Goal: Task Accomplishment & Management: Manage account settings

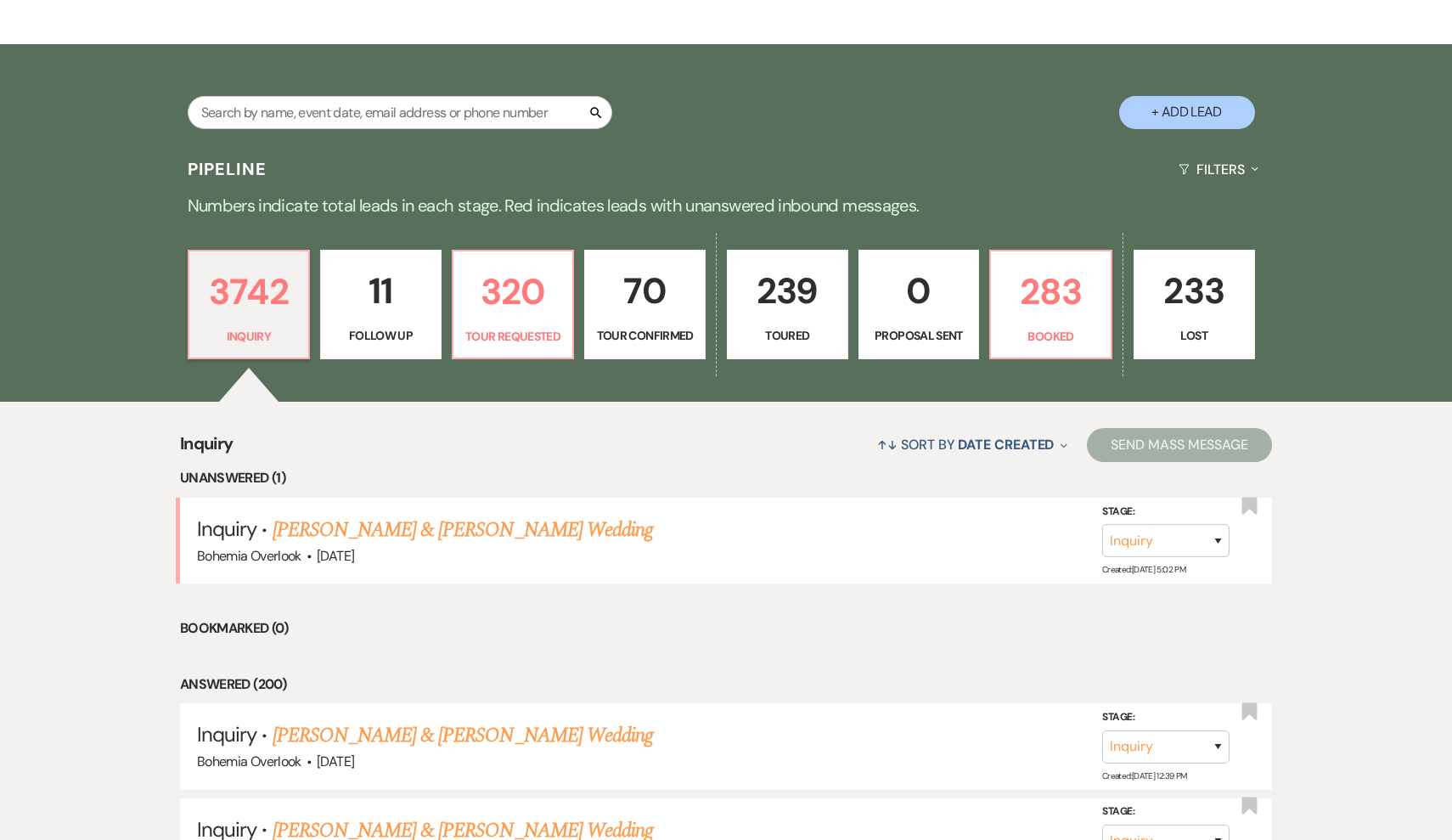
scroll to position [293, 0]
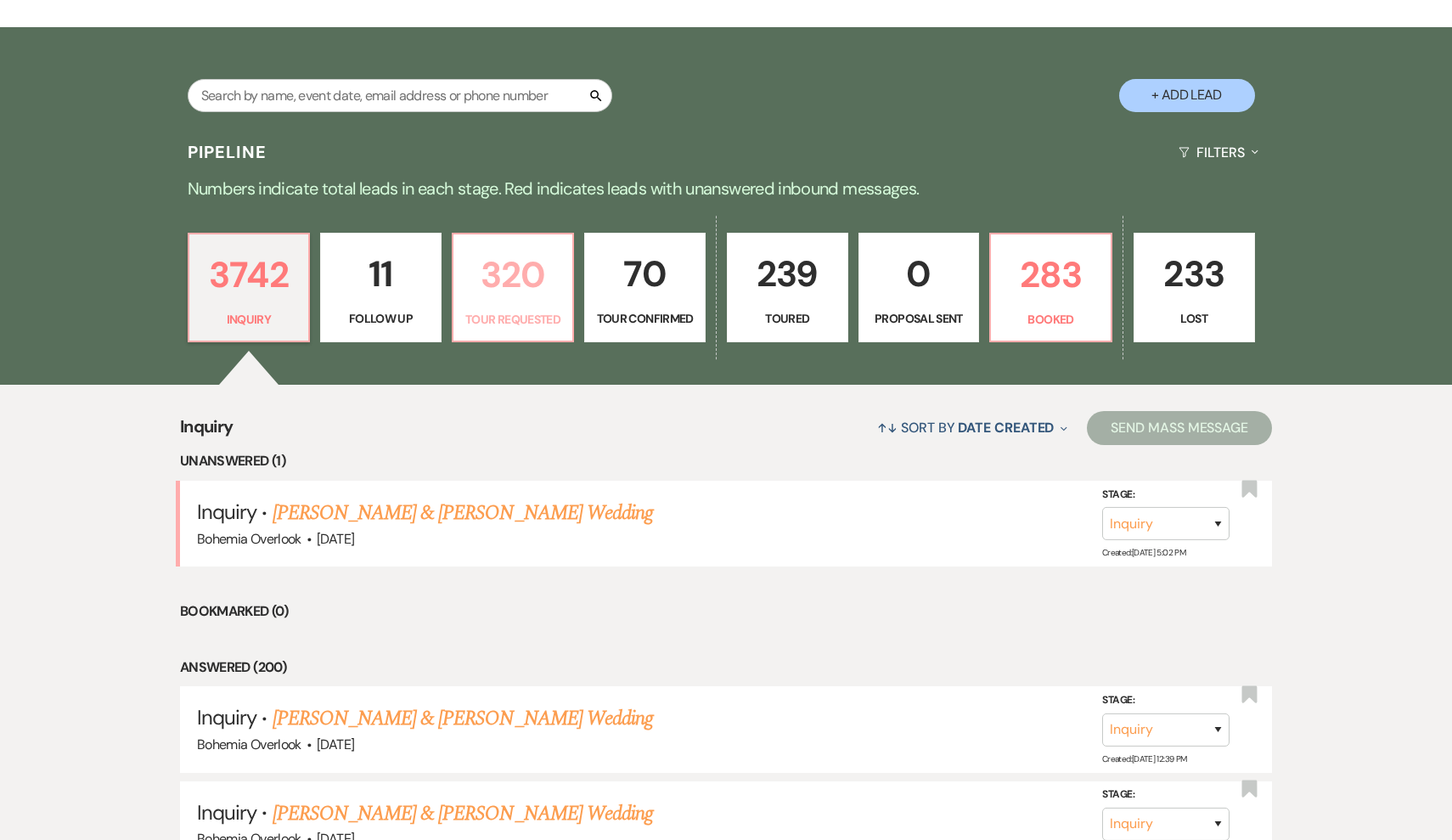
click at [554, 282] on p "320" at bounding box center [513, 275] width 100 height 57
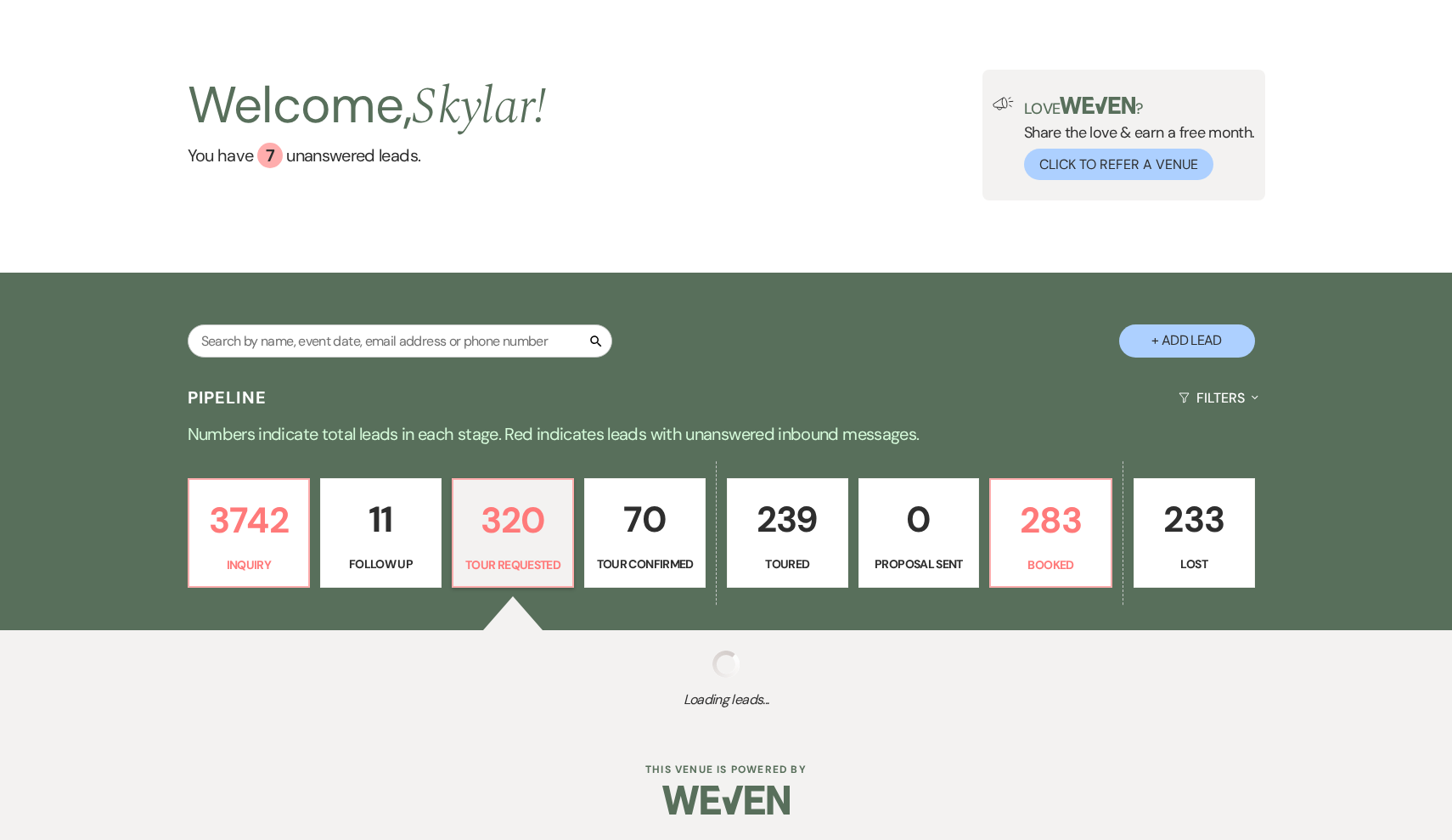
scroll to position [46, 0]
select select "2"
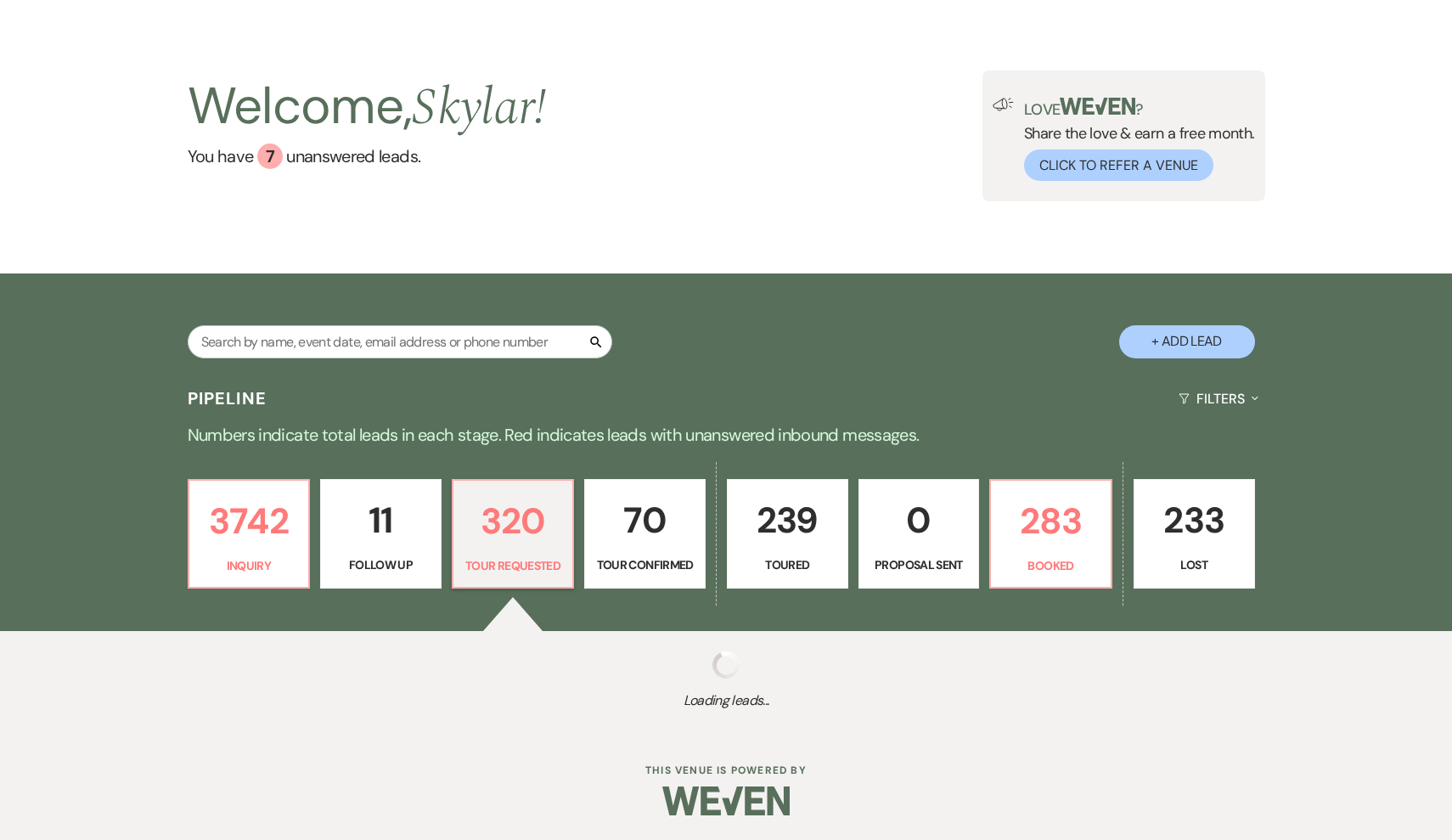
select select "2"
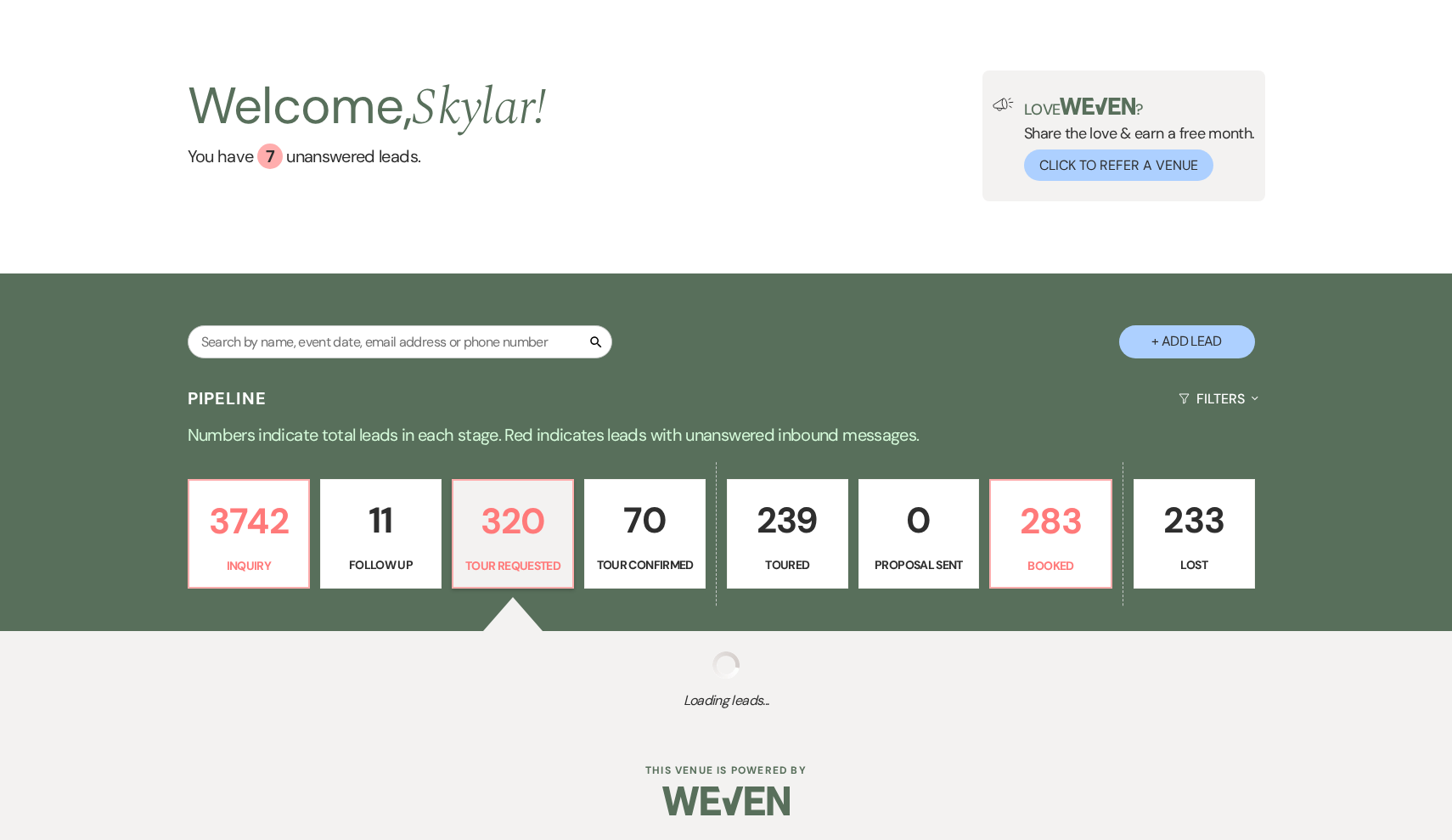
select select "2"
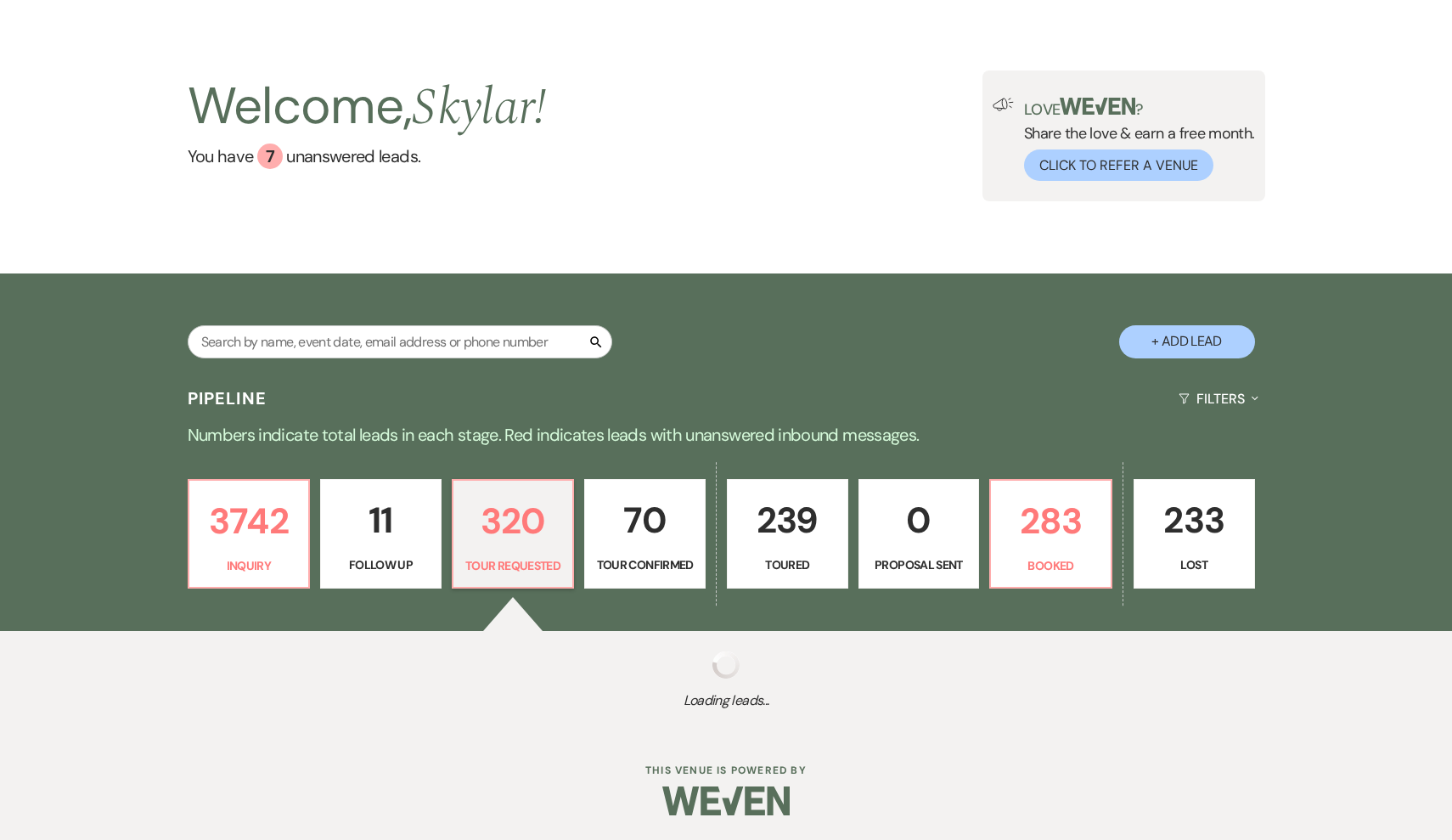
select select "2"
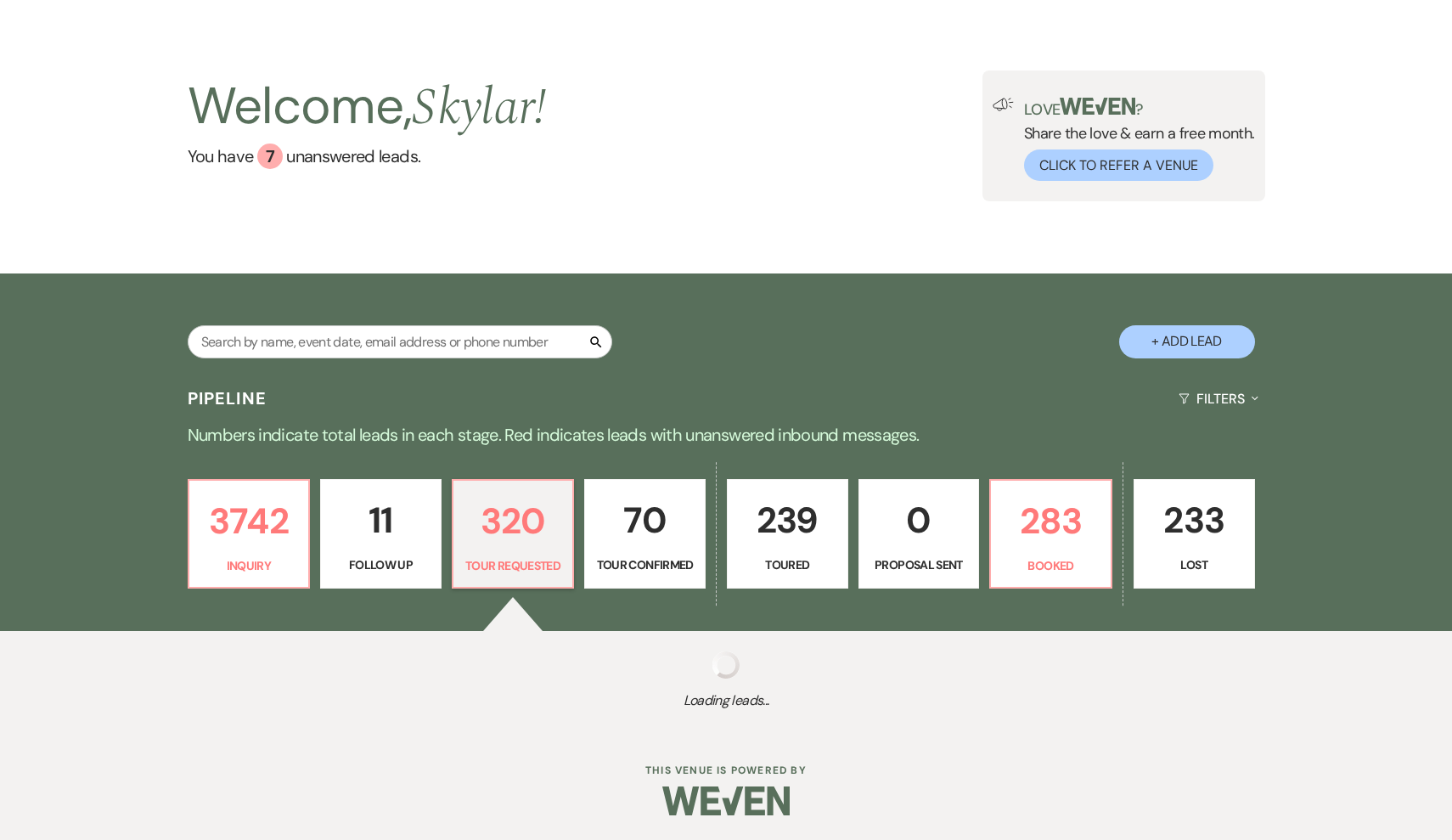
select select "2"
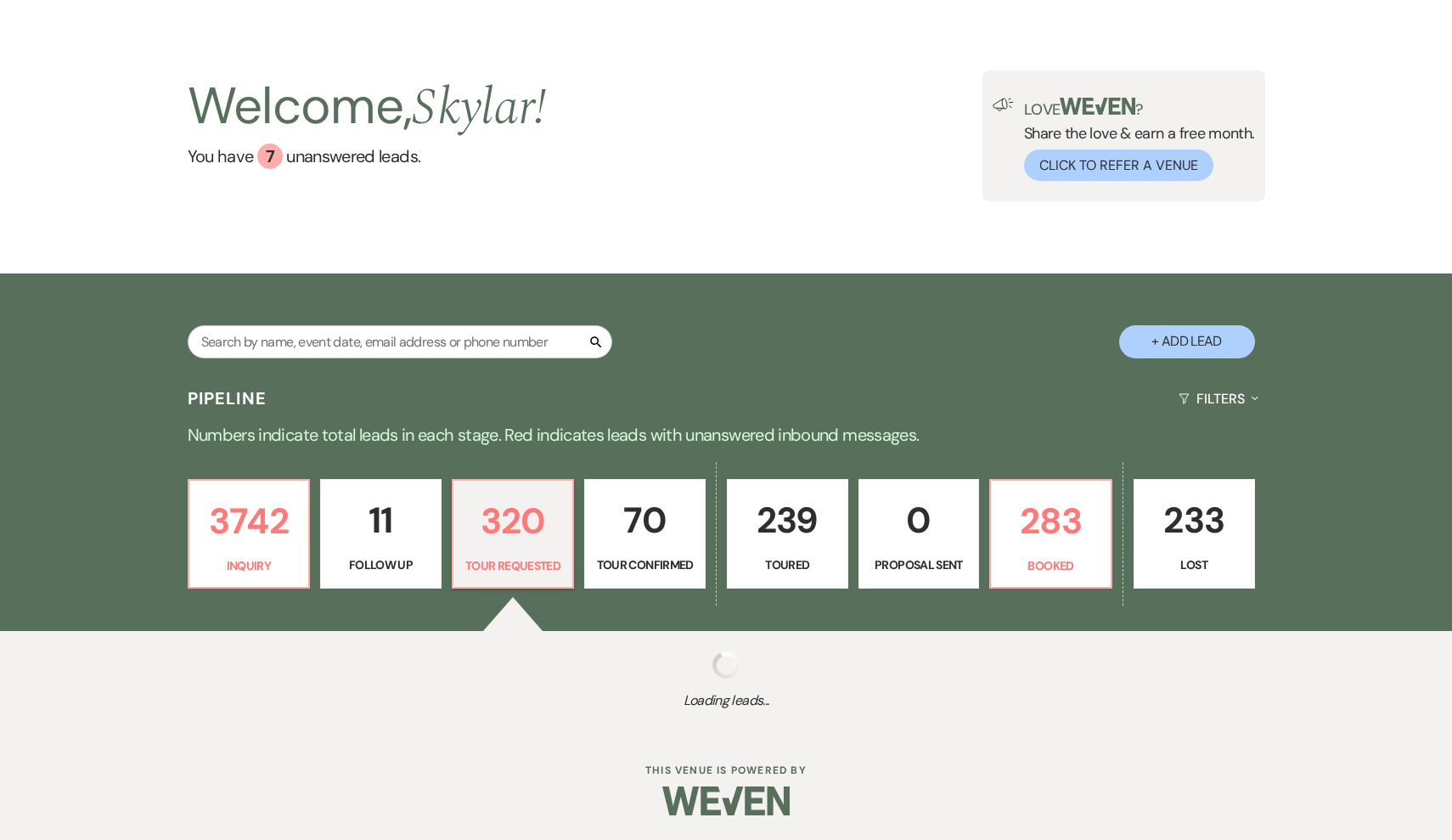
select select "2"
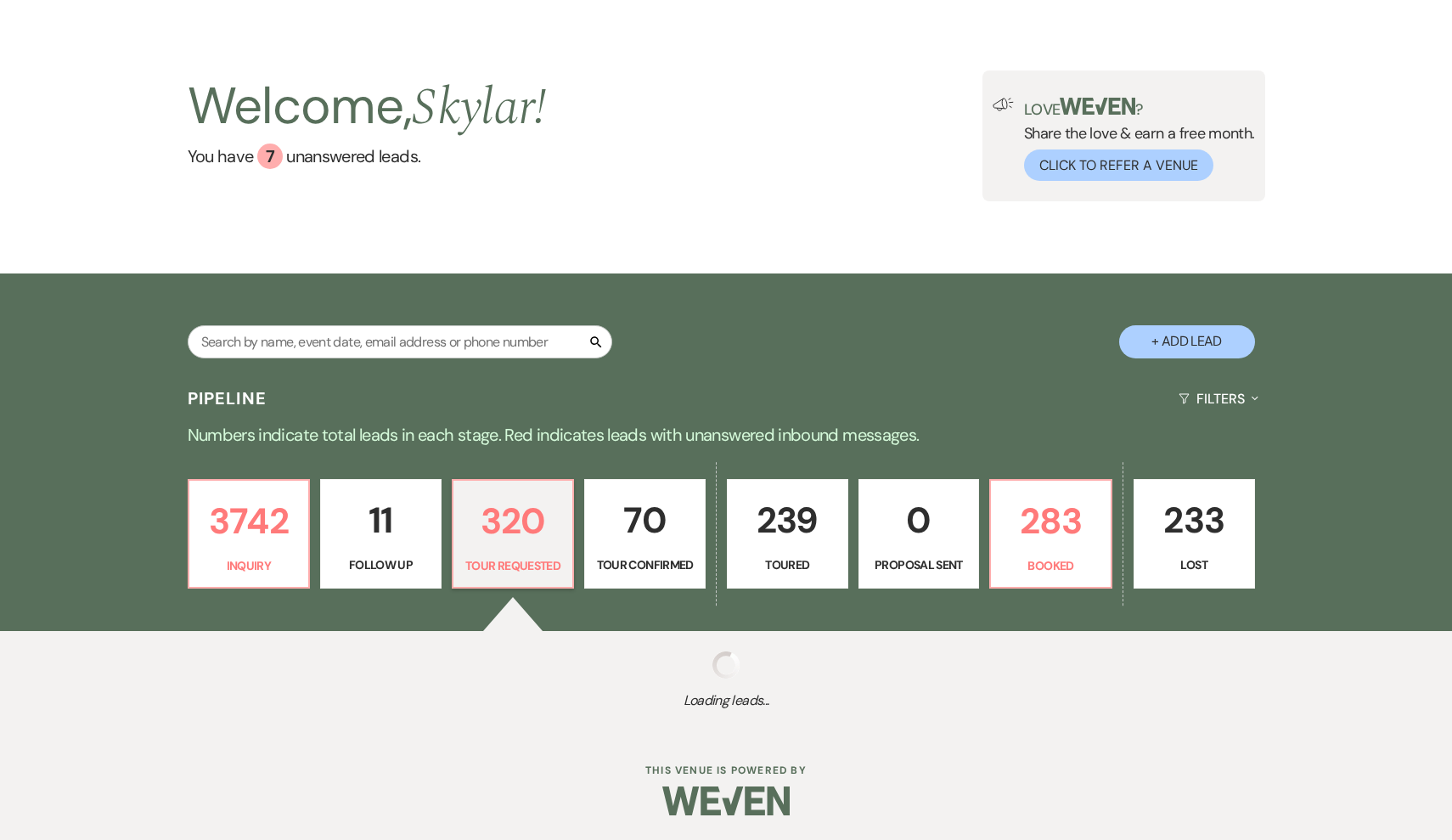
select select "2"
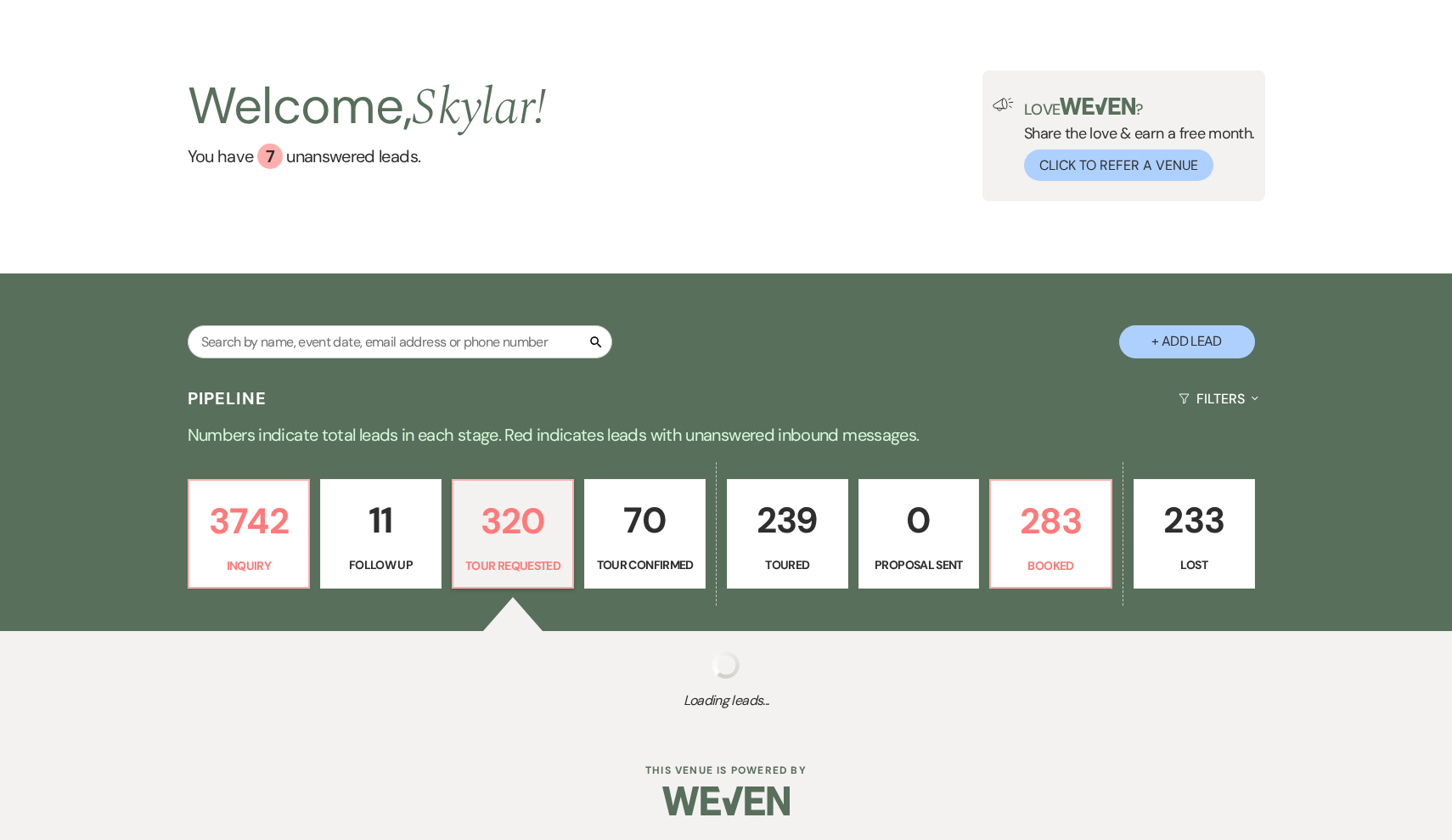
select select "2"
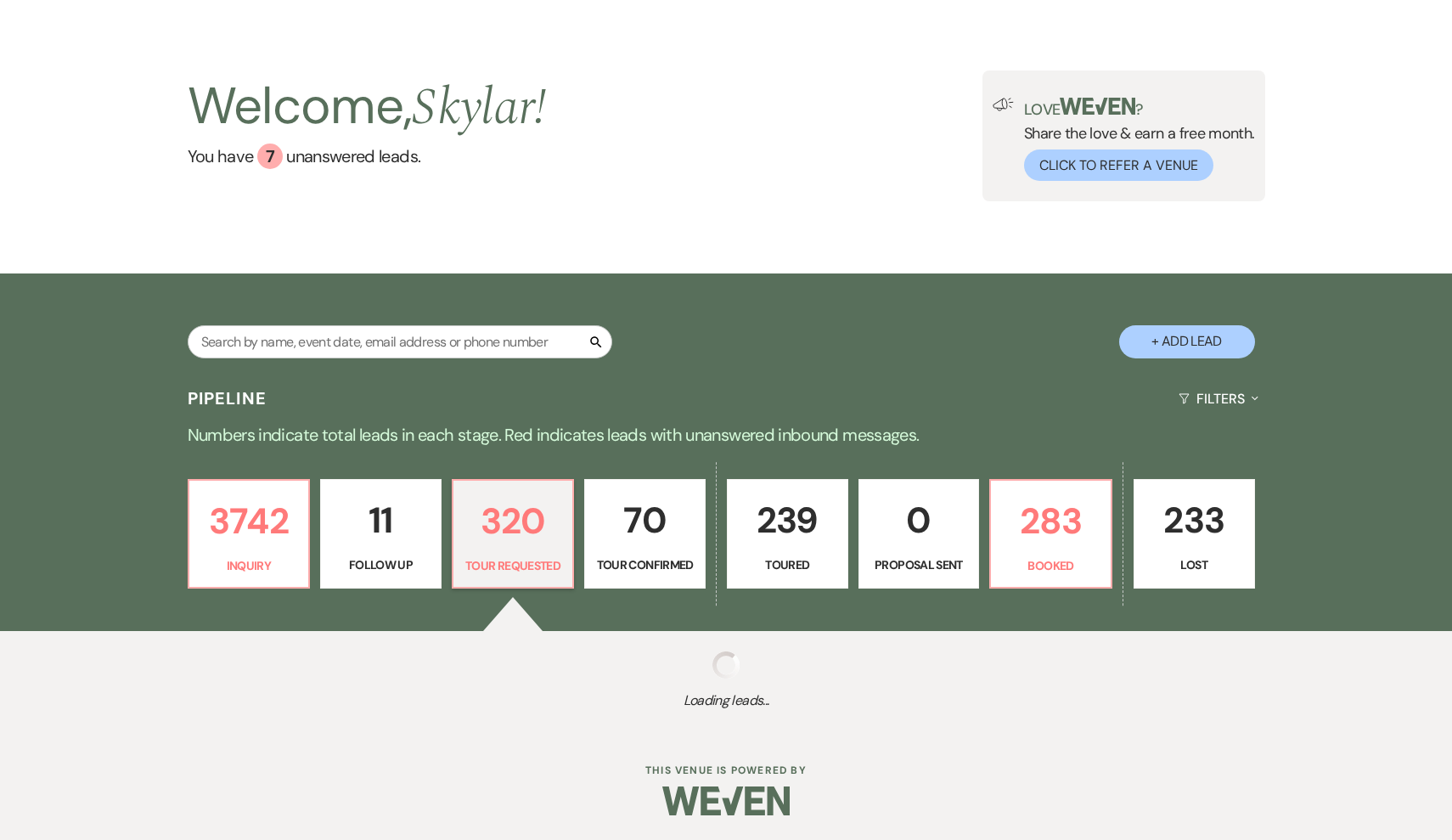
select select "2"
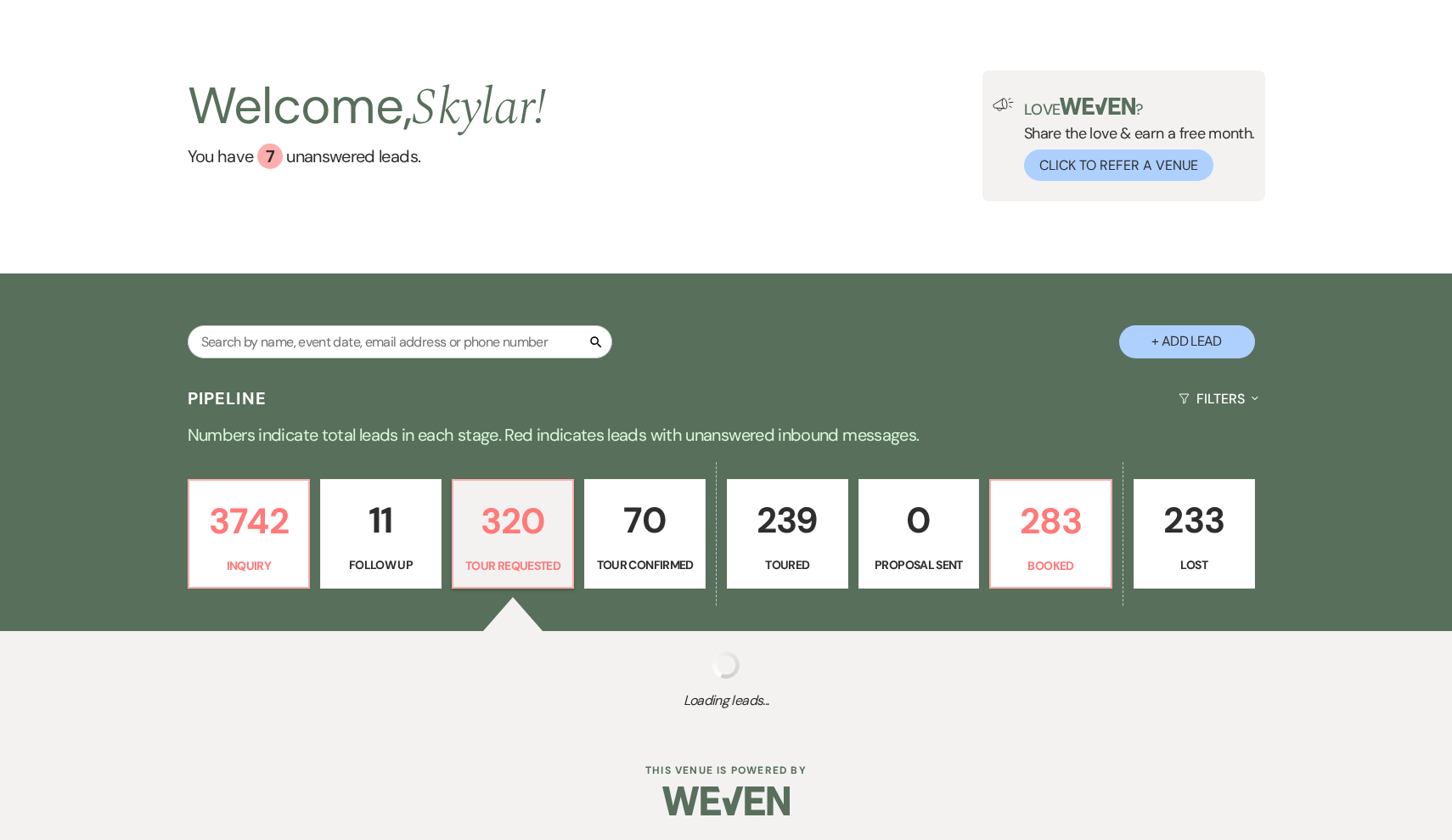
select select "2"
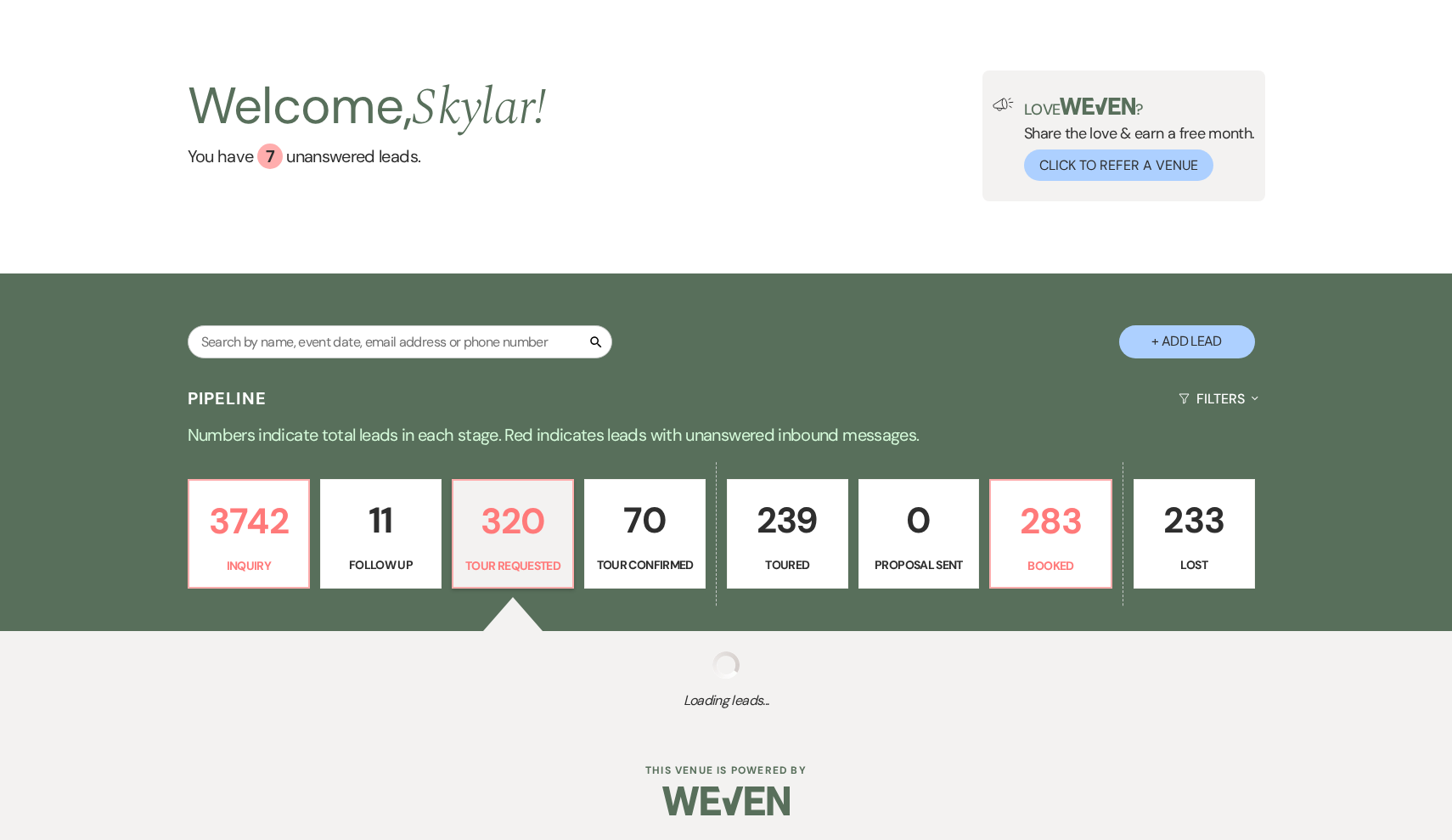
select select "2"
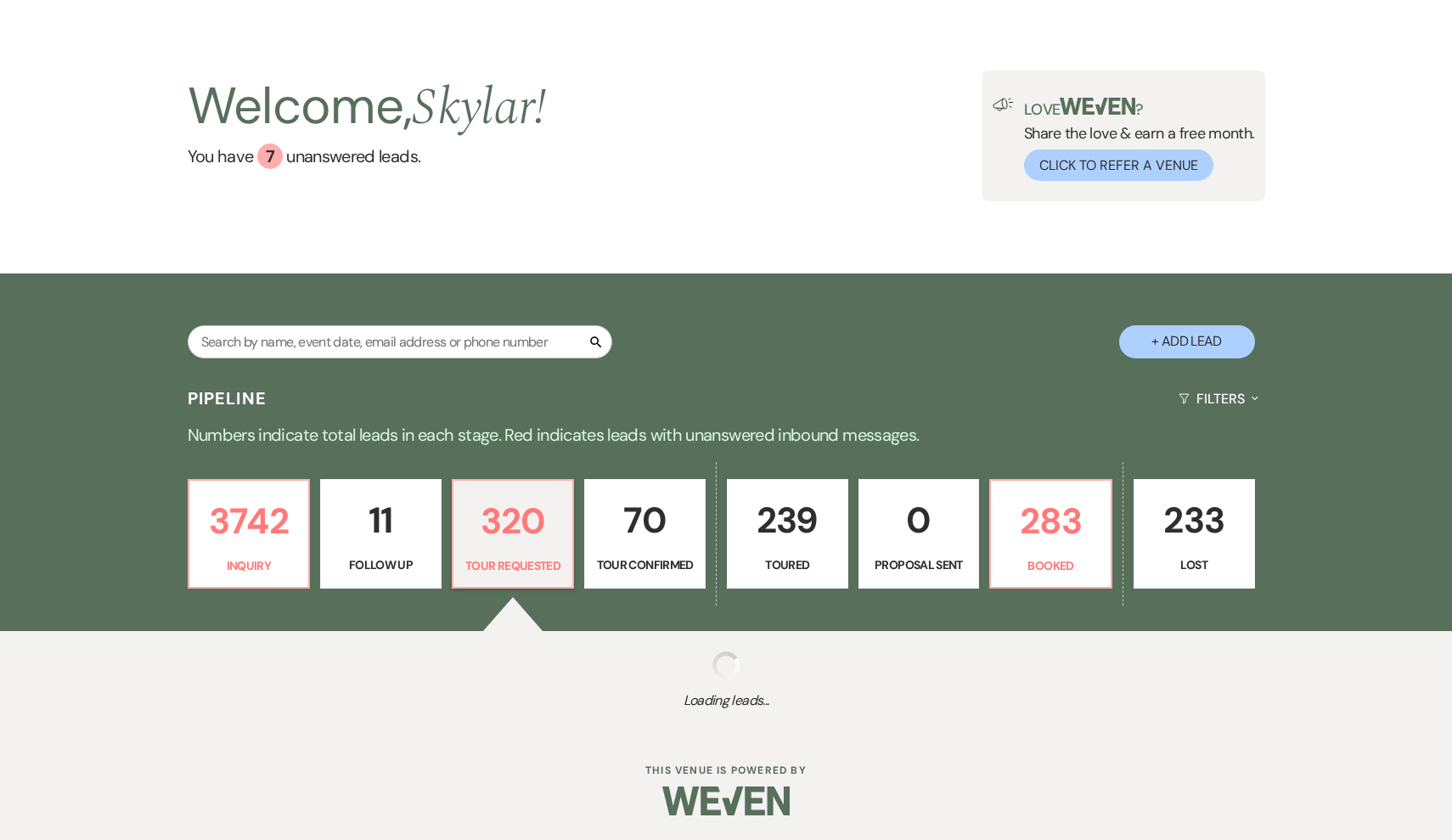
select select "2"
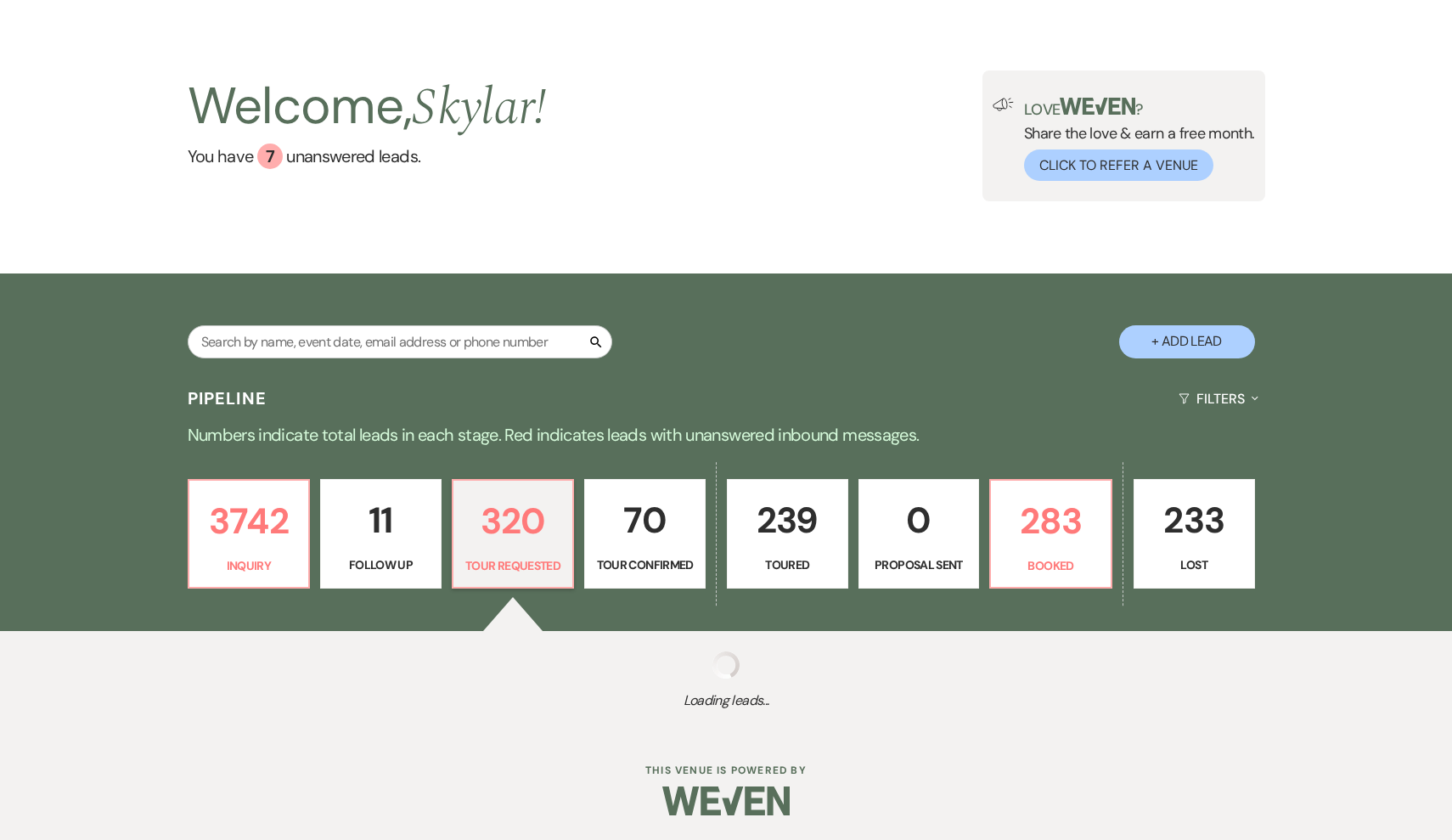
select select "2"
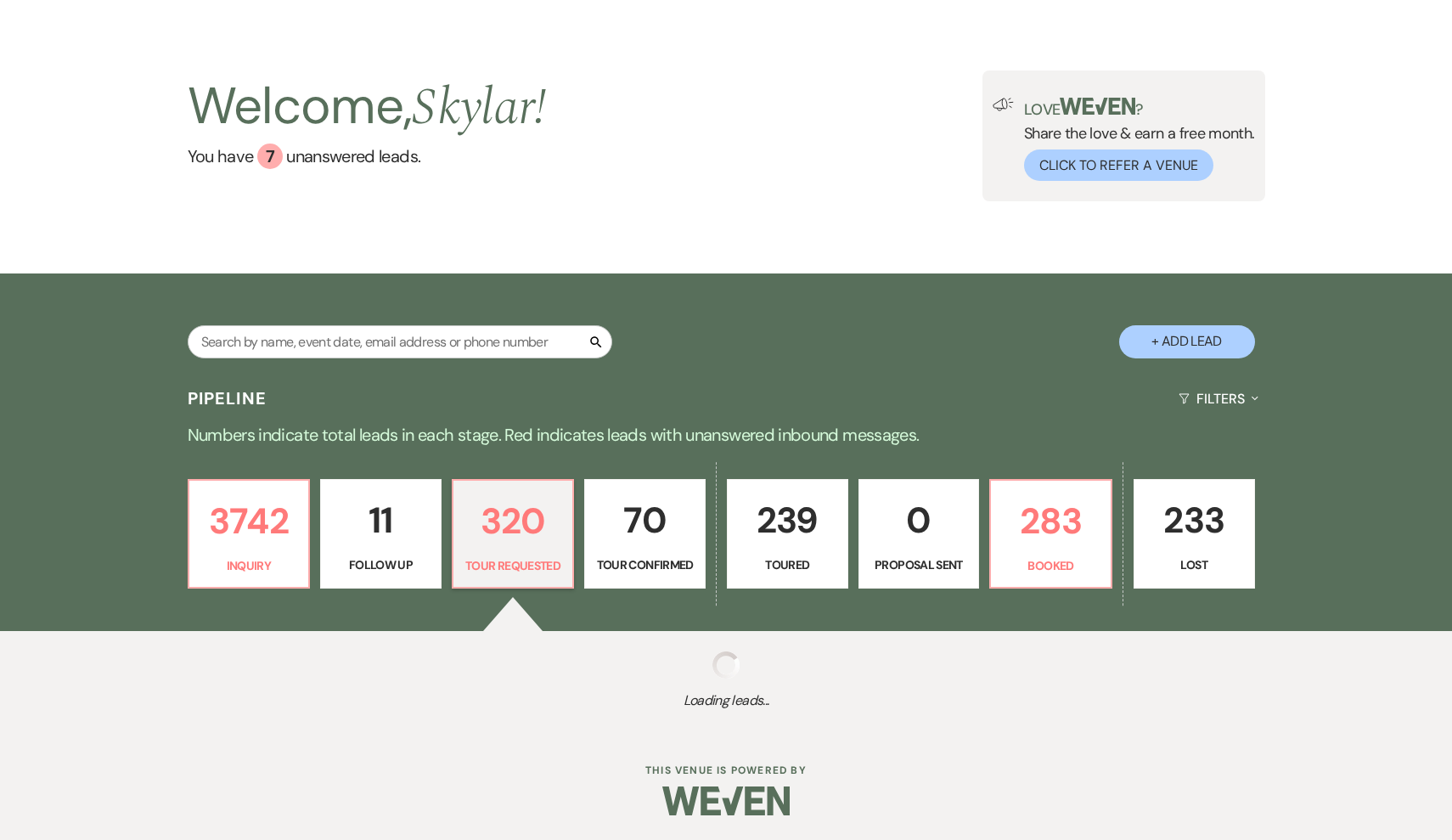
select select "2"
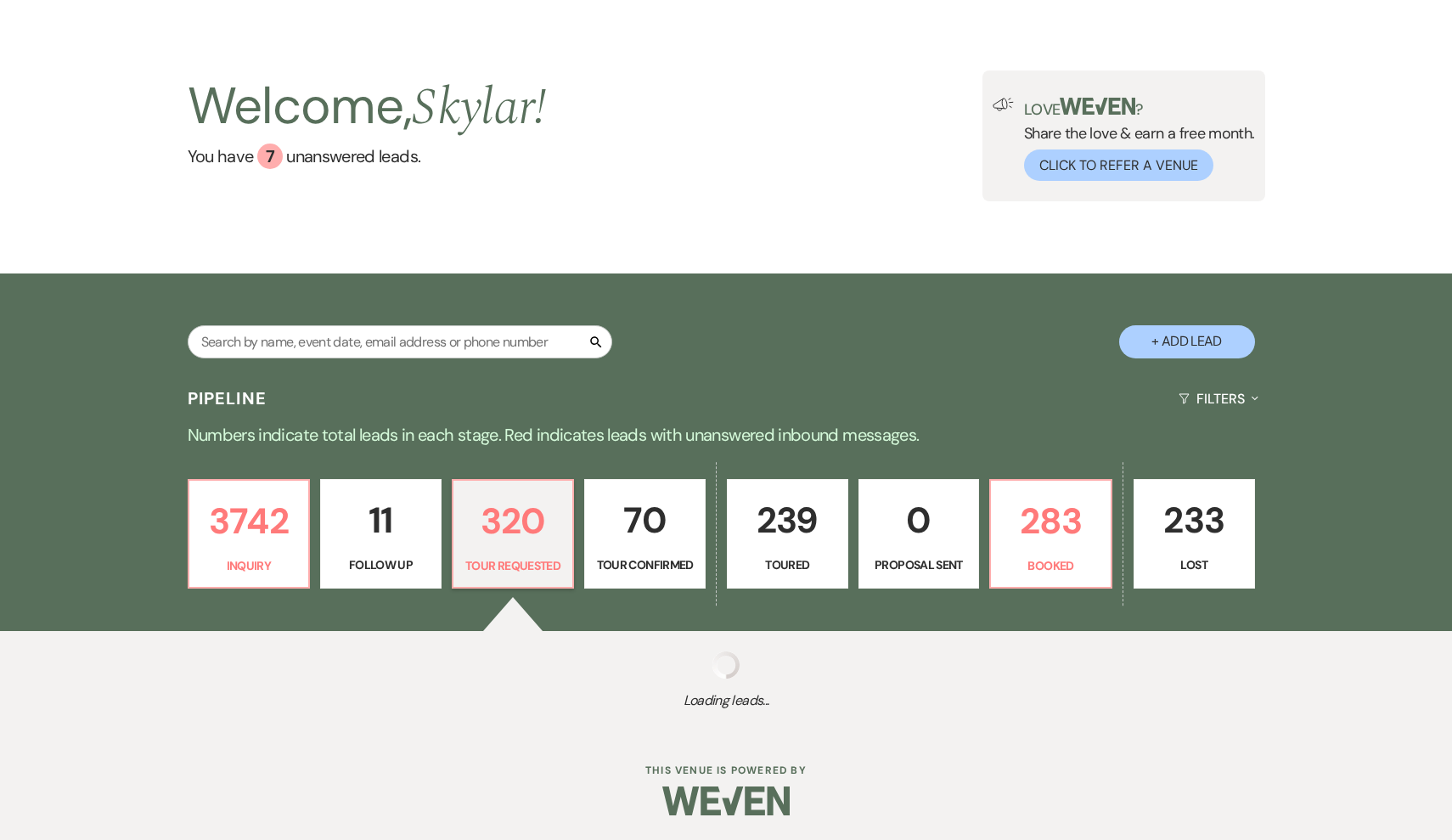
select select "2"
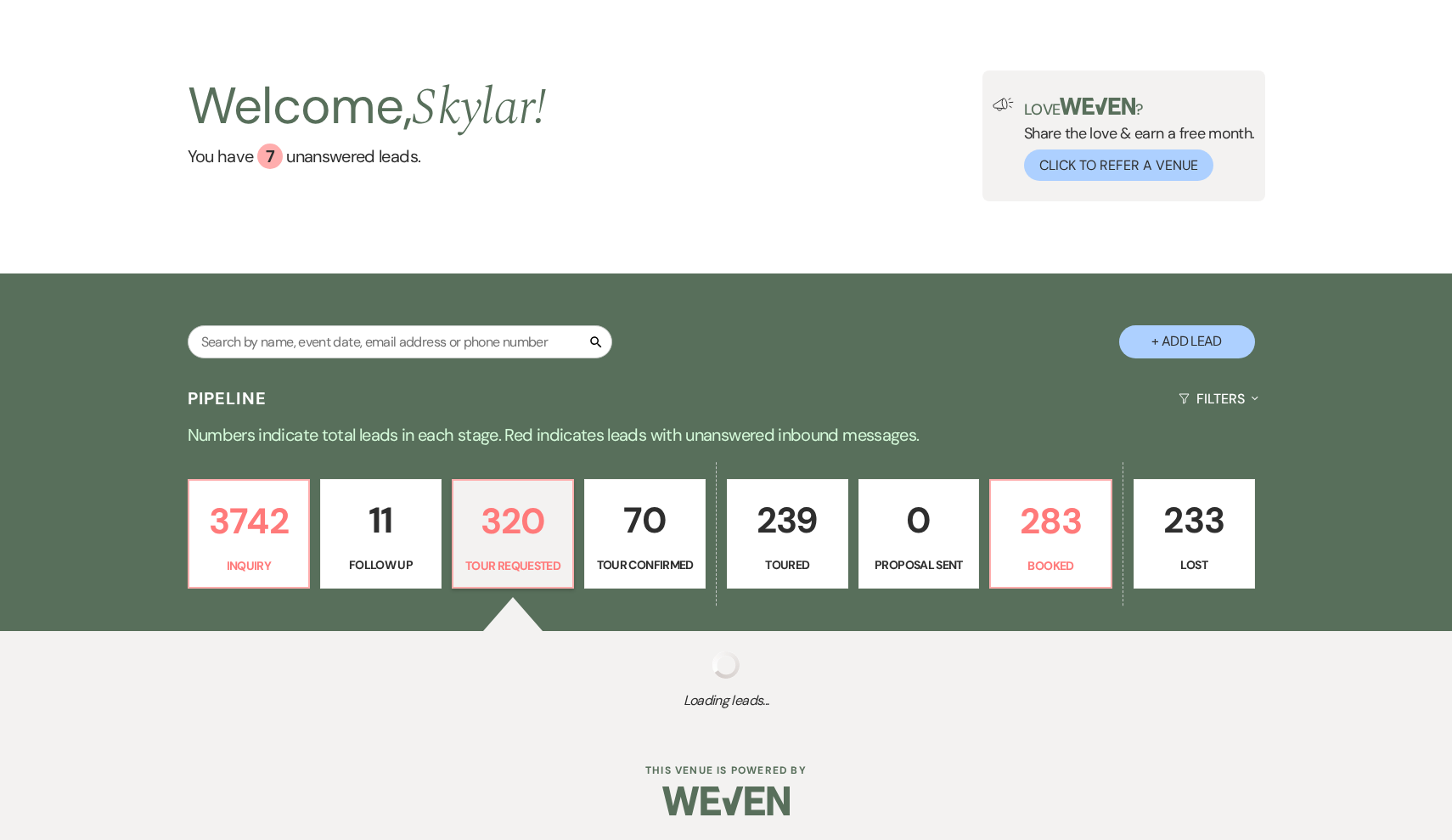
select select "2"
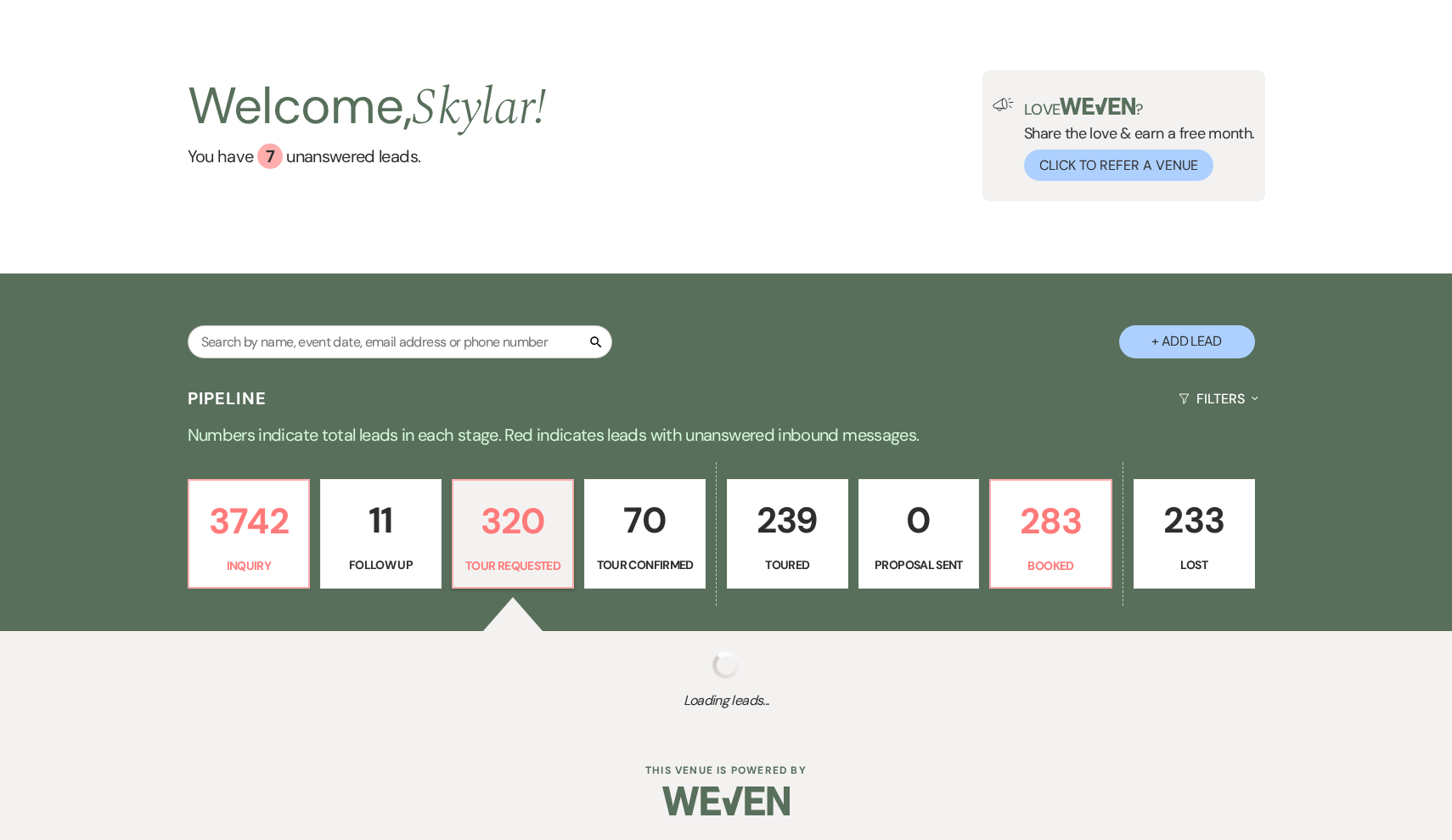
select select "2"
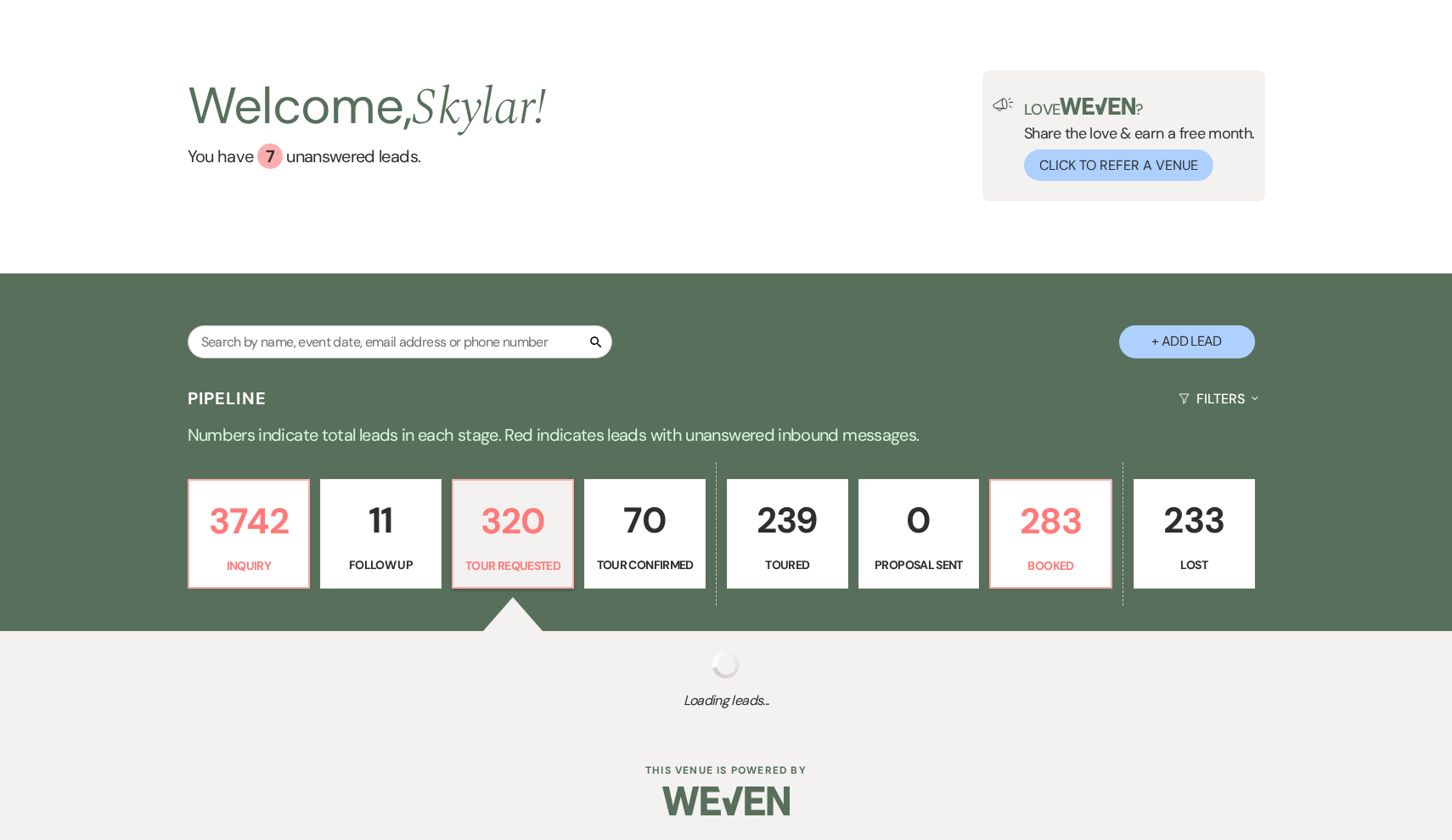
select select "2"
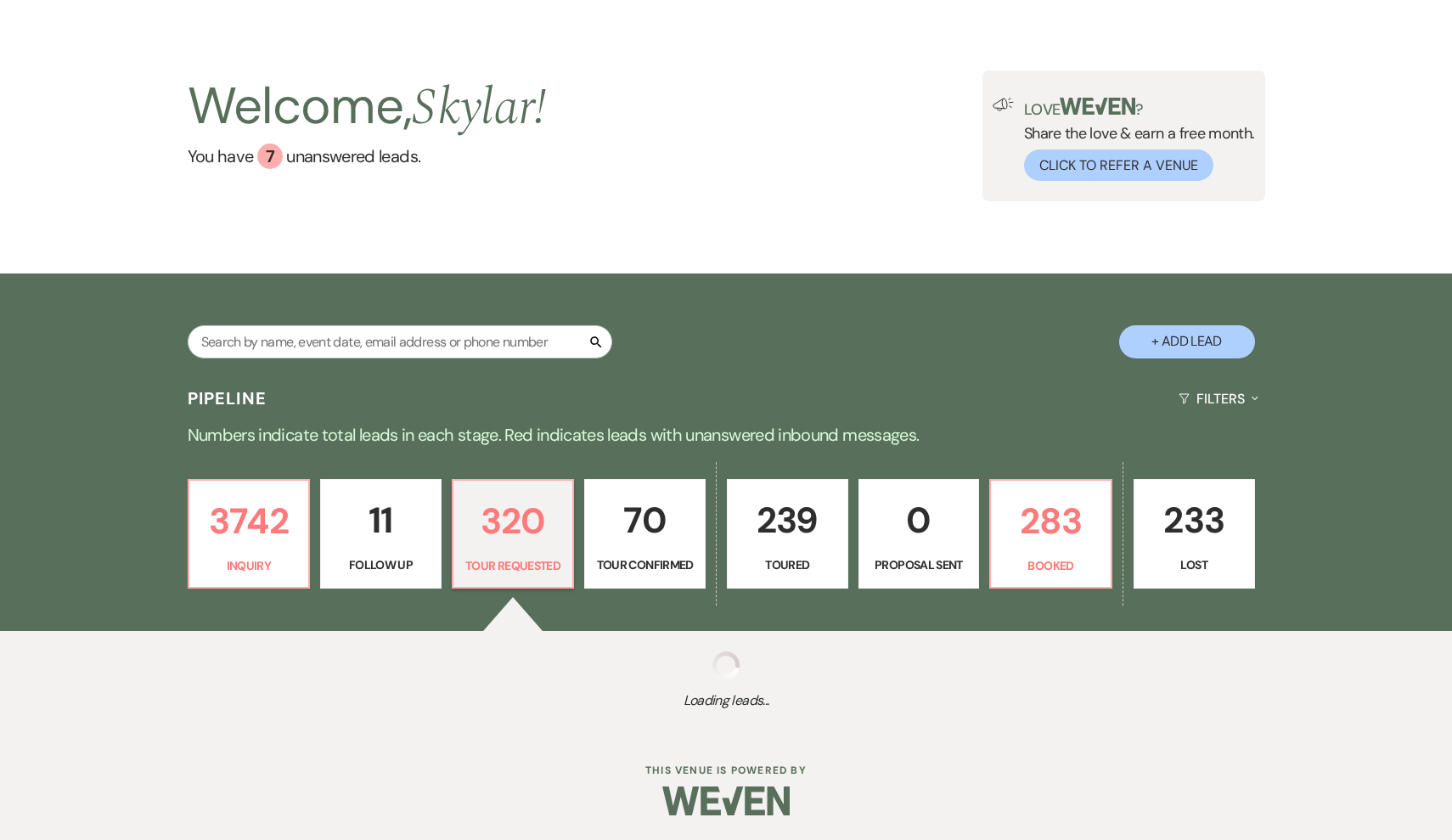
select select "2"
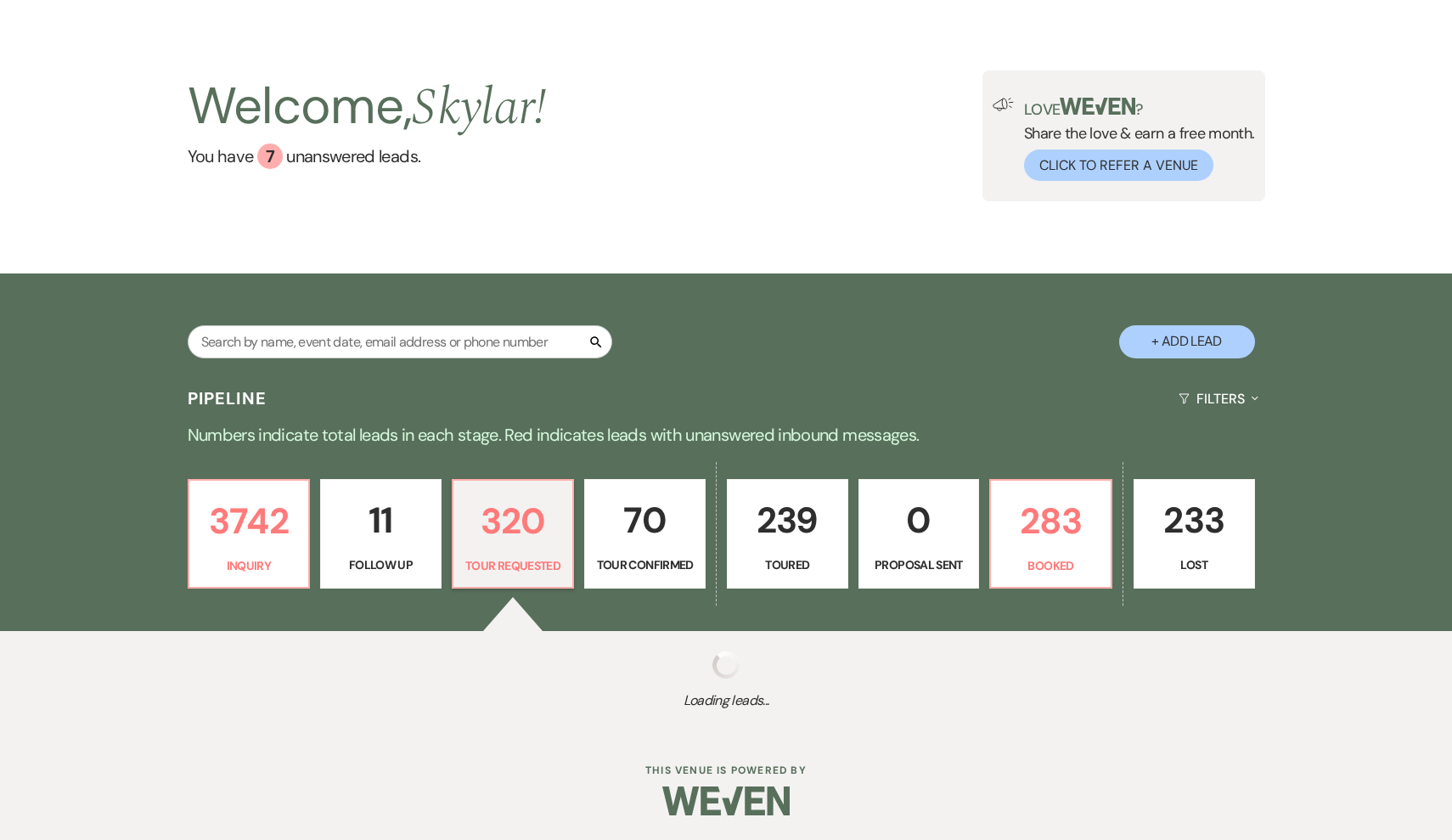
select select "2"
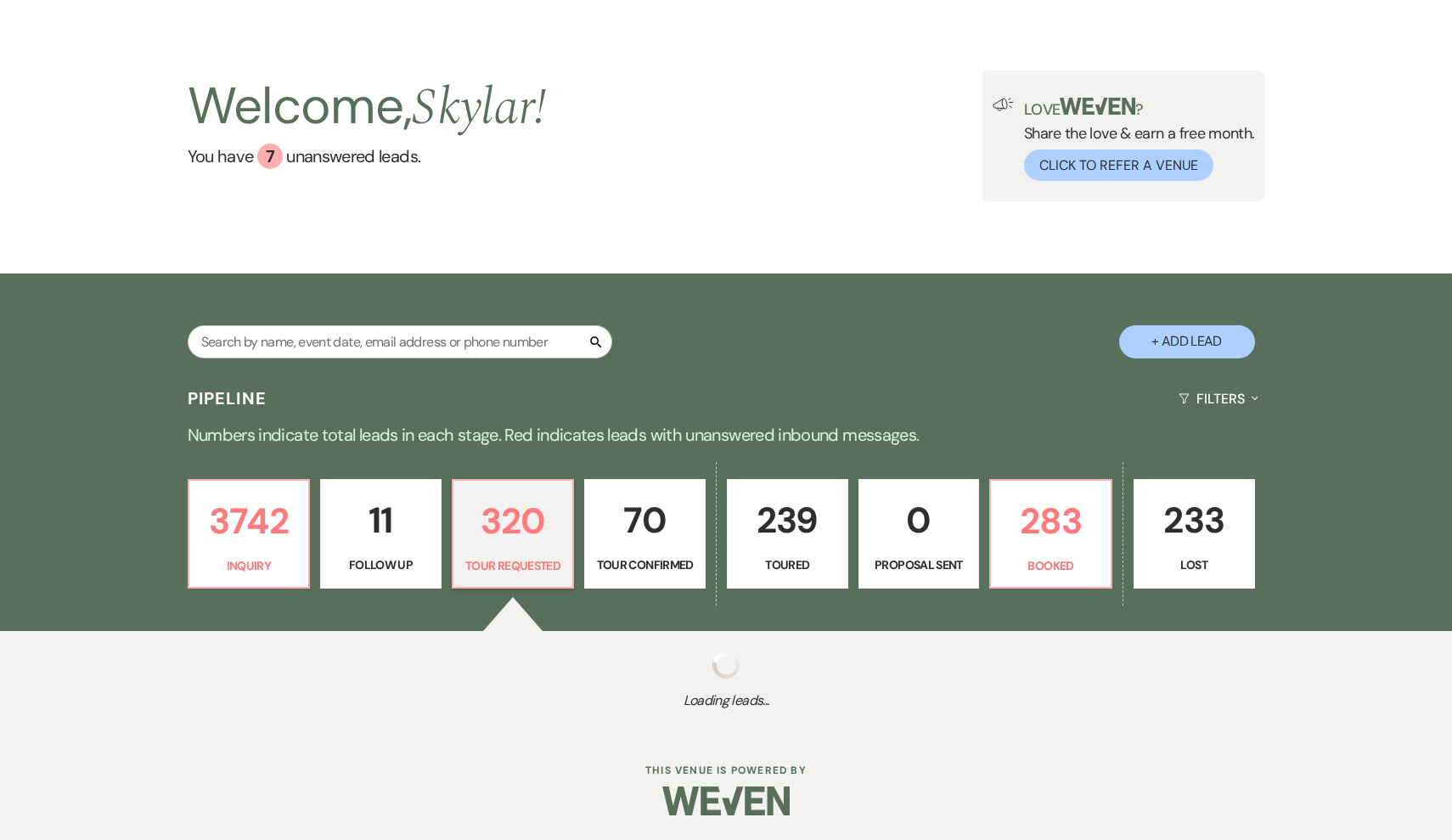
select select "2"
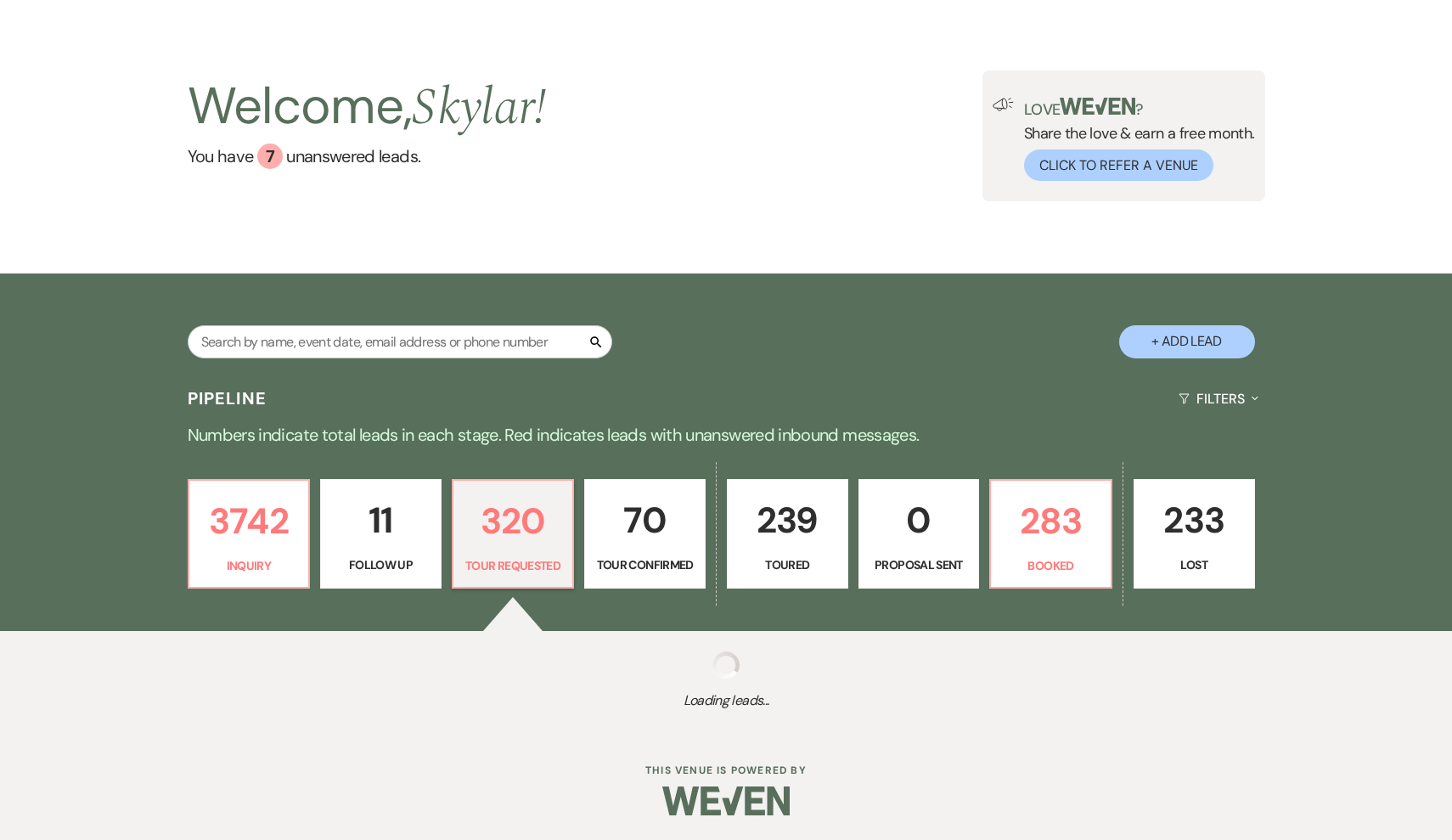
select select "2"
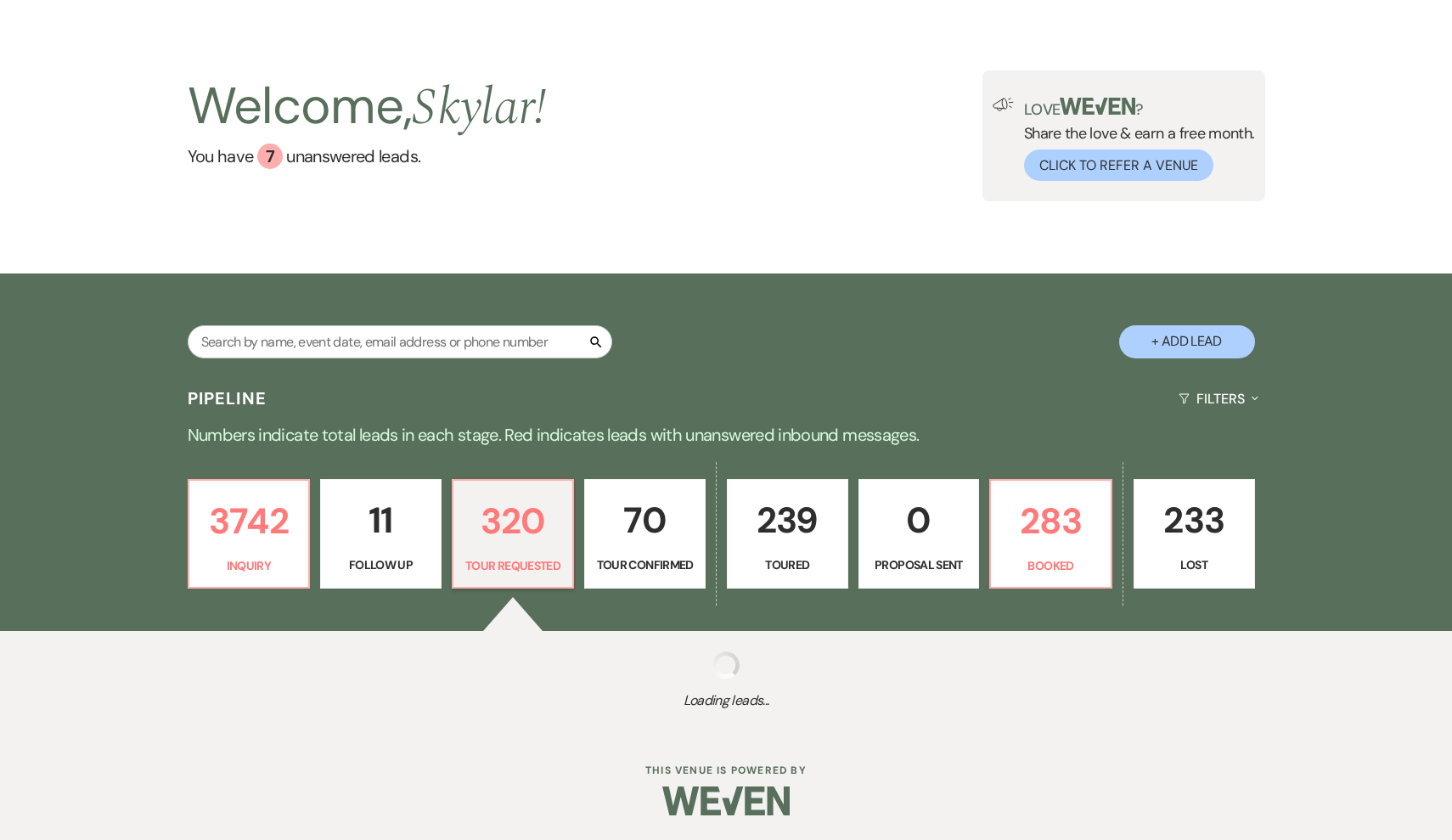
select select "2"
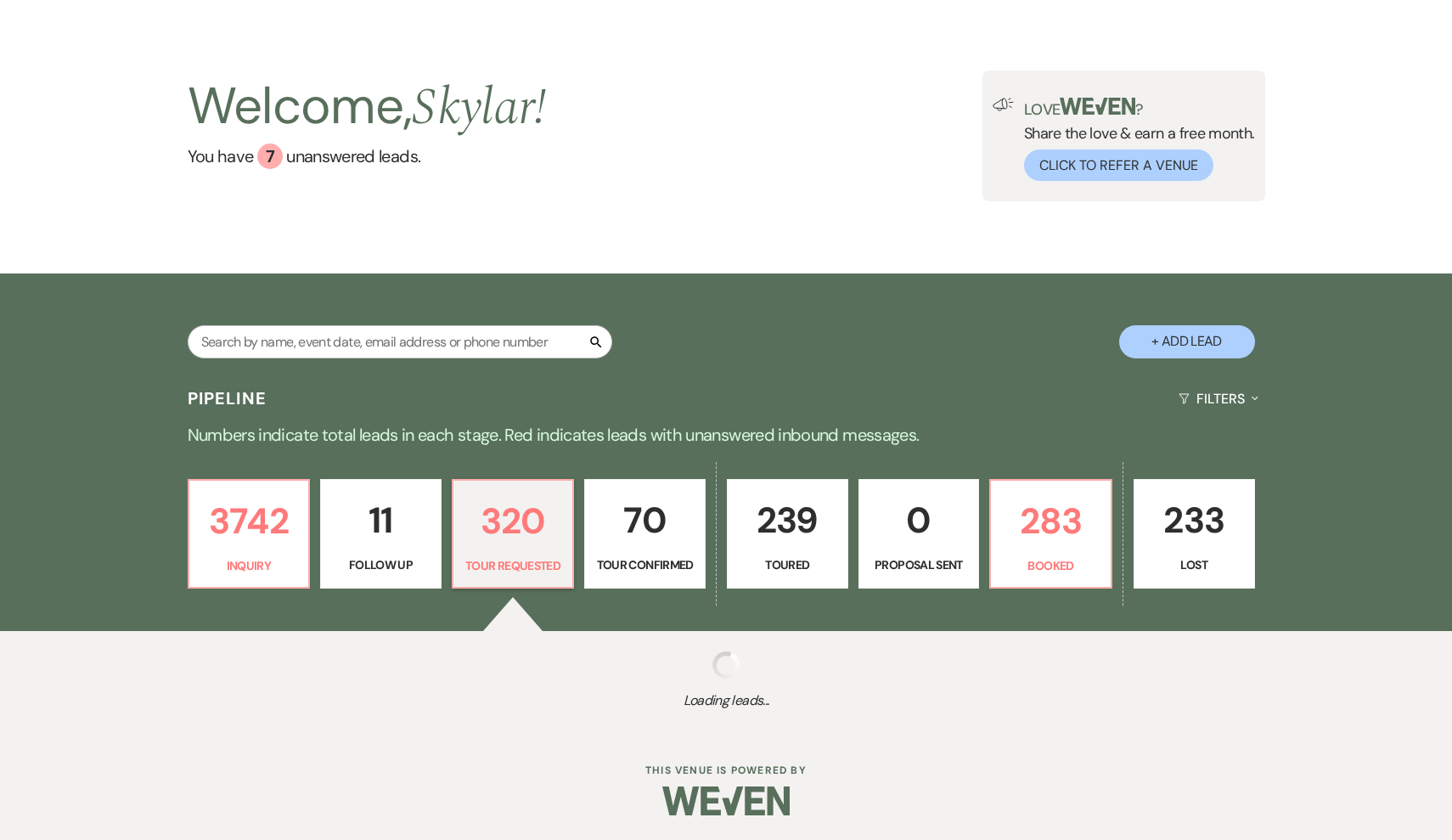
select select "2"
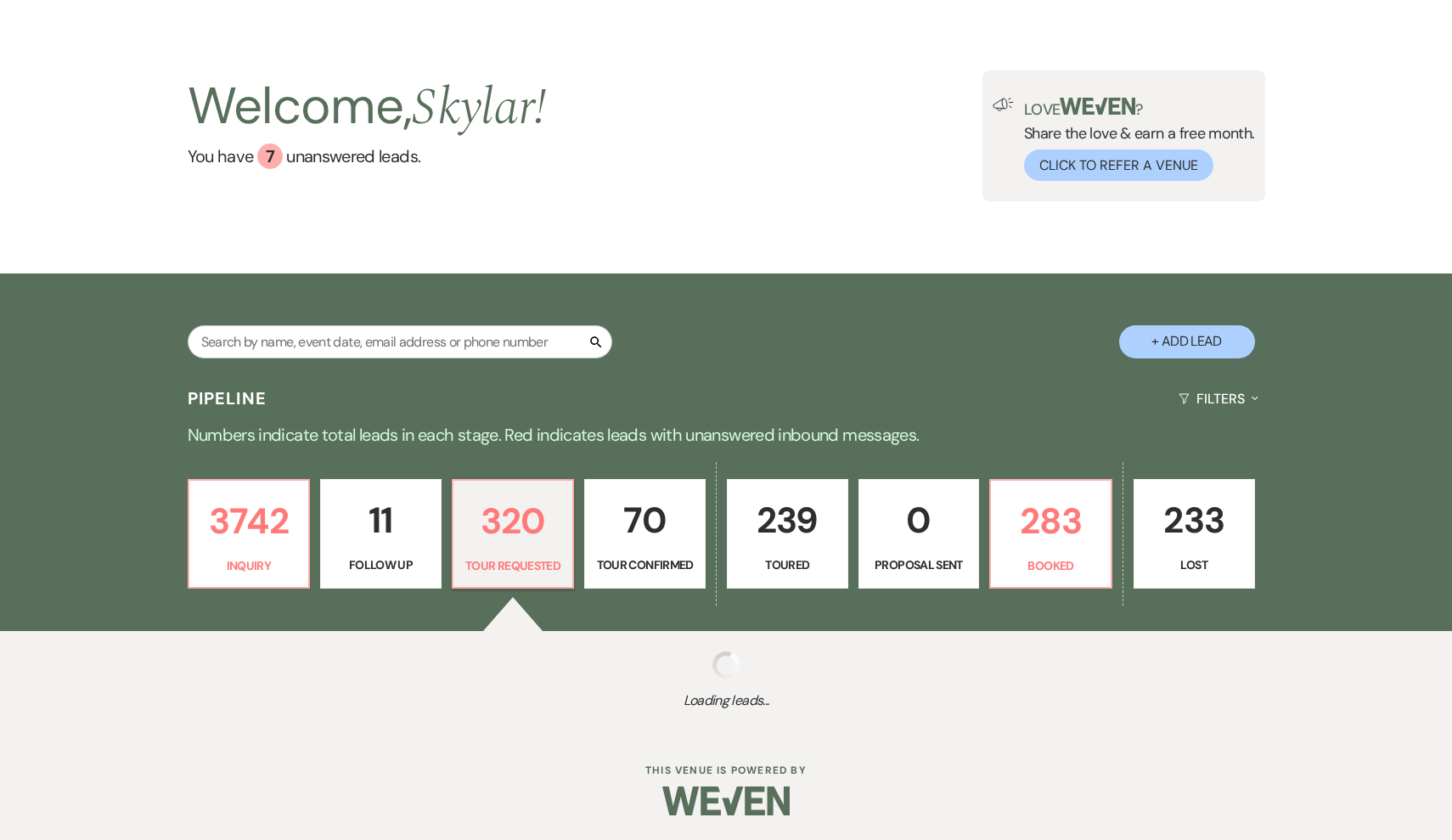
select select "2"
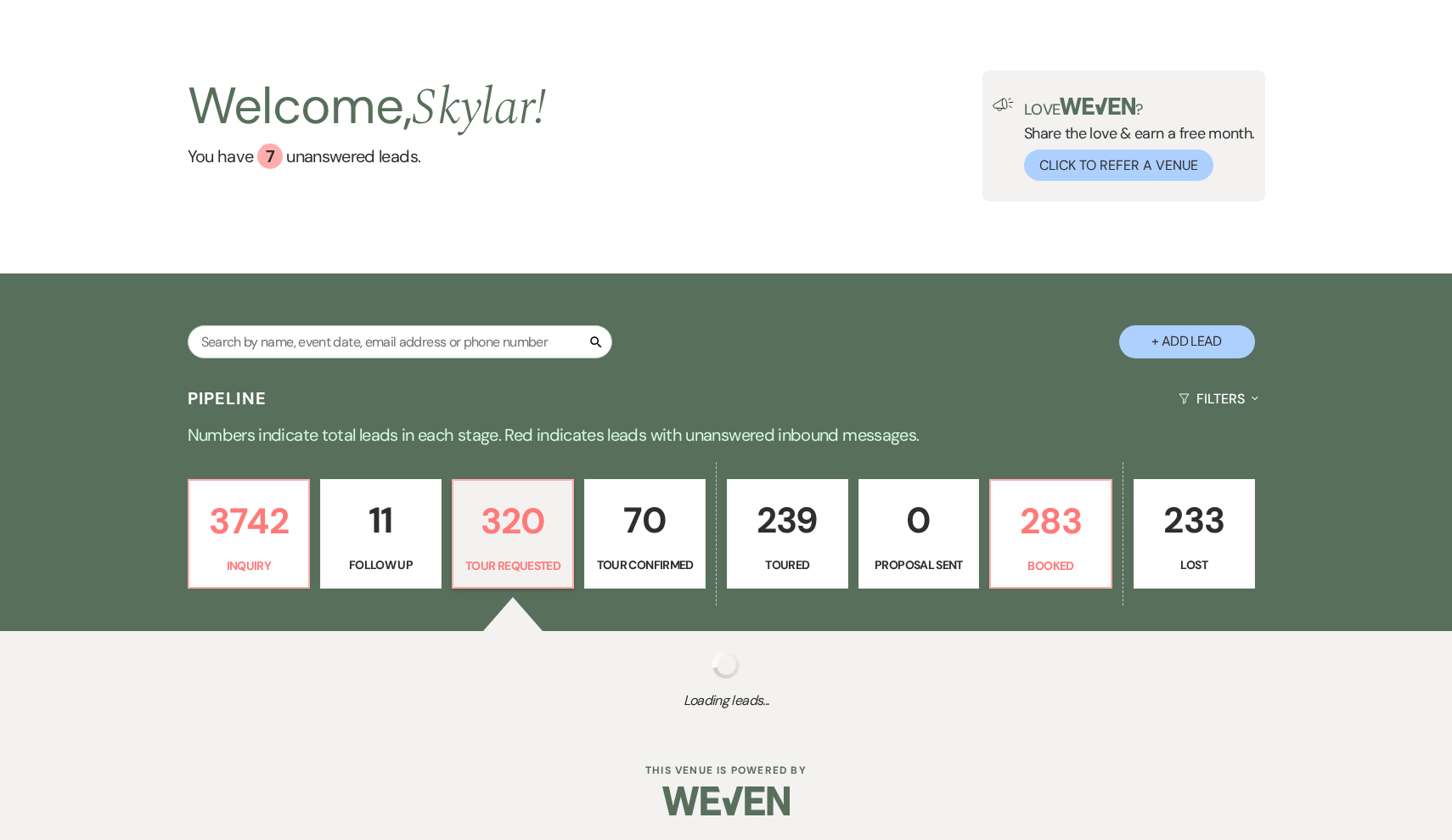
select select "2"
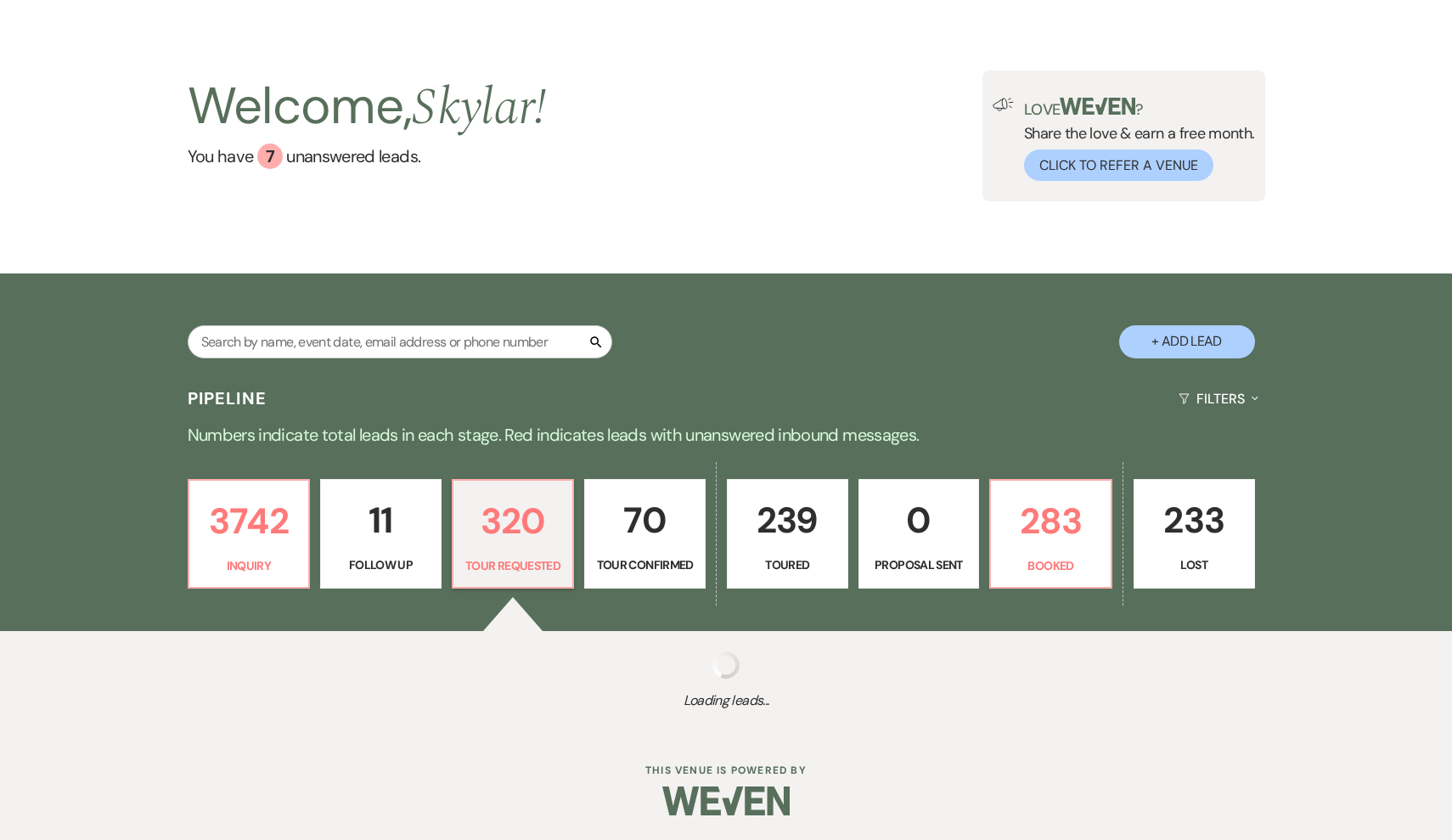
select select "2"
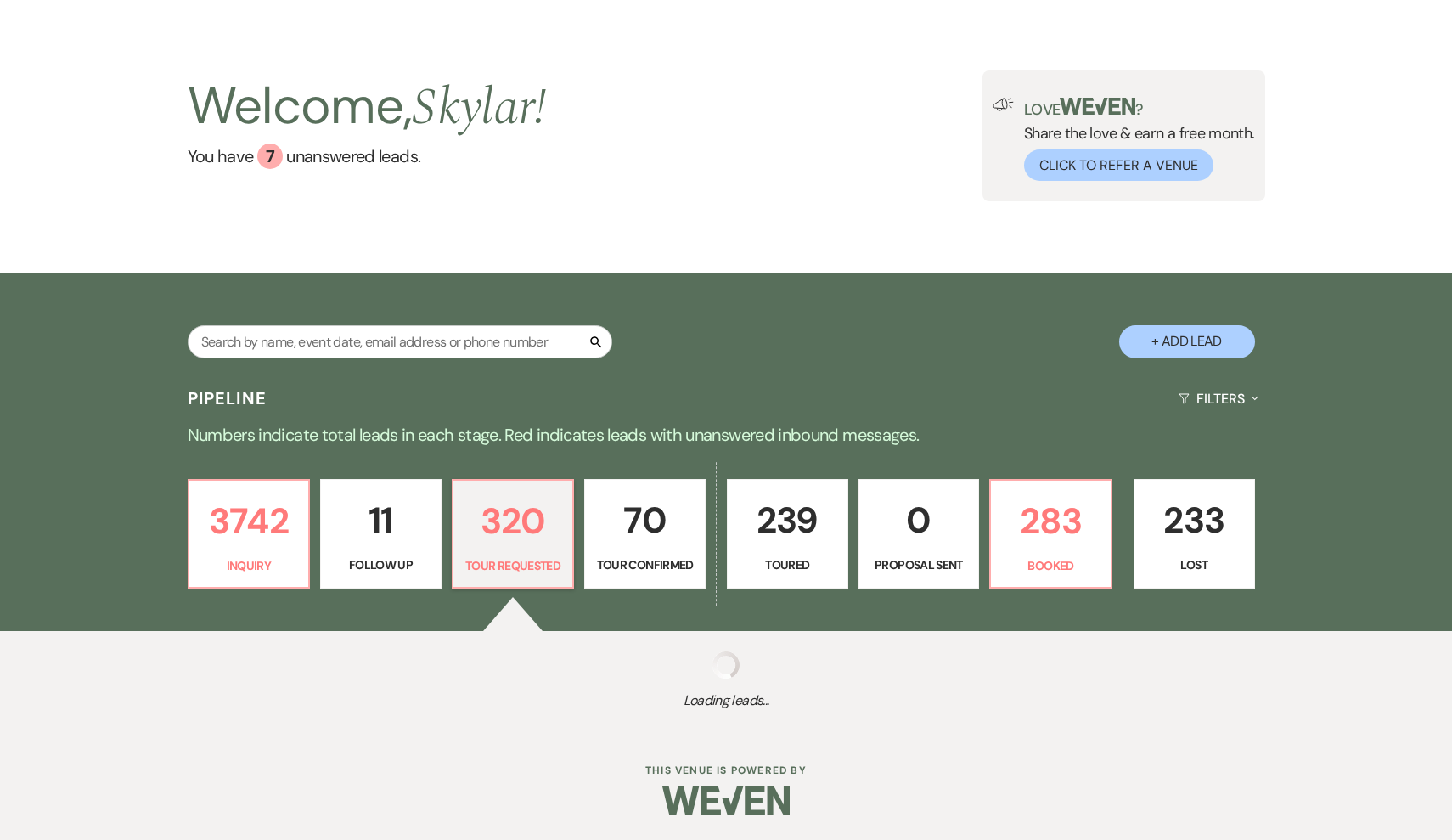
select select "2"
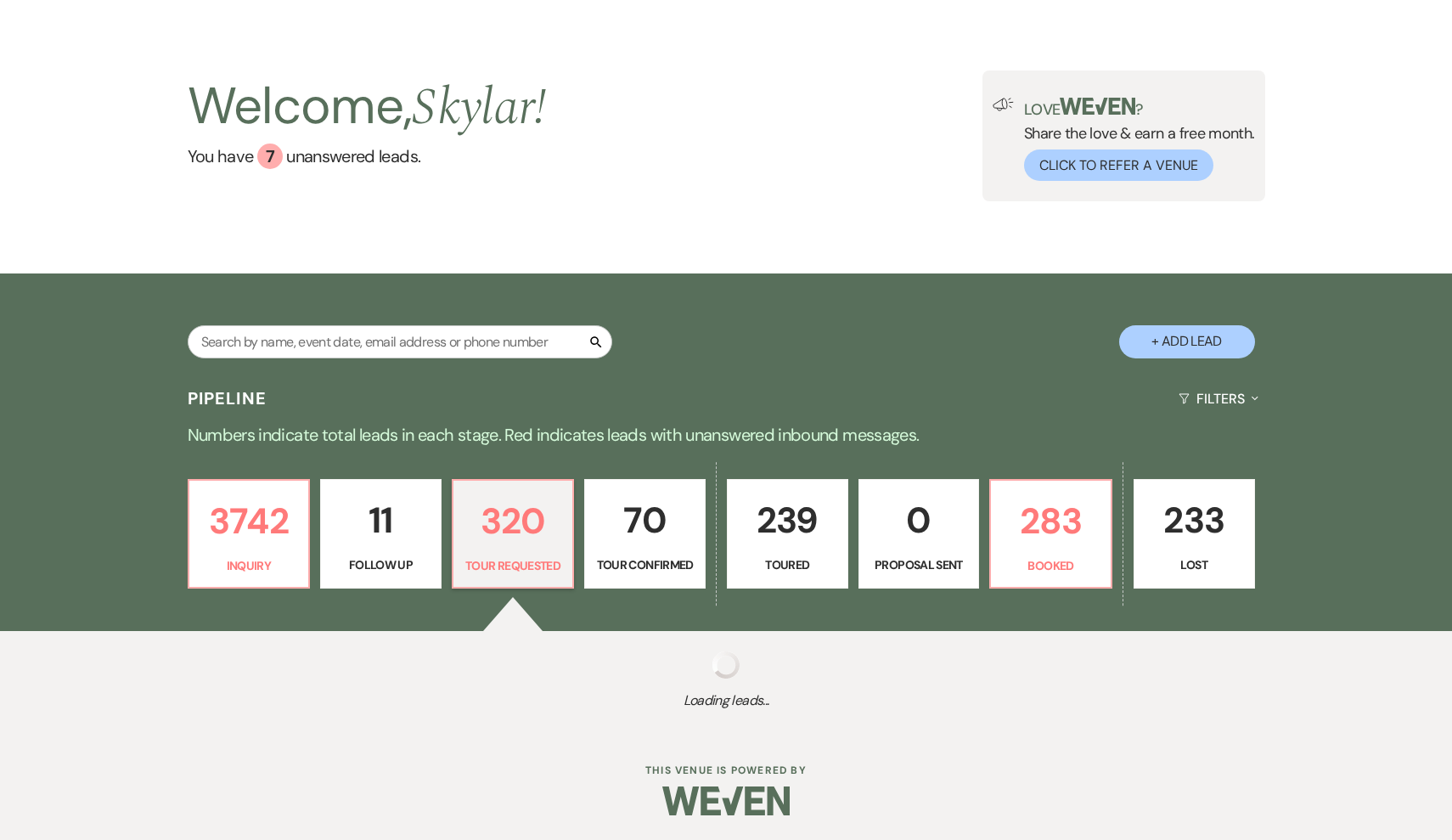
select select "2"
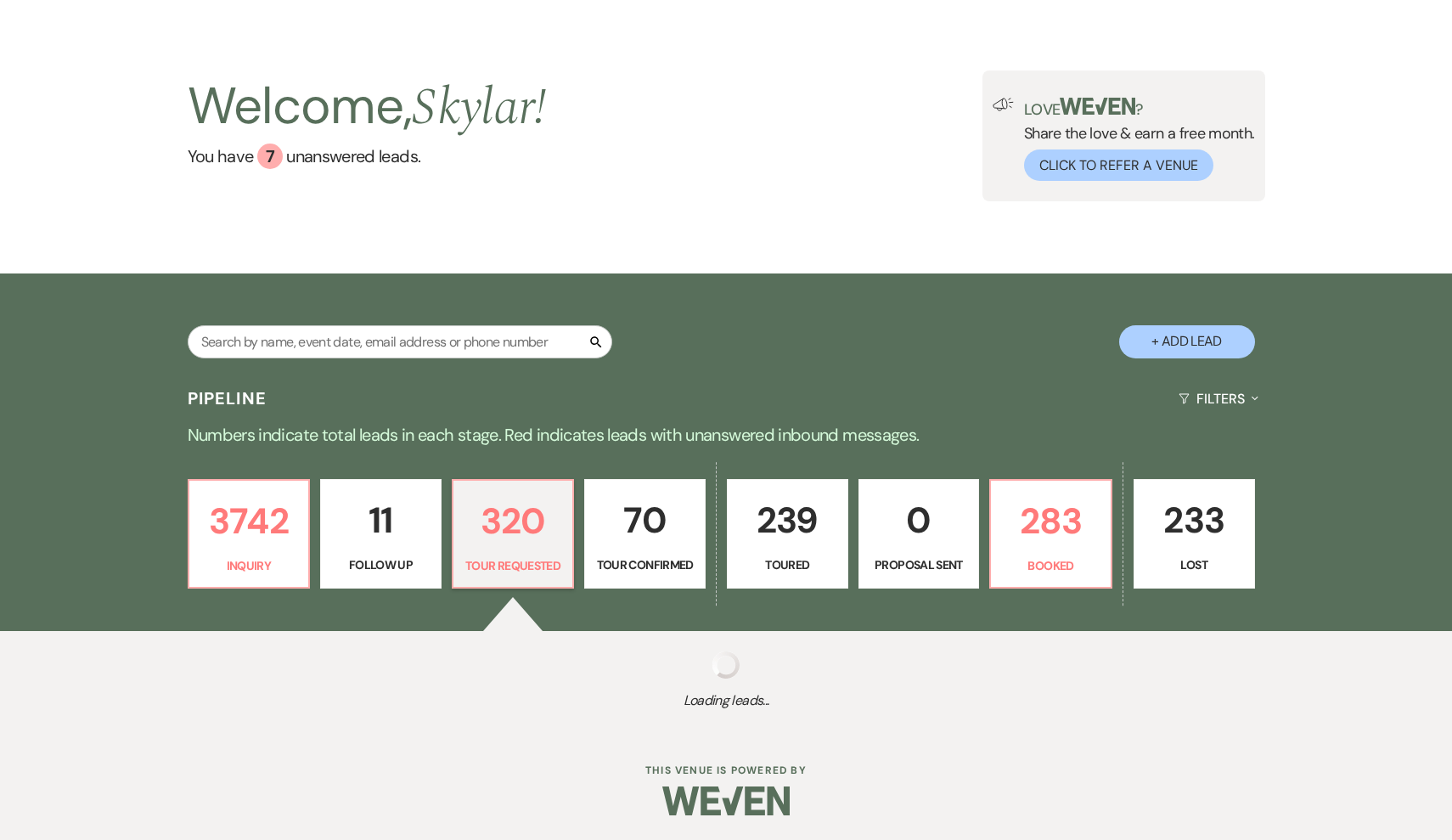
select select "2"
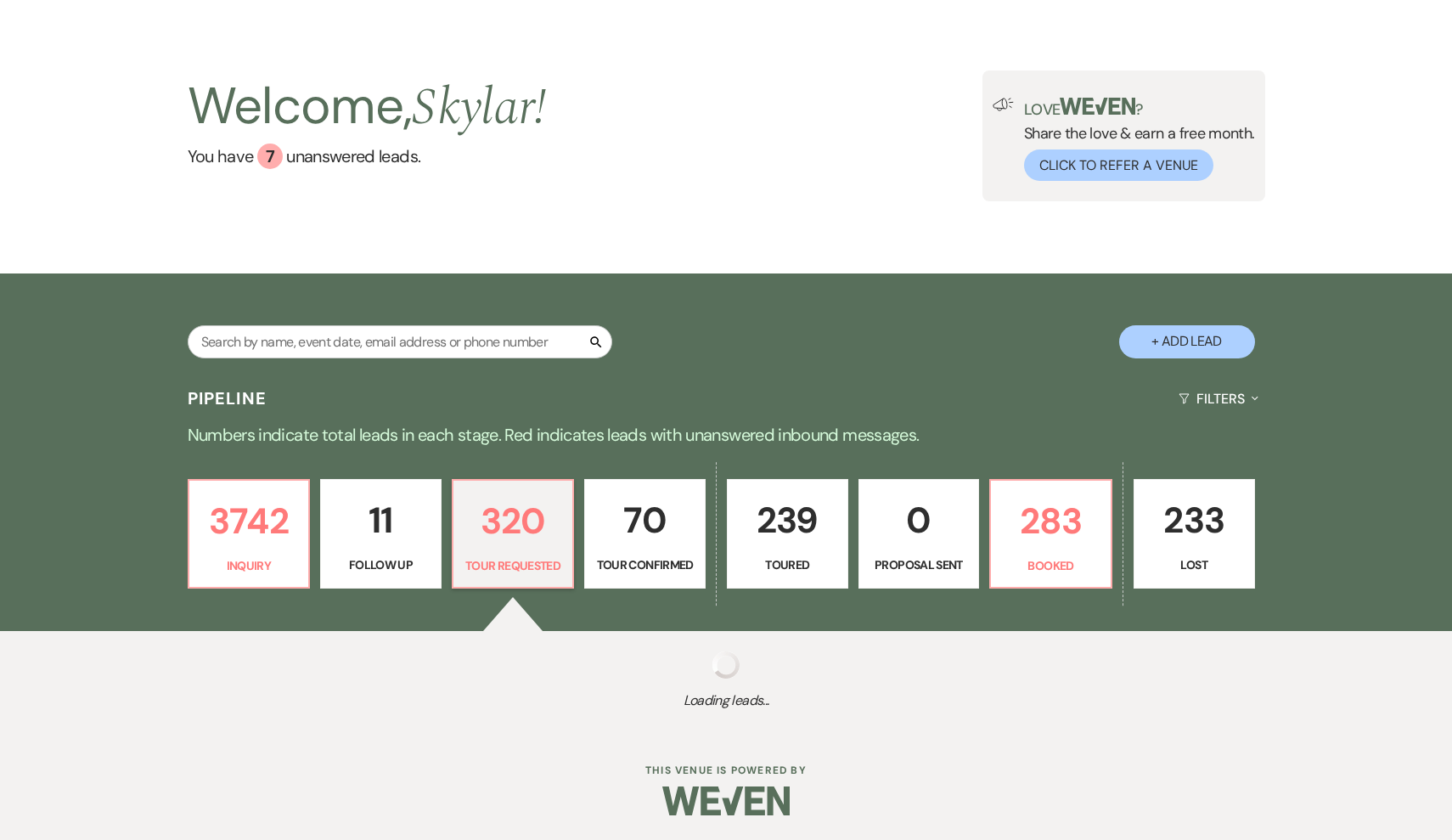
select select "2"
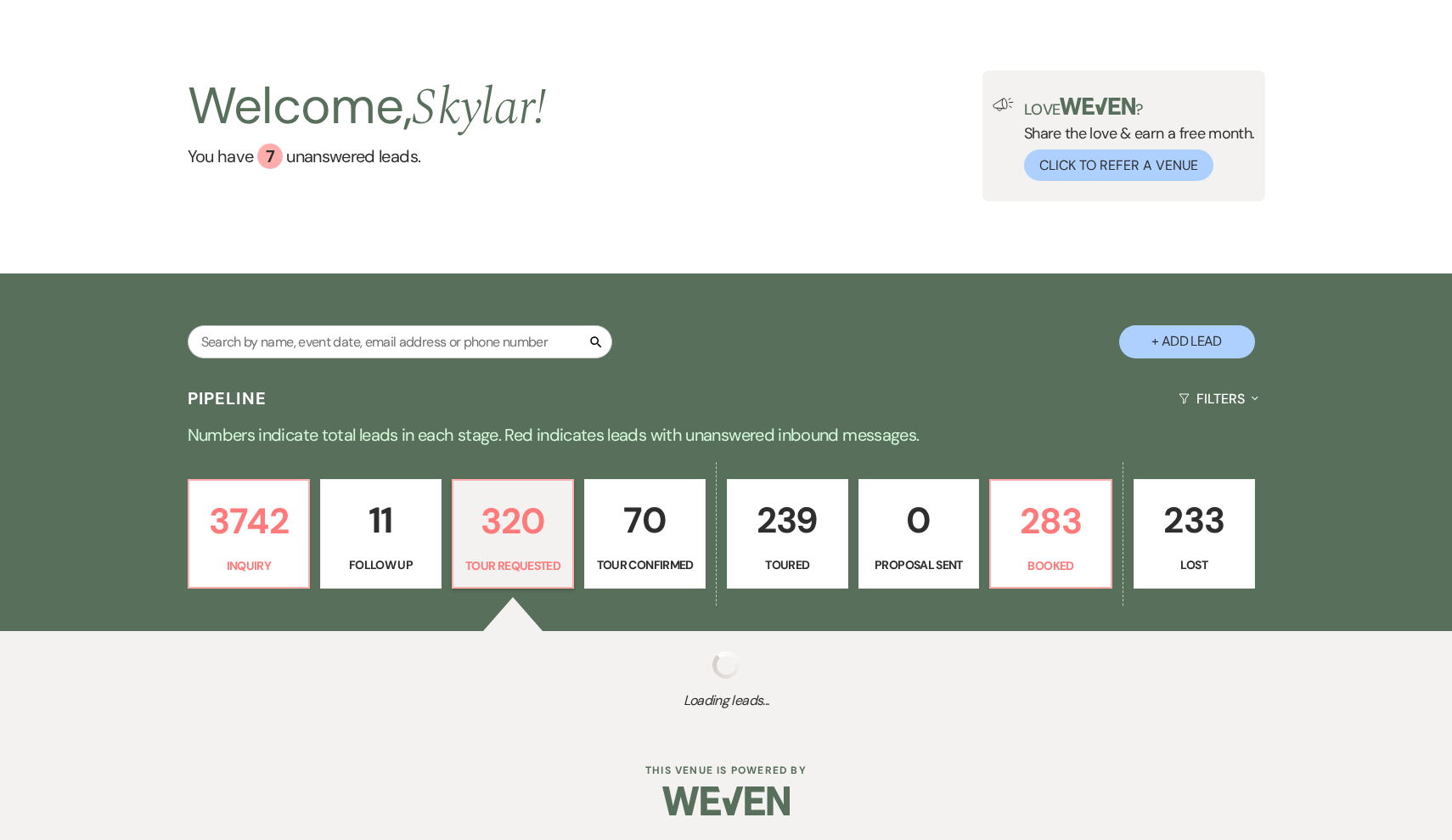
select select "2"
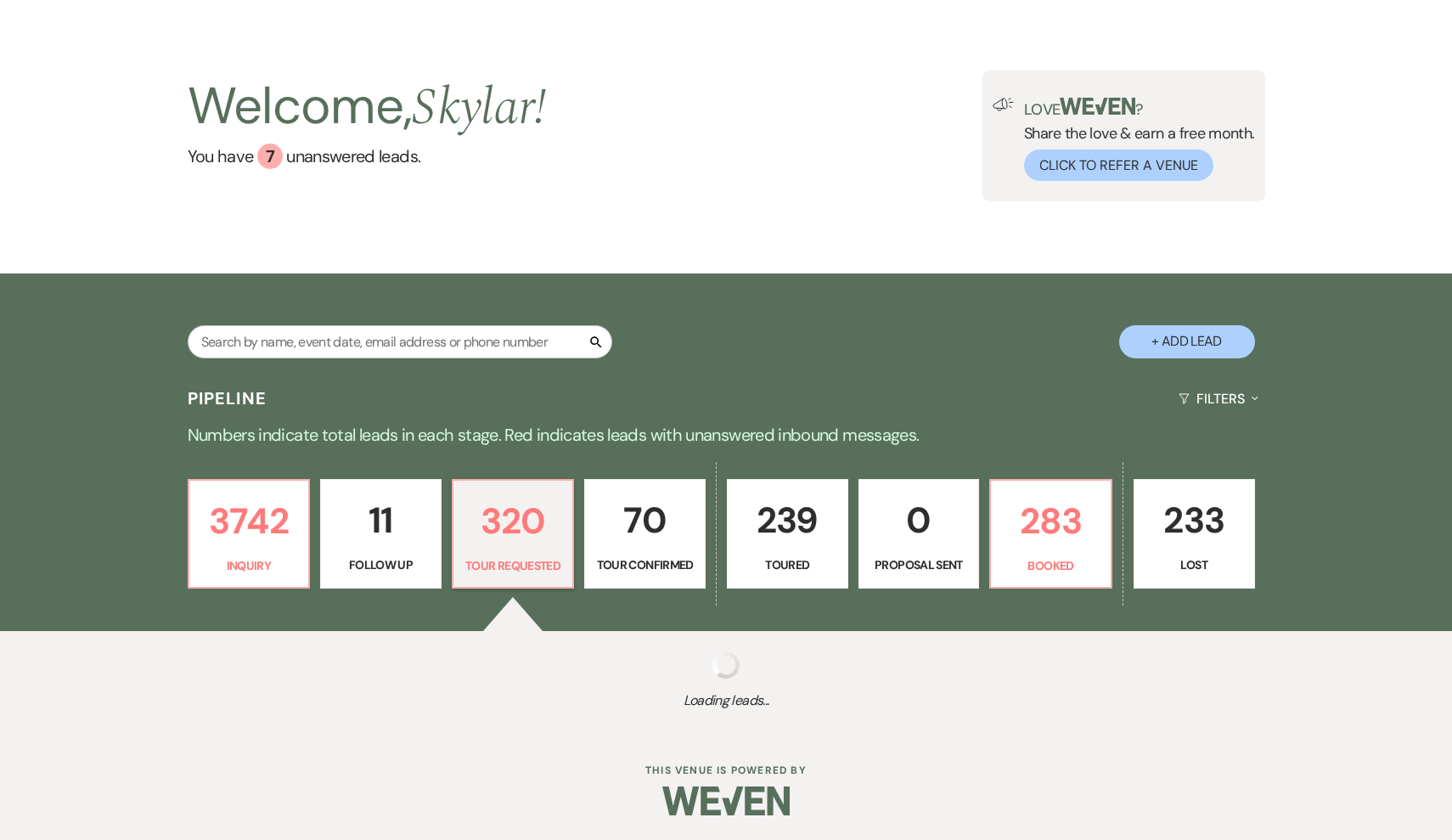
select select "2"
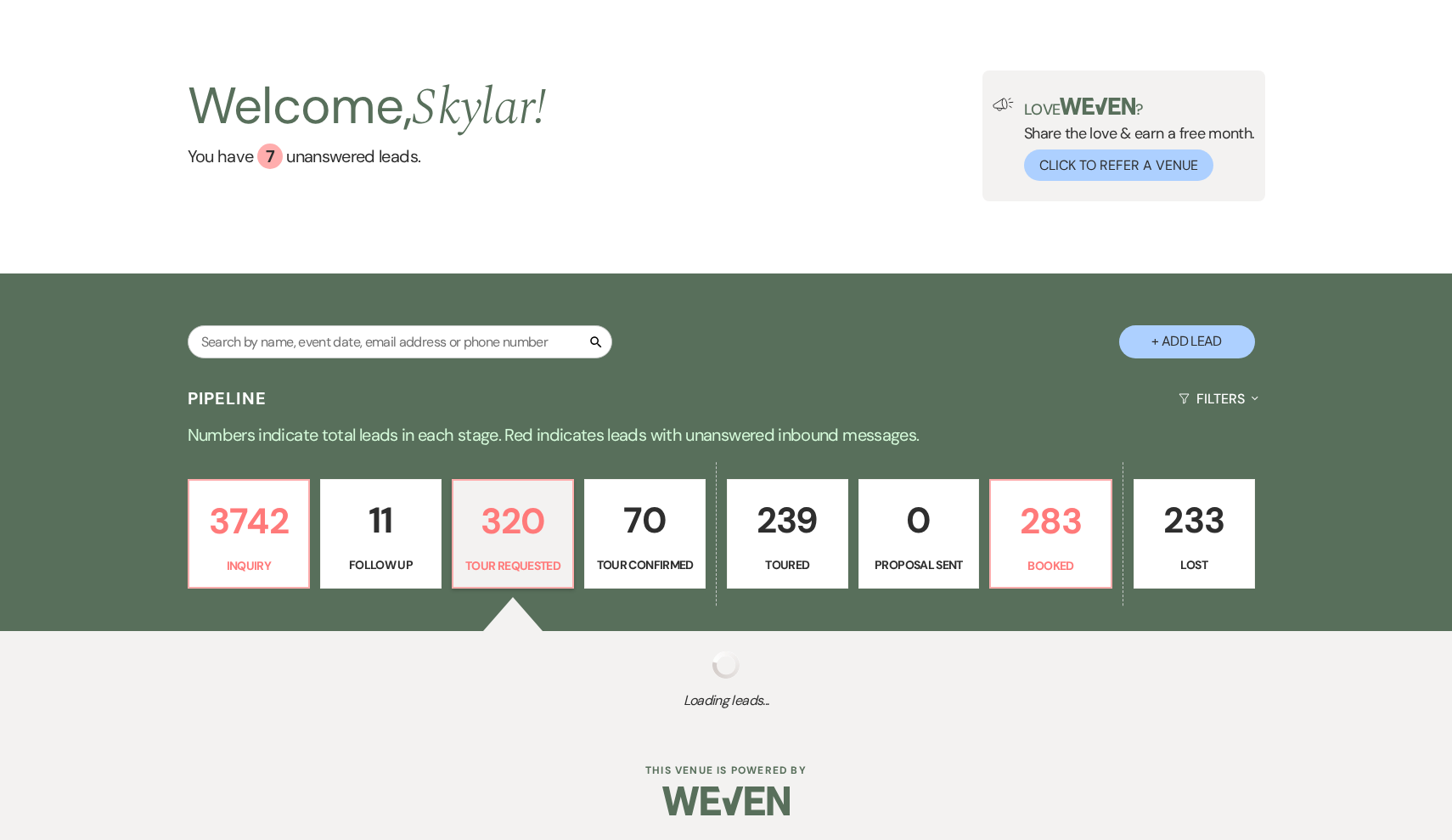
select select "2"
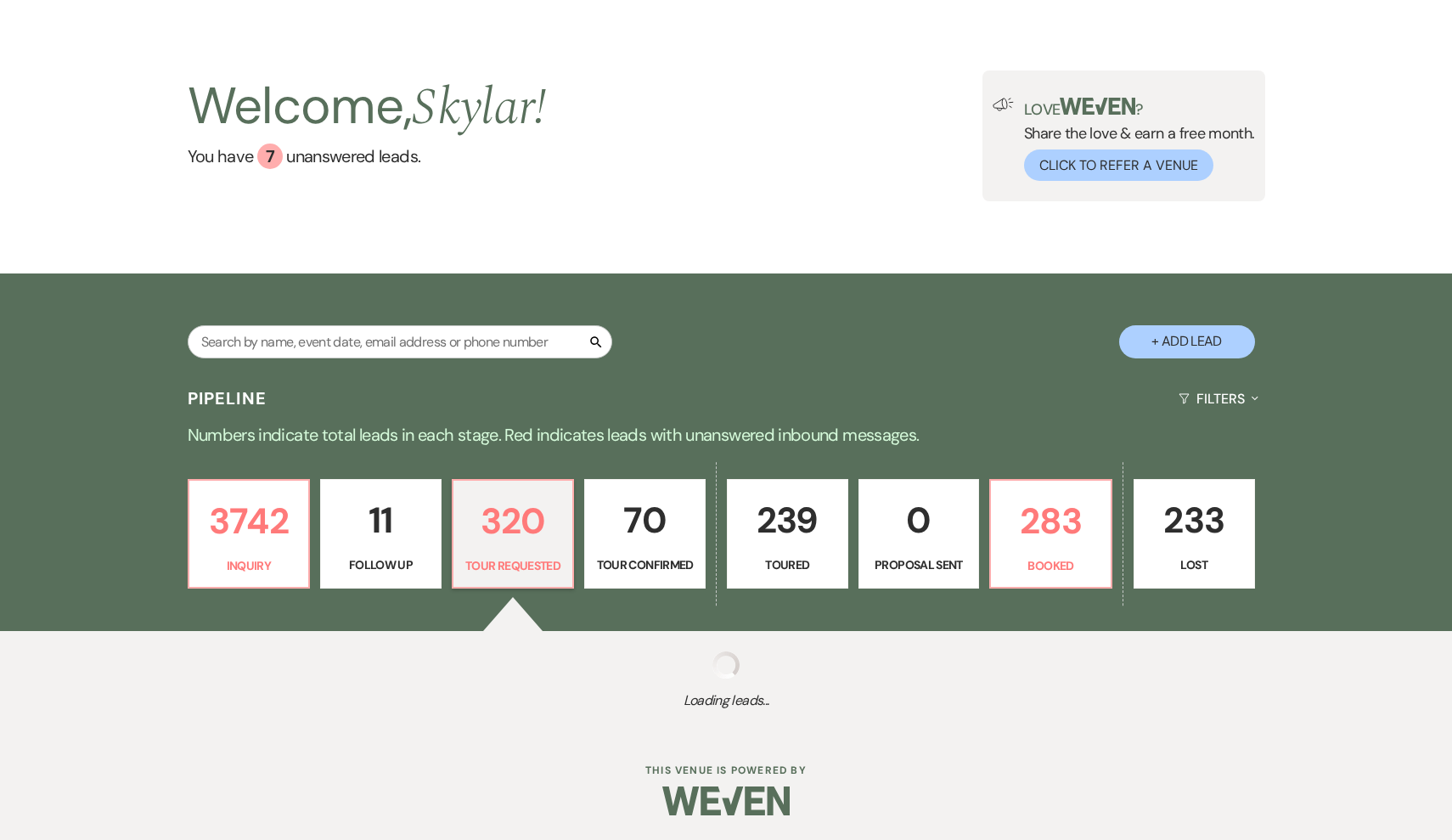
select select "2"
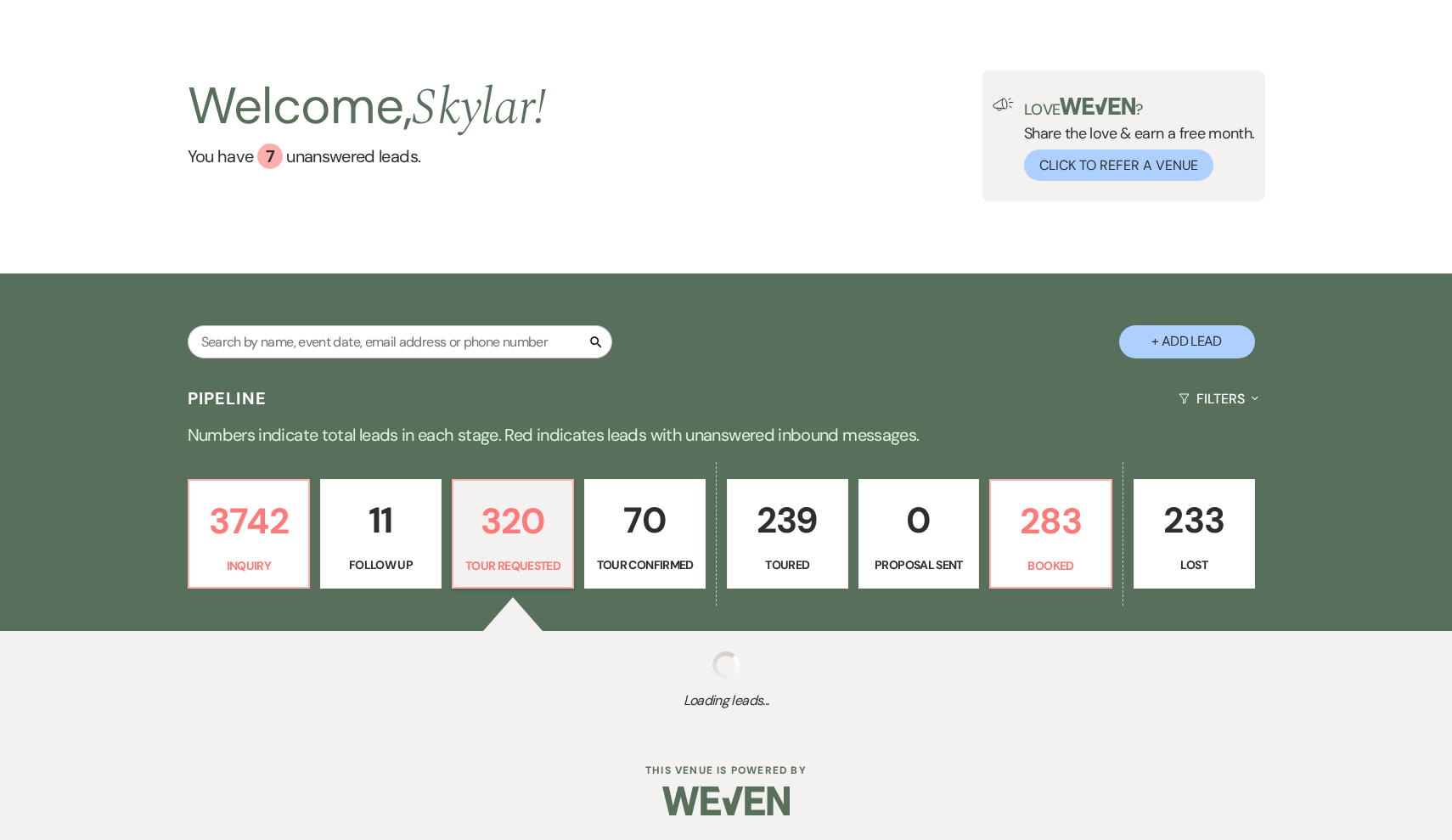
select select "2"
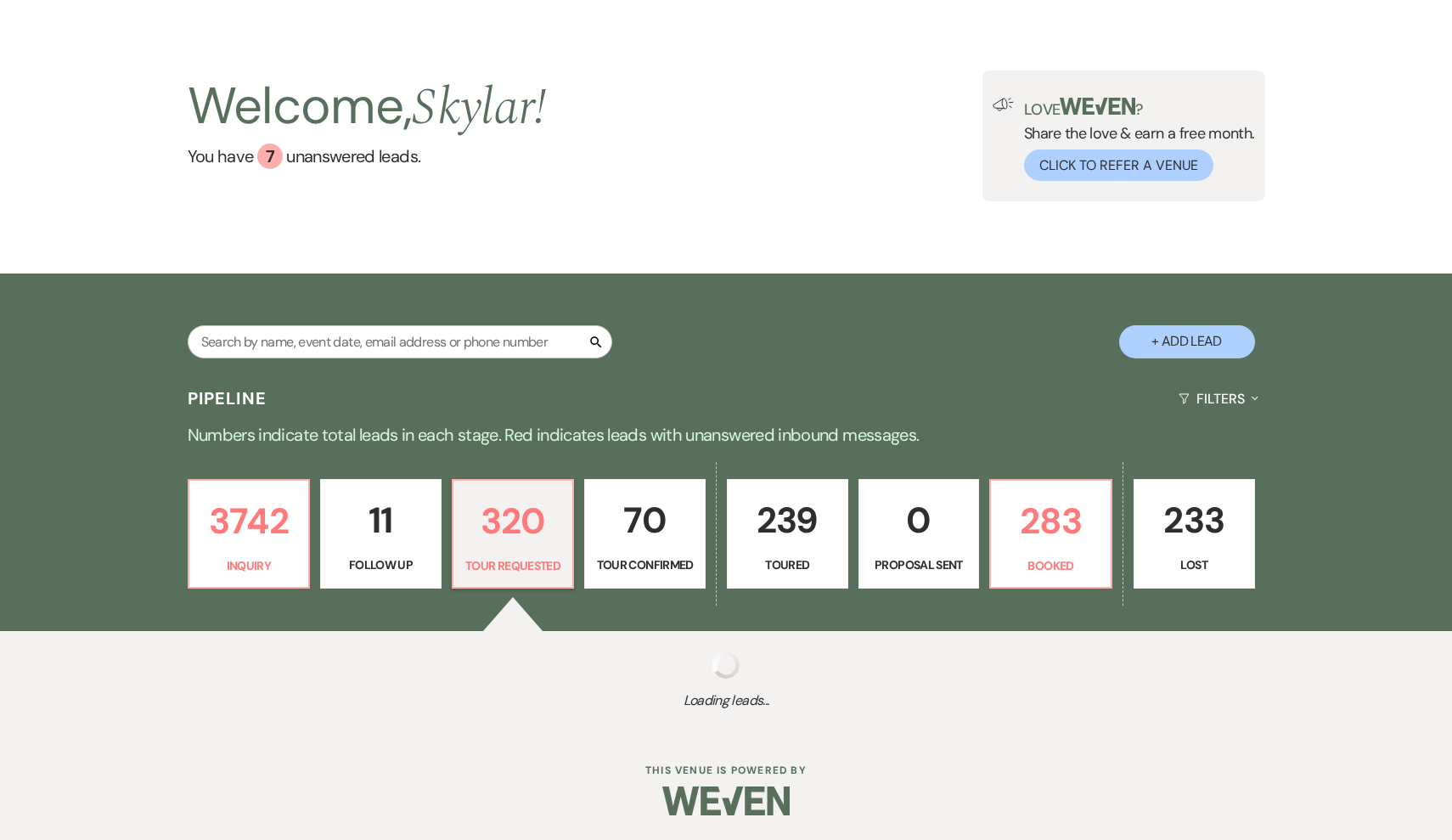
select select "2"
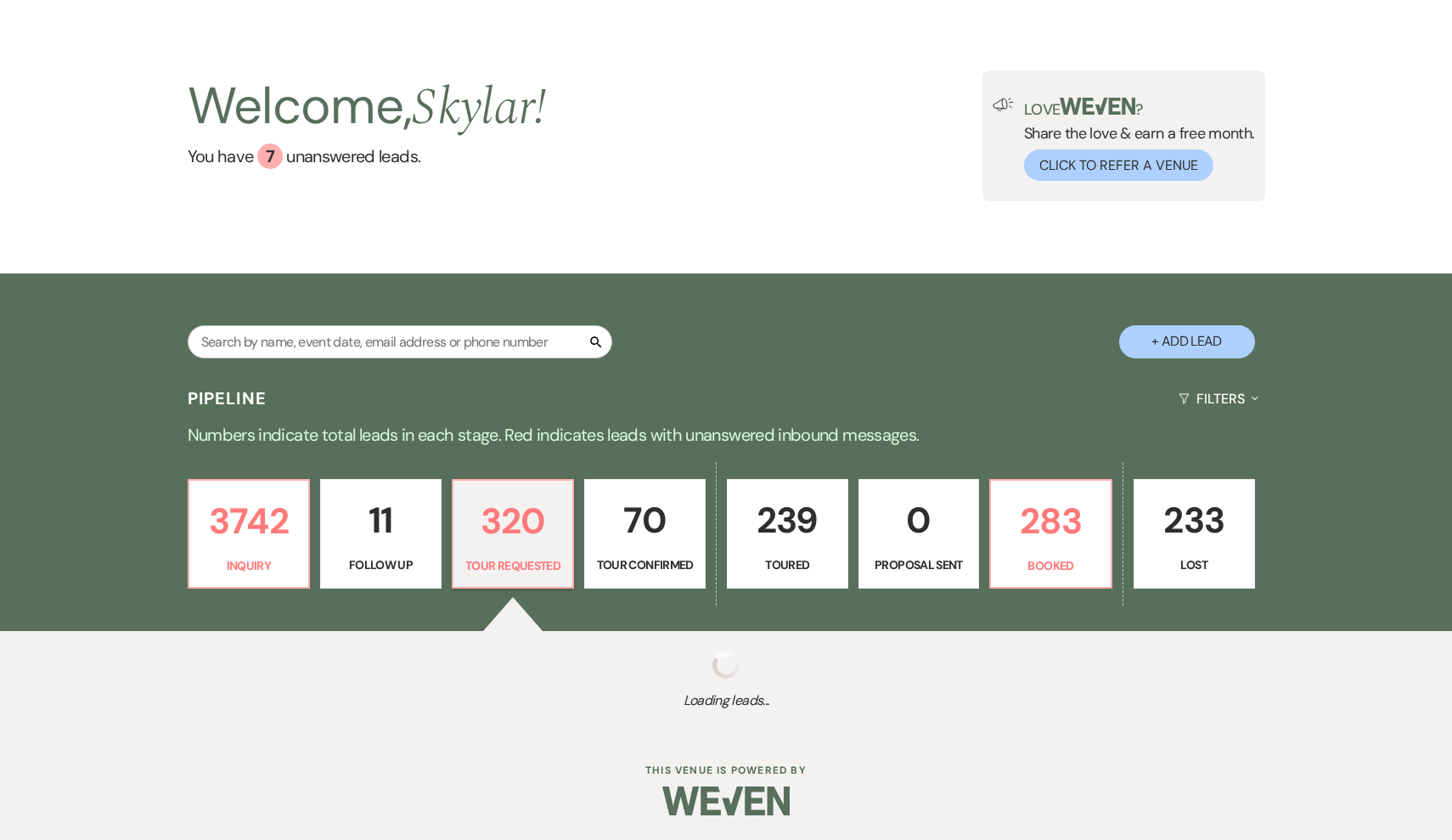
select select "2"
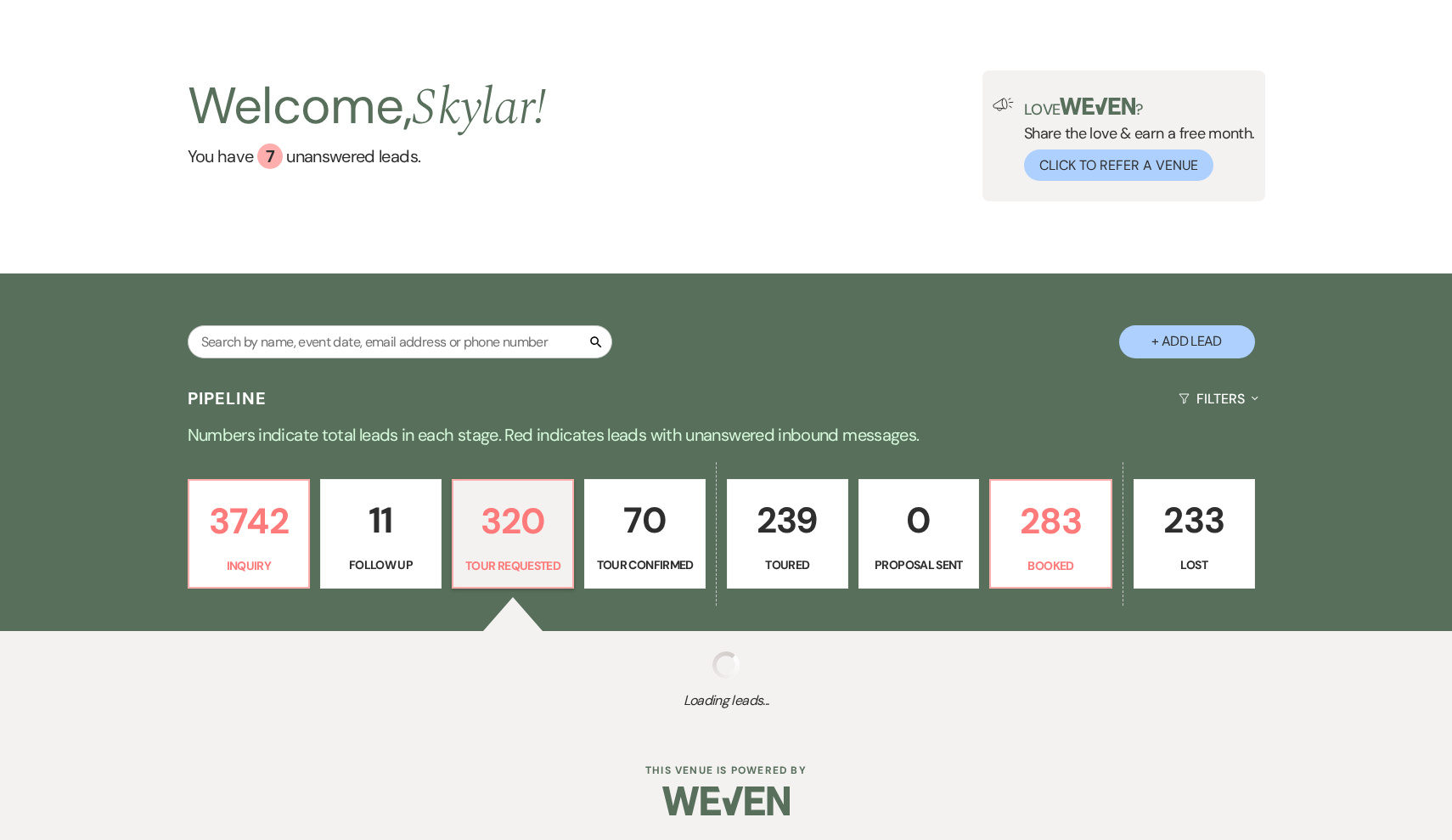
select select "2"
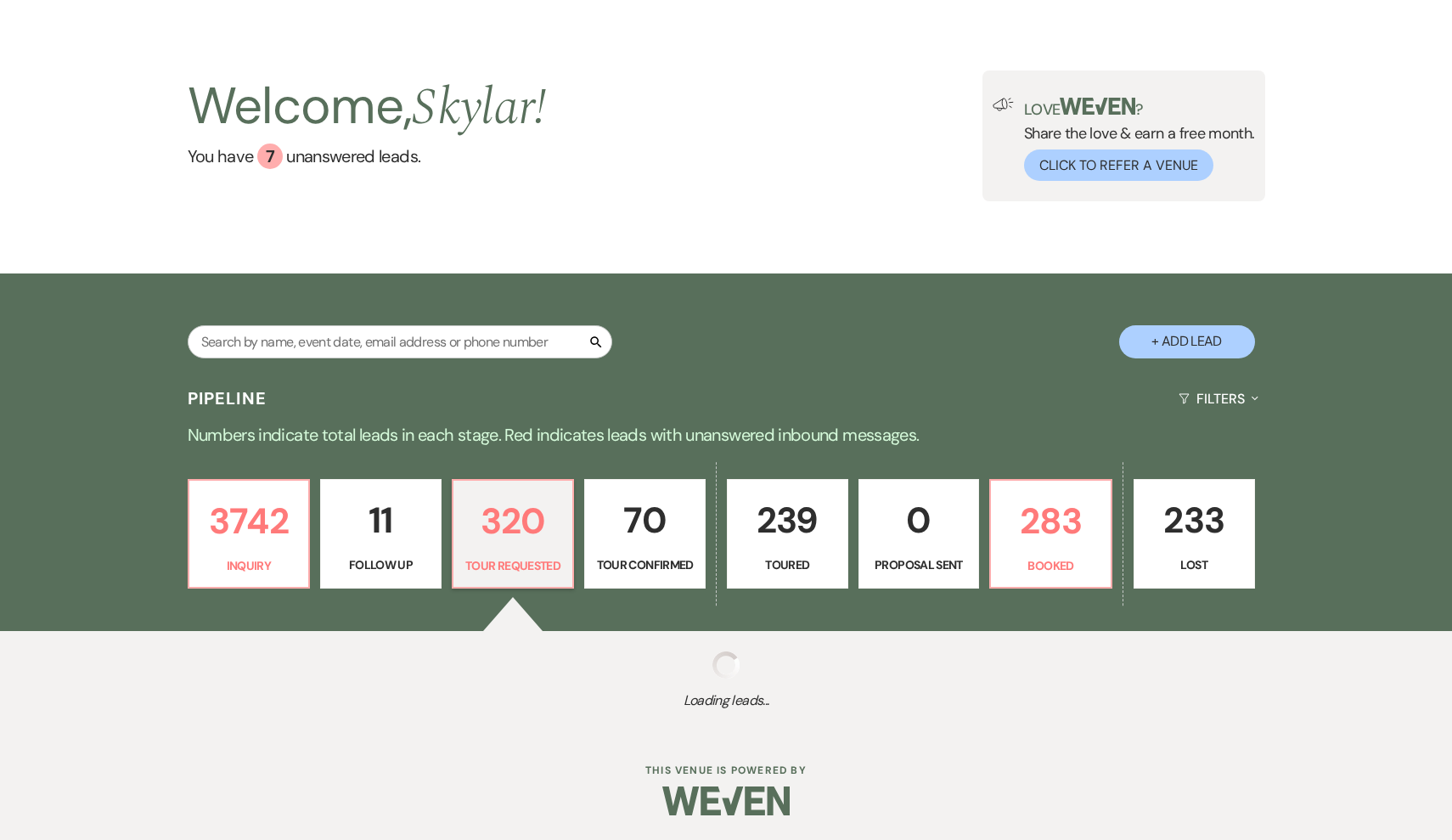
select select "2"
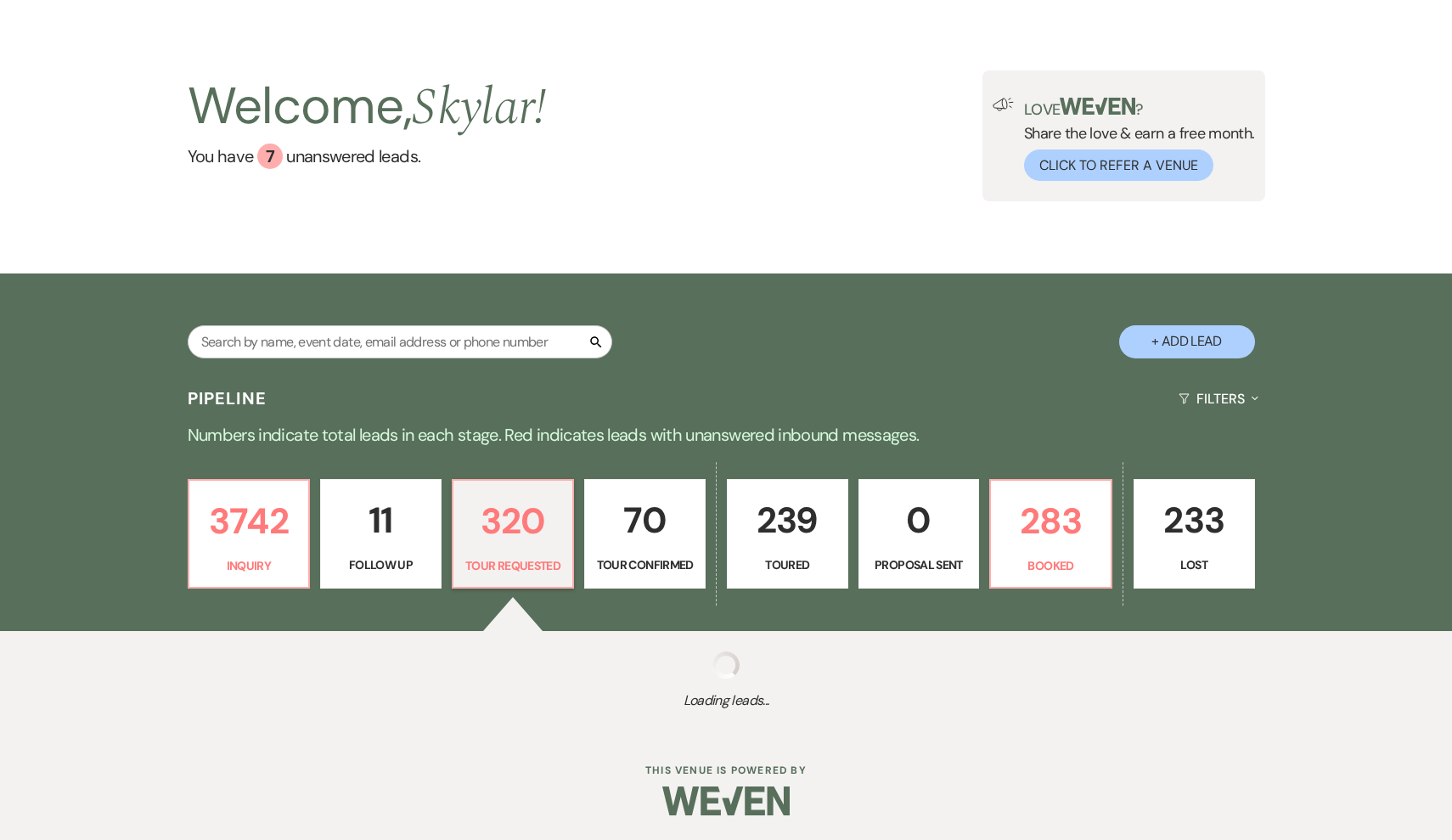
select select "2"
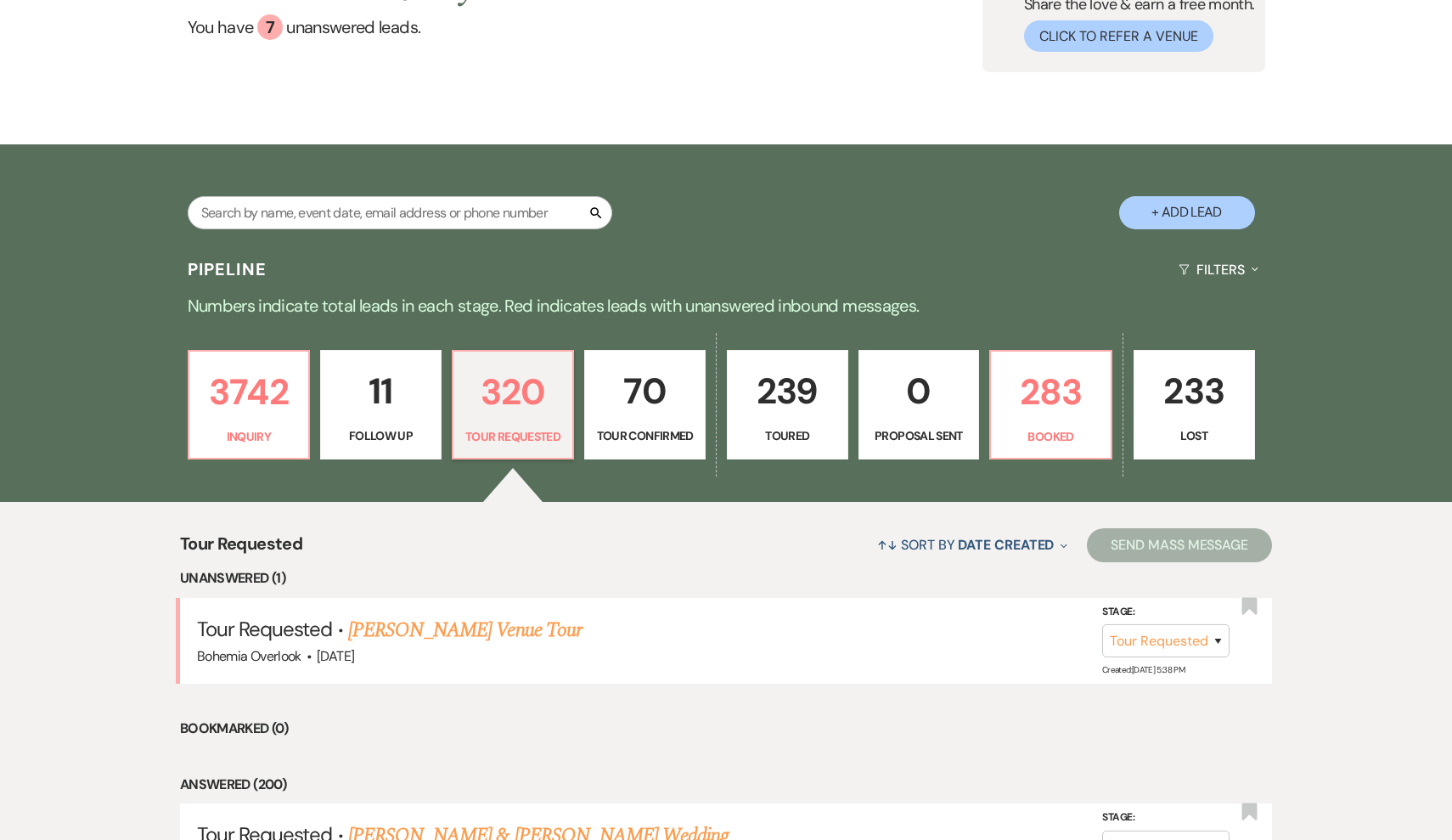
scroll to position [178, 0]
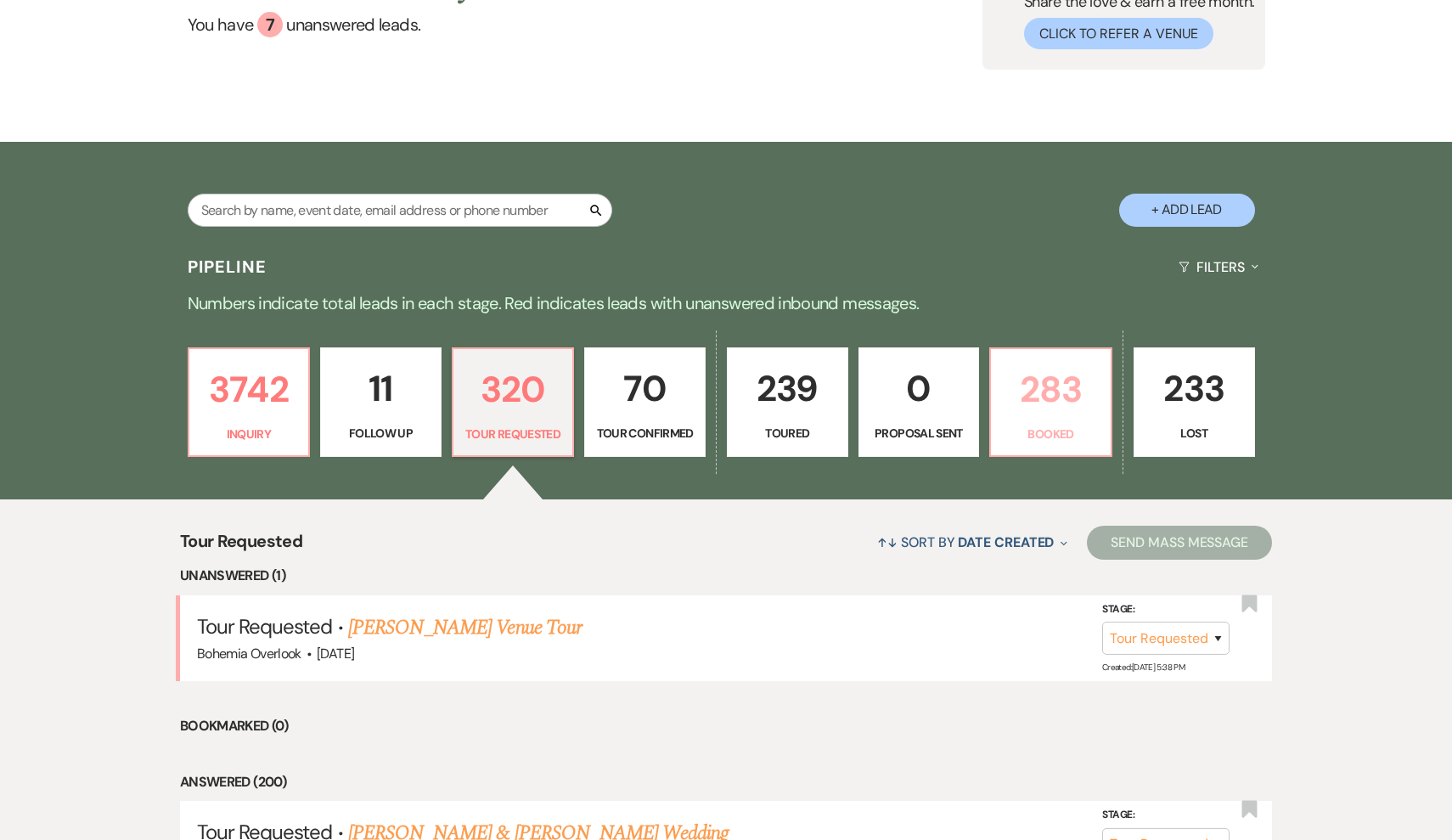
click at [1043, 396] on p "283" at bounding box center [1051, 390] width 100 height 57
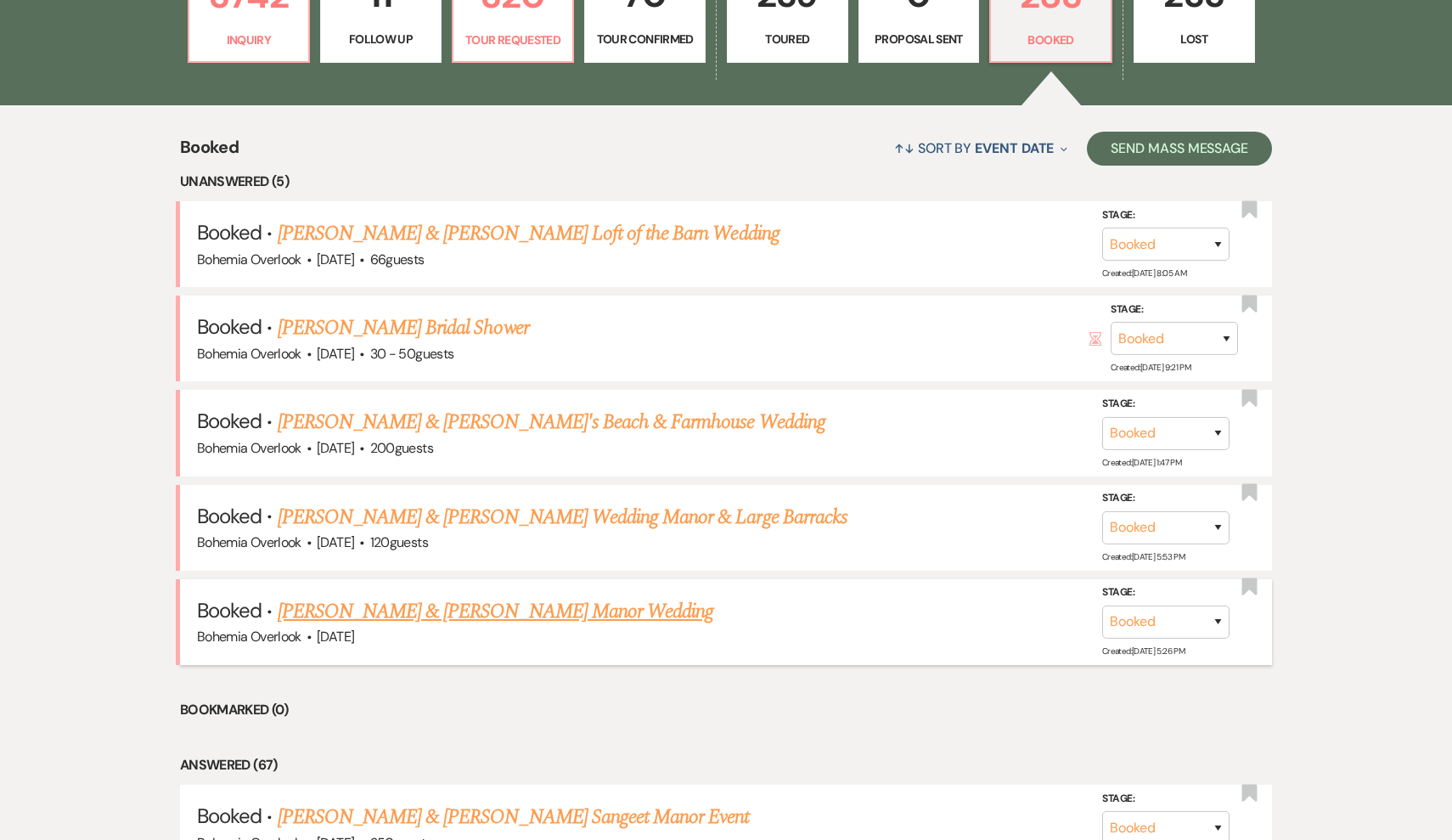
scroll to position [572, 0]
click at [572, 605] on link "[PERSON_NAME] & [PERSON_NAME] Manor Wedding" at bounding box center [496, 612] width 437 height 31
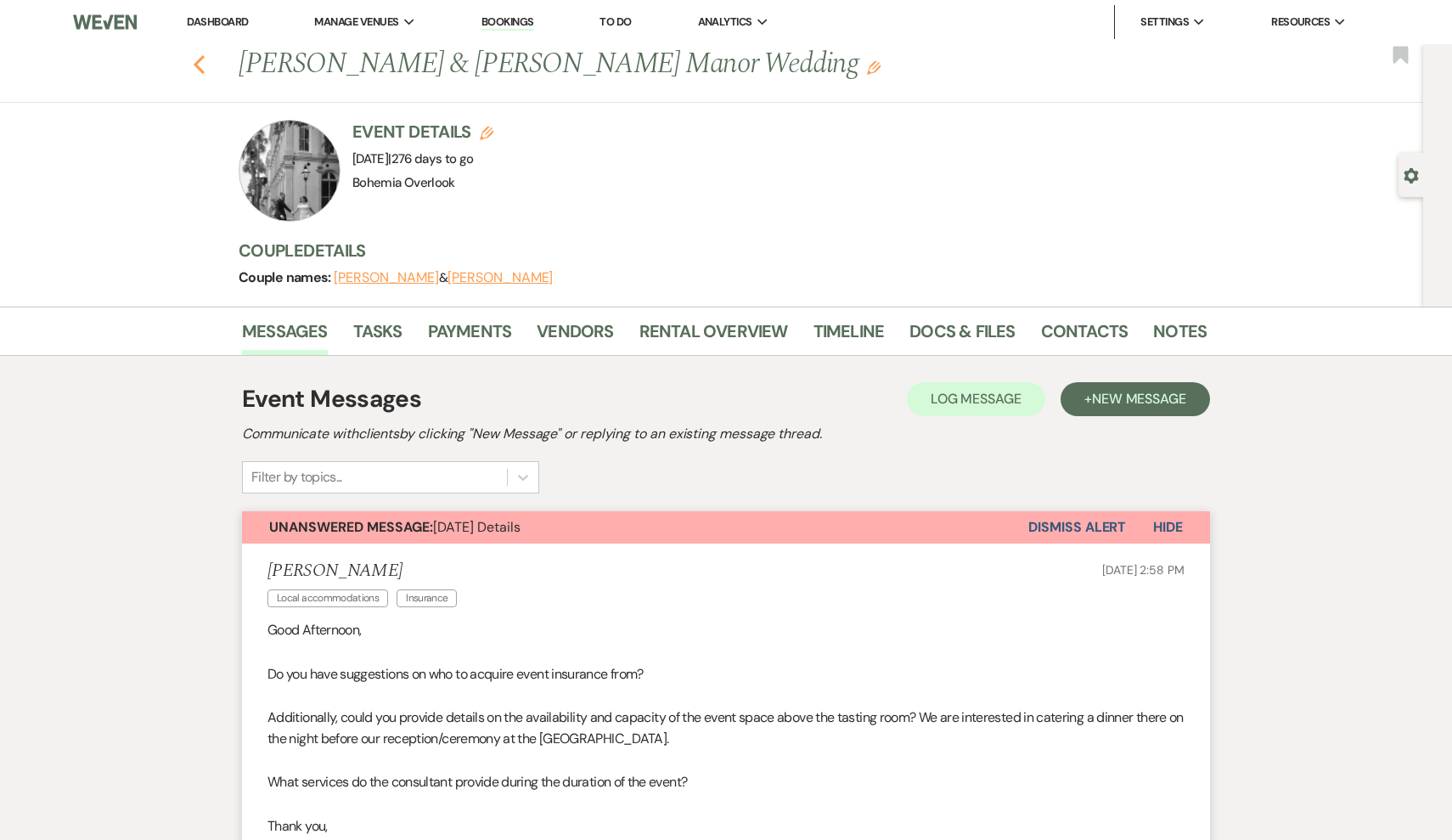
click at [202, 62] on icon "Previous" at bounding box center [199, 64] width 13 height 21
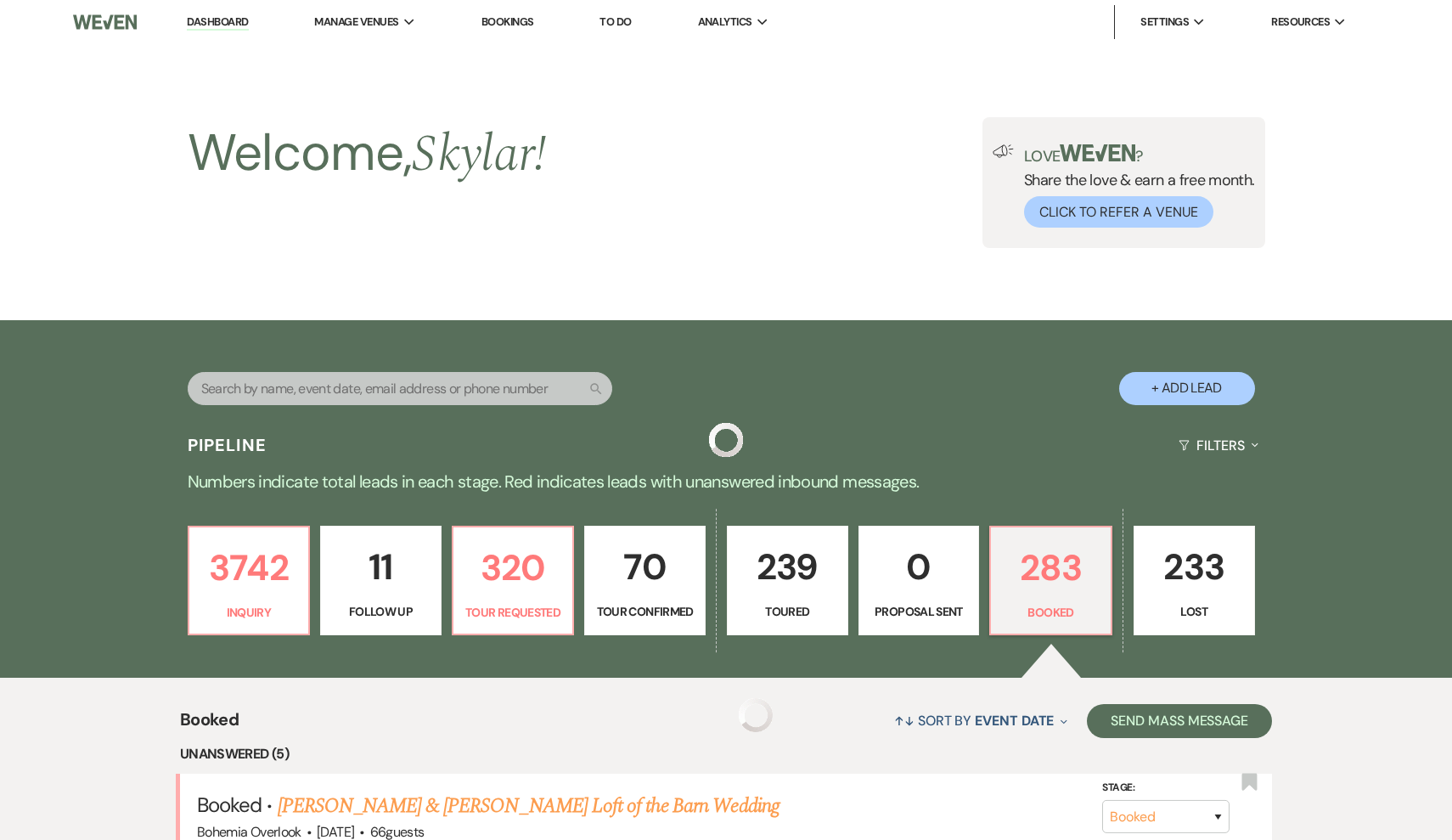
scroll to position [572, 0]
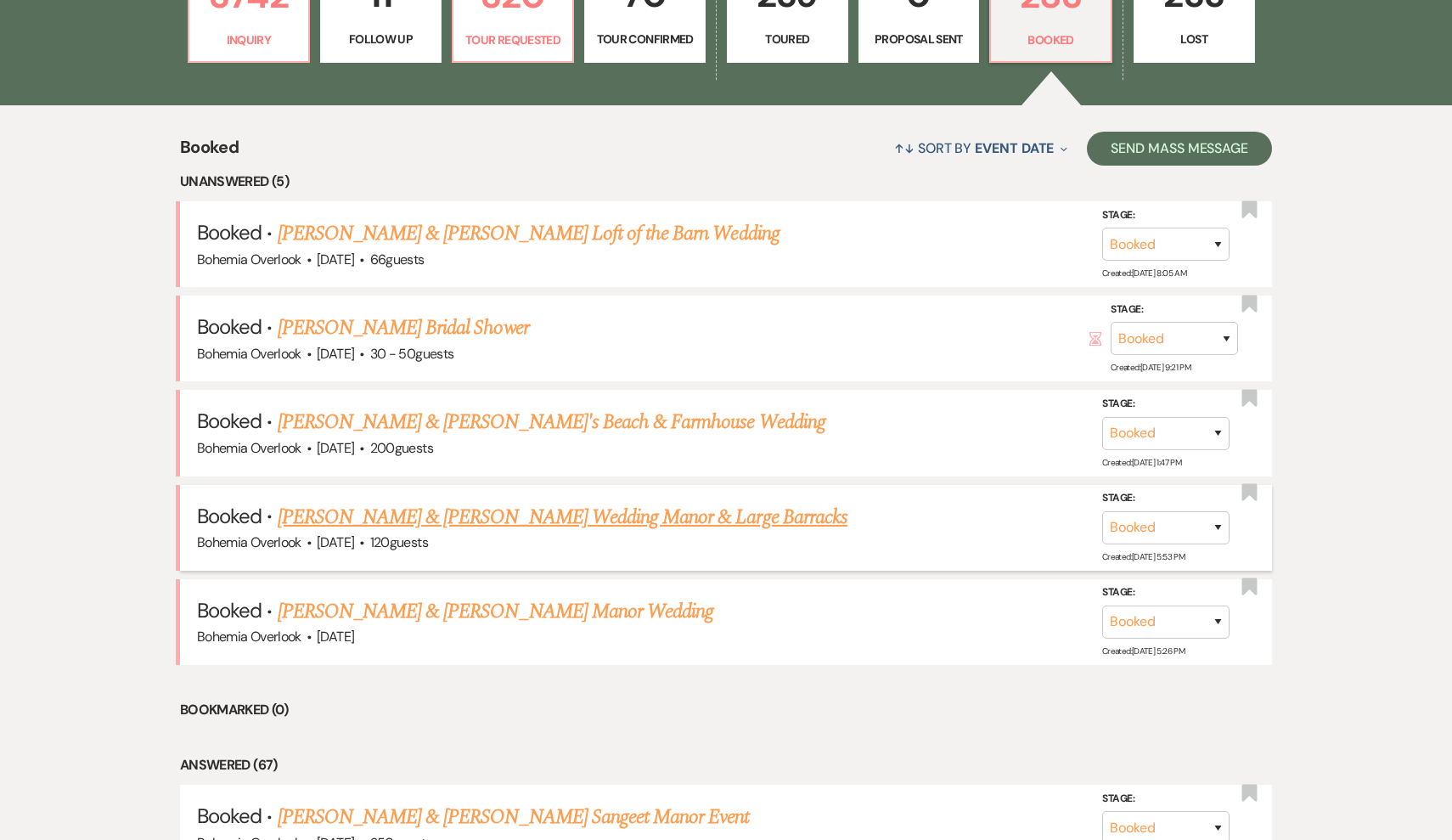
click at [417, 518] on link "[PERSON_NAME] & [PERSON_NAME] Wedding Manor & Large Barracks" at bounding box center [563, 517] width 570 height 31
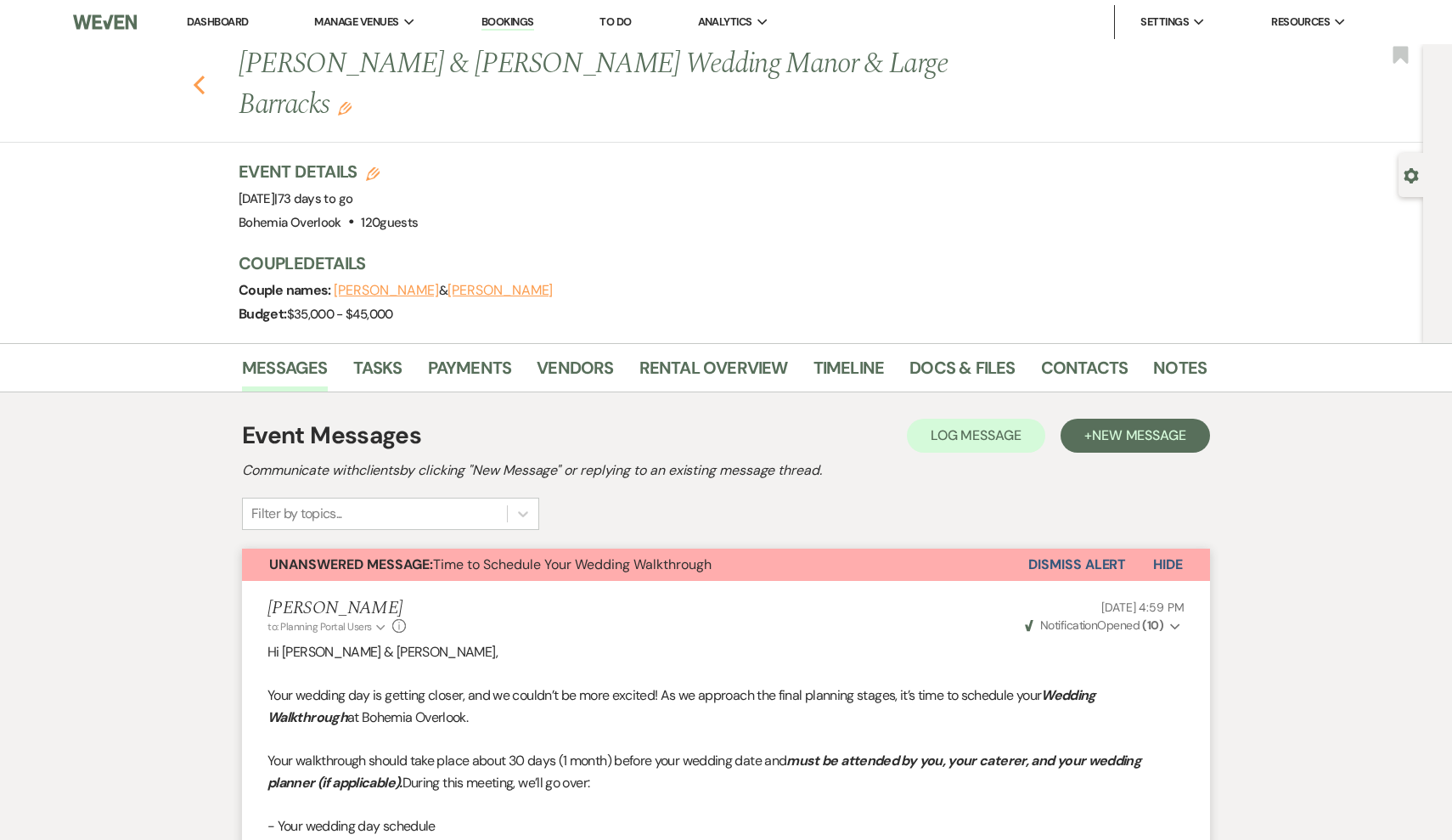
click at [203, 75] on icon "Previous" at bounding box center [199, 85] width 13 height 21
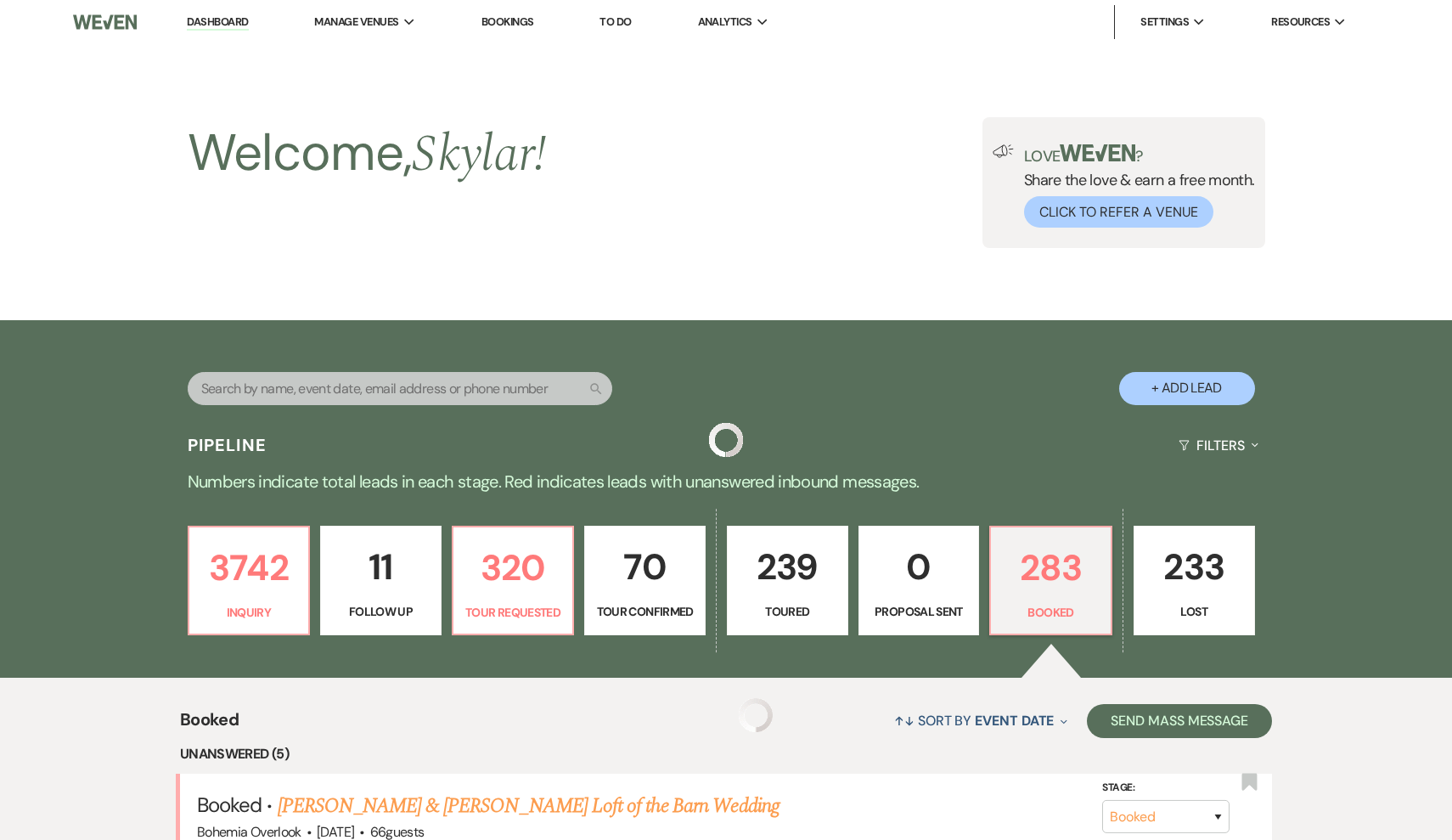
scroll to position [572, 0]
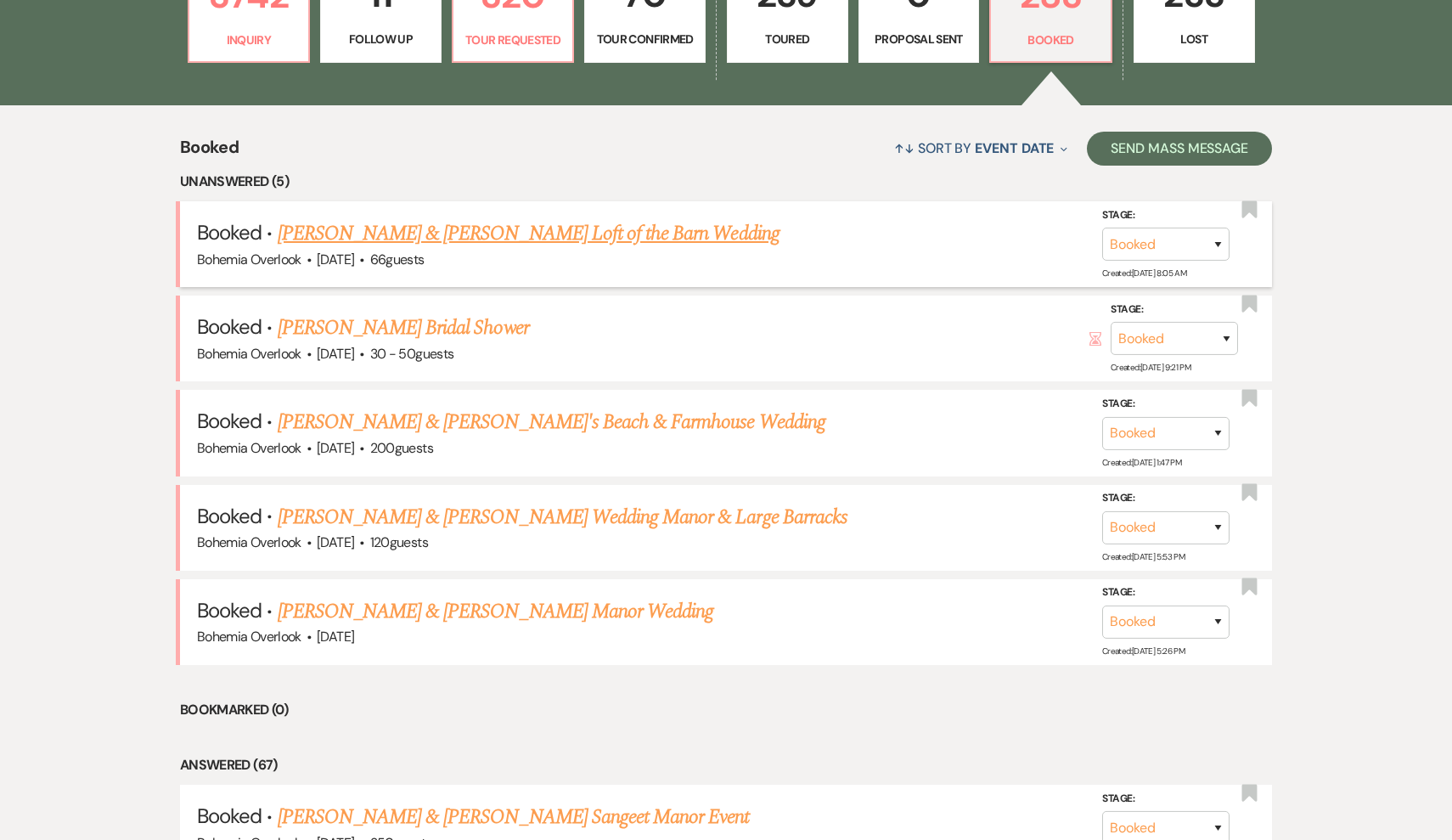
click at [416, 240] on link "[PERSON_NAME] & [PERSON_NAME] Loft of the Barn Wedding" at bounding box center [529, 233] width 502 height 31
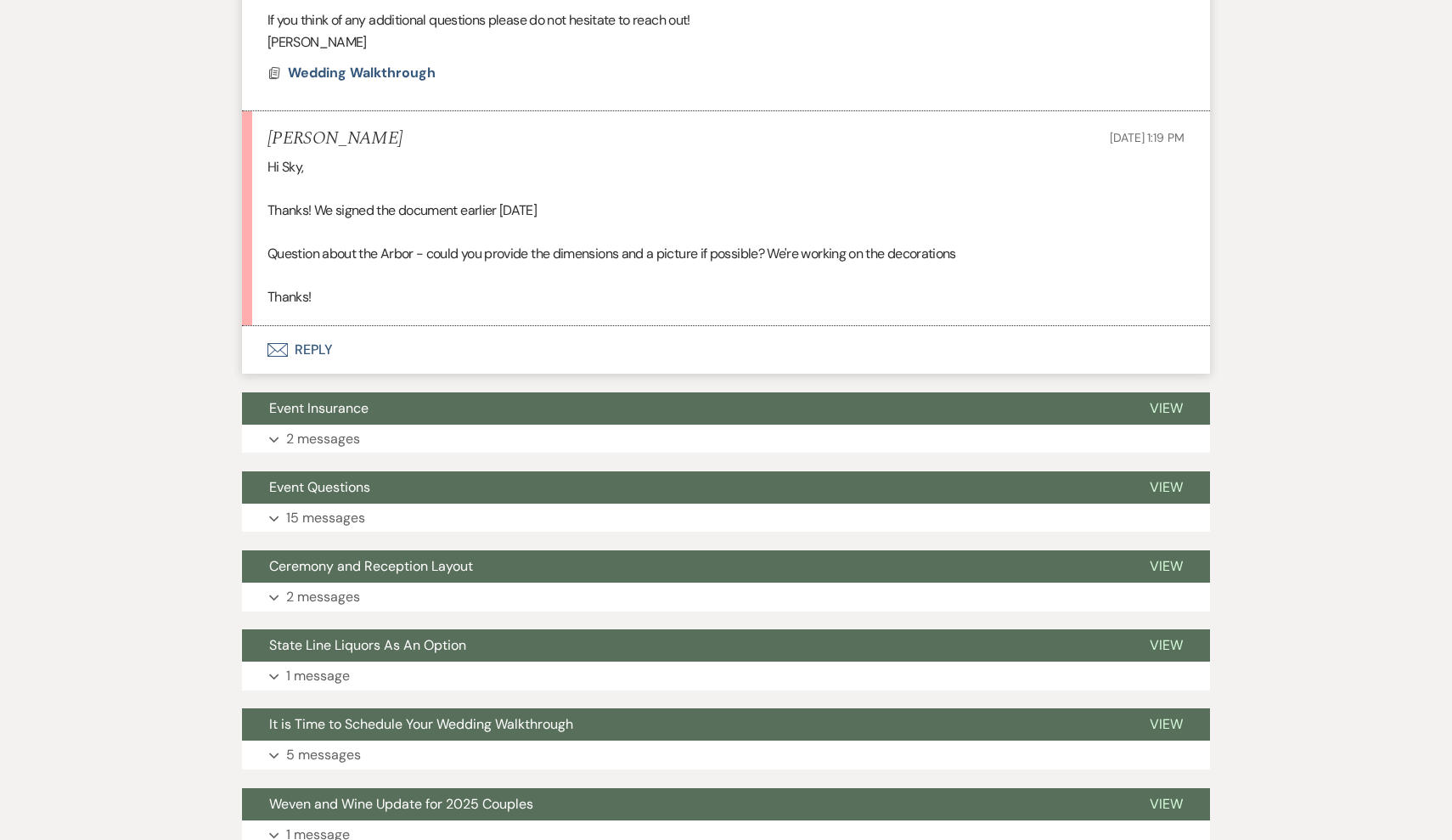
scroll to position [631, 0]
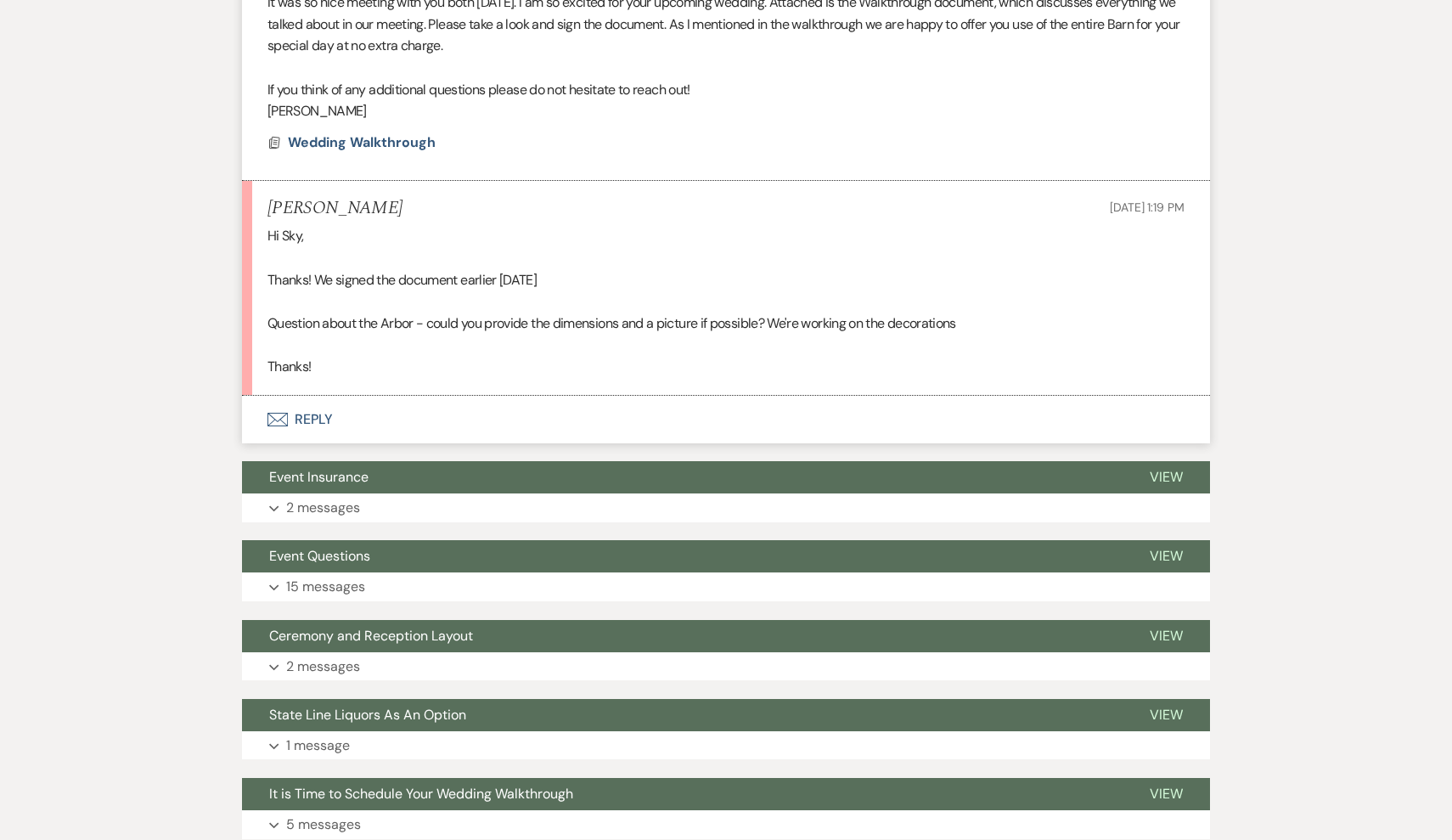
click at [317, 413] on button "Envelope Reply" at bounding box center [726, 419] width 968 height 47
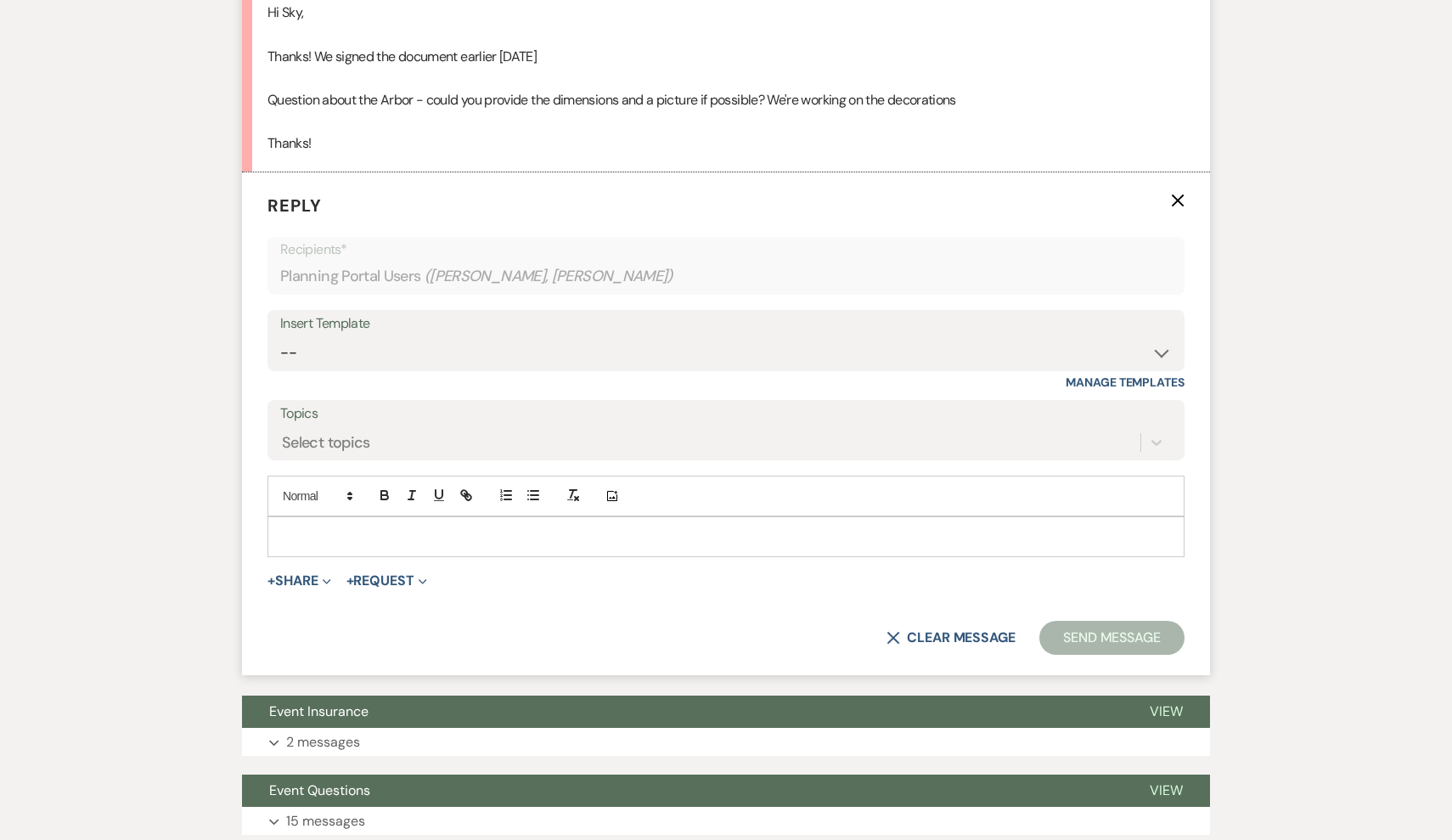
scroll to position [881, 0]
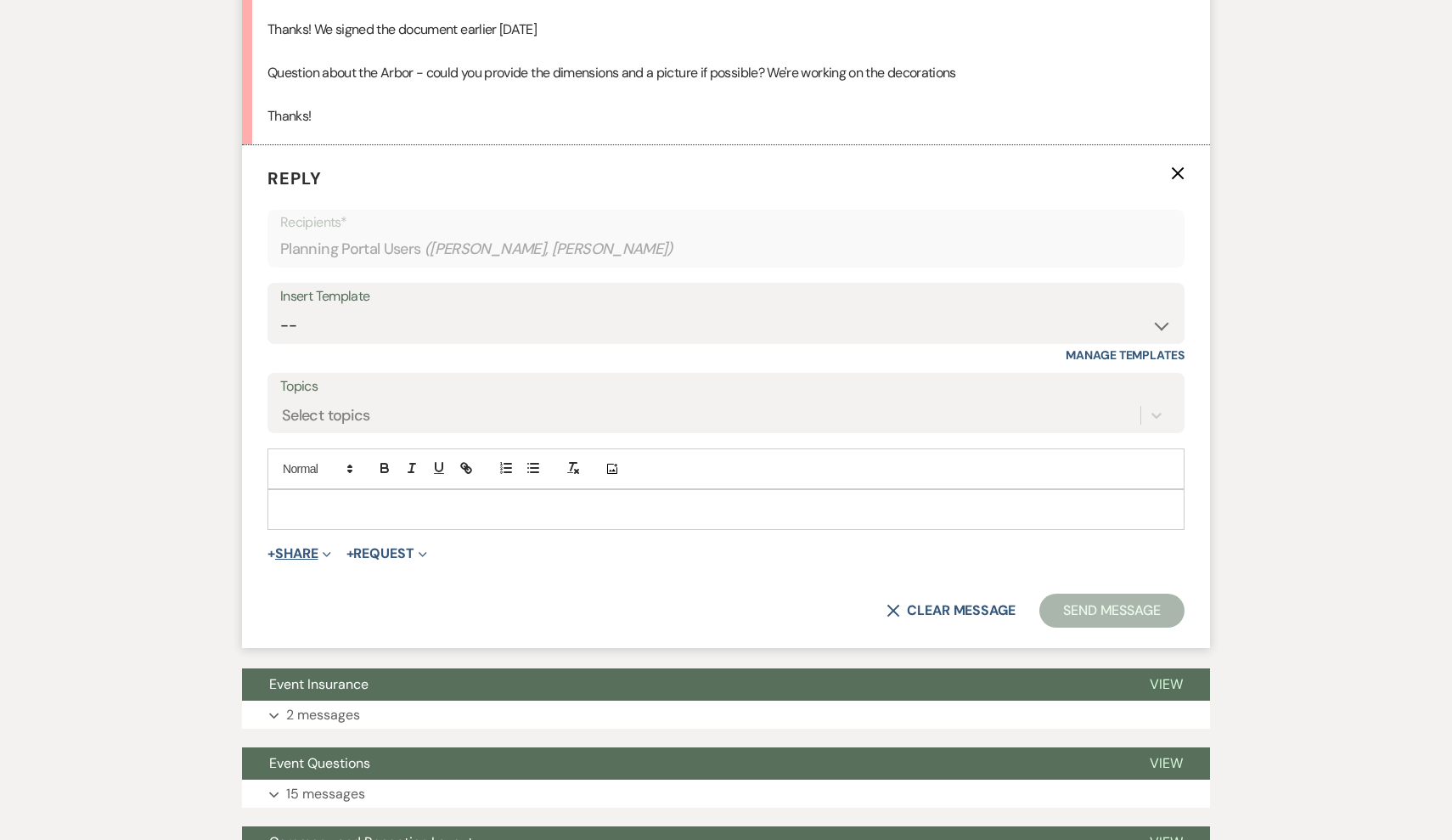
click at [302, 547] on button "+ Share Expand" at bounding box center [299, 553] width 64 height 14
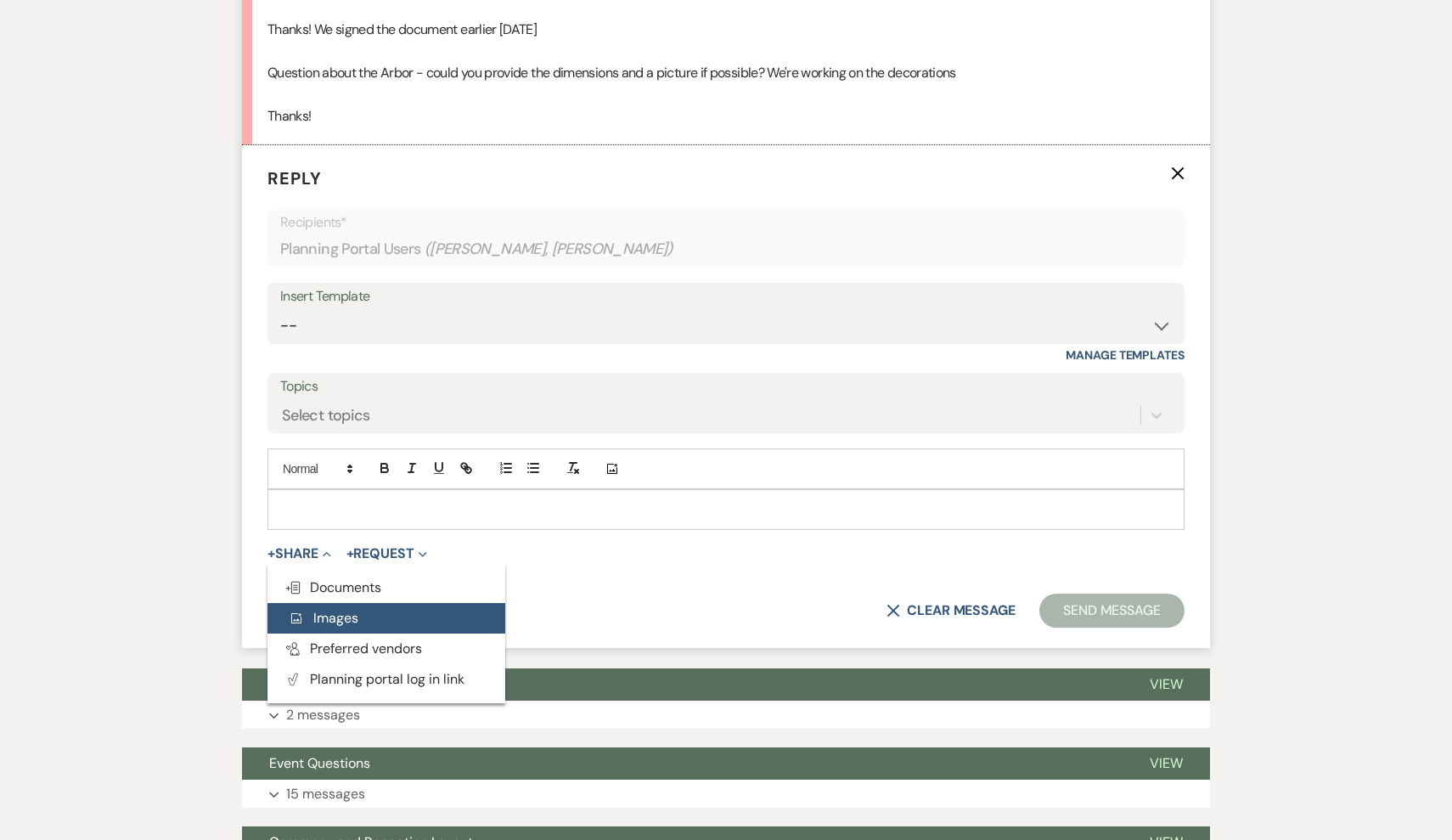
click at [332, 609] on span "Add Photo Images" at bounding box center [323, 618] width 70 height 18
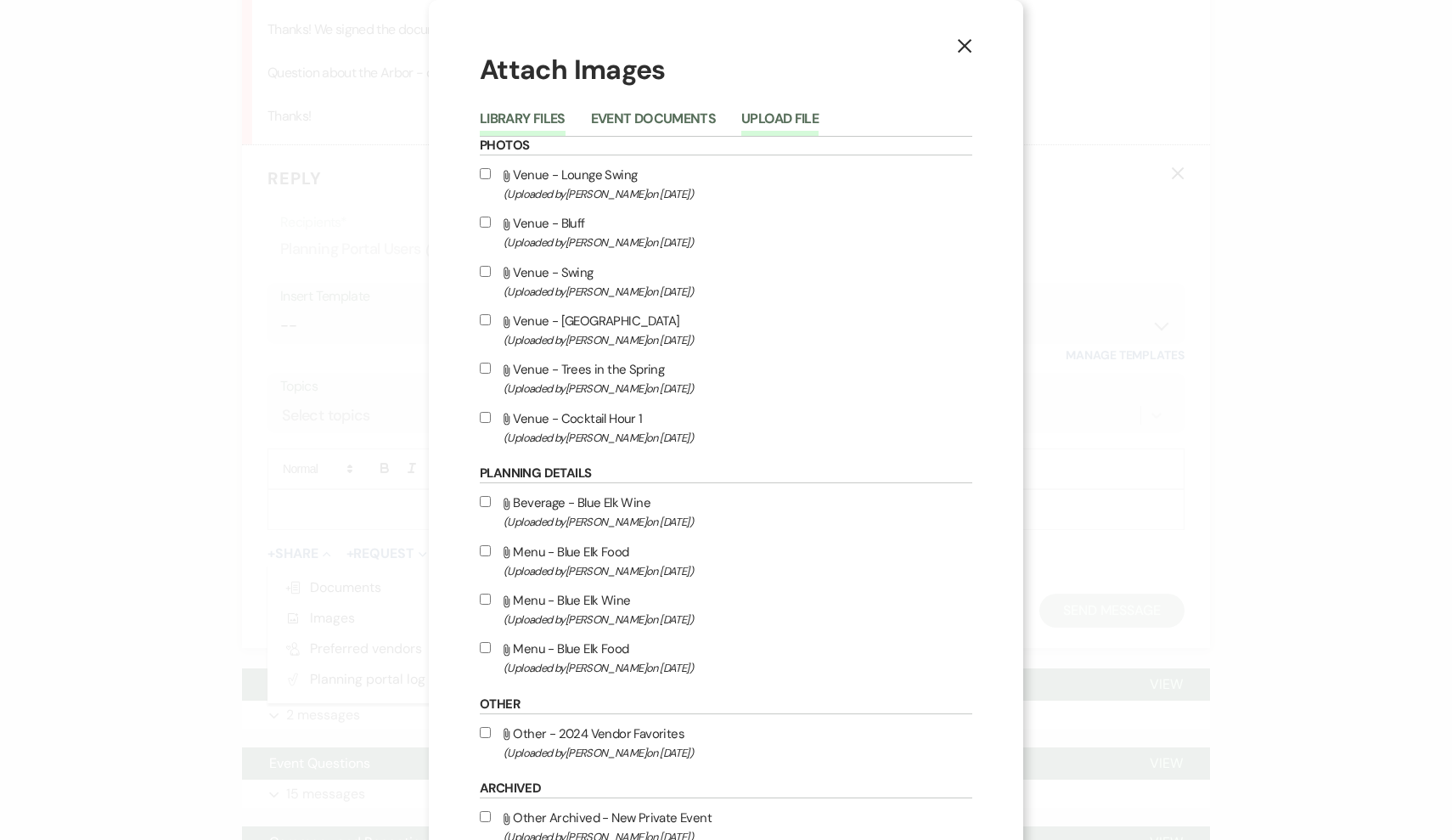
click at [783, 128] on button "Upload File" at bounding box center [780, 124] width 77 height 24
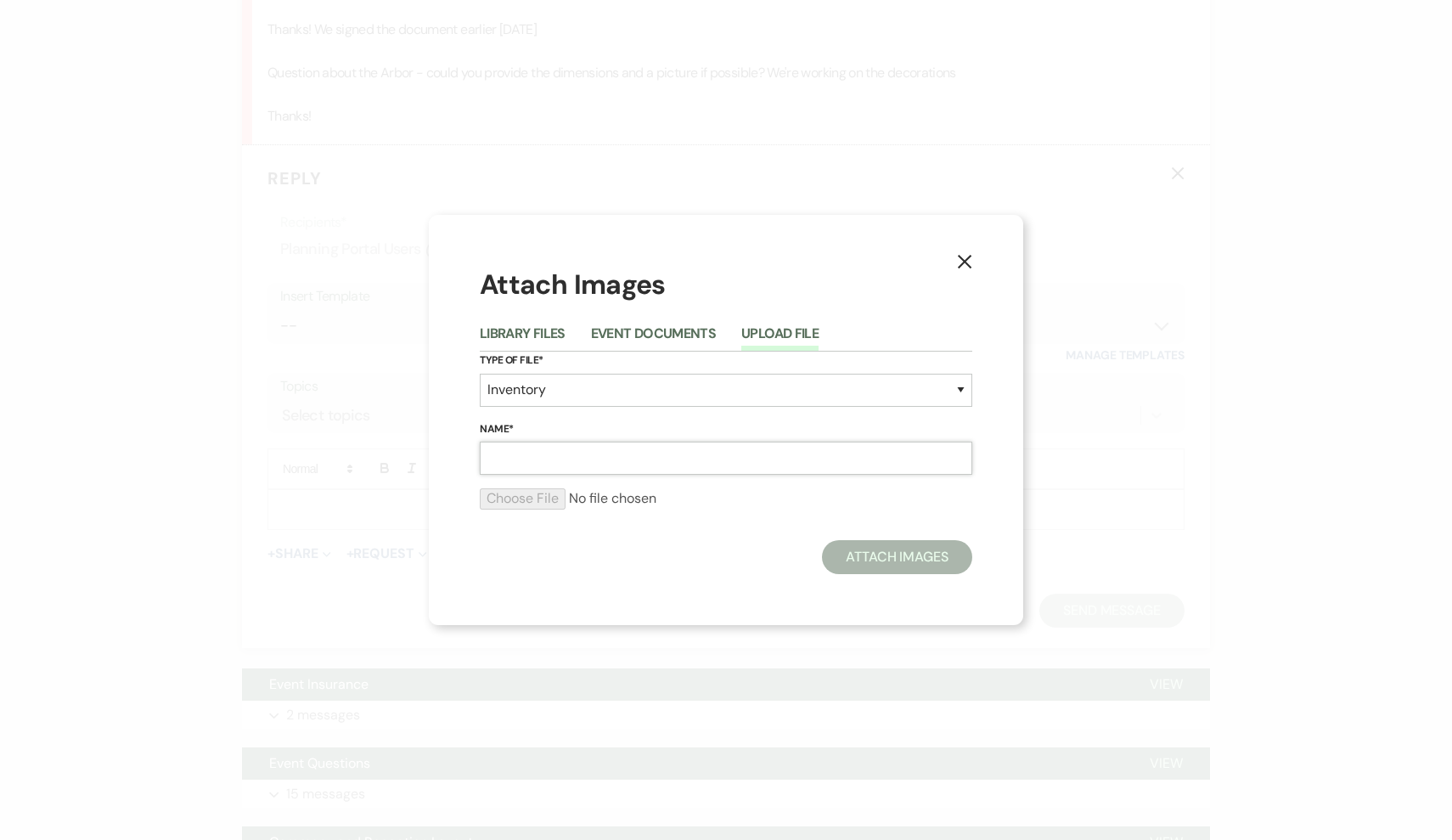
click at [594, 456] on input "Name*" at bounding box center [726, 458] width 493 height 33
click at [548, 495] on input "file" at bounding box center [726, 499] width 493 height 21
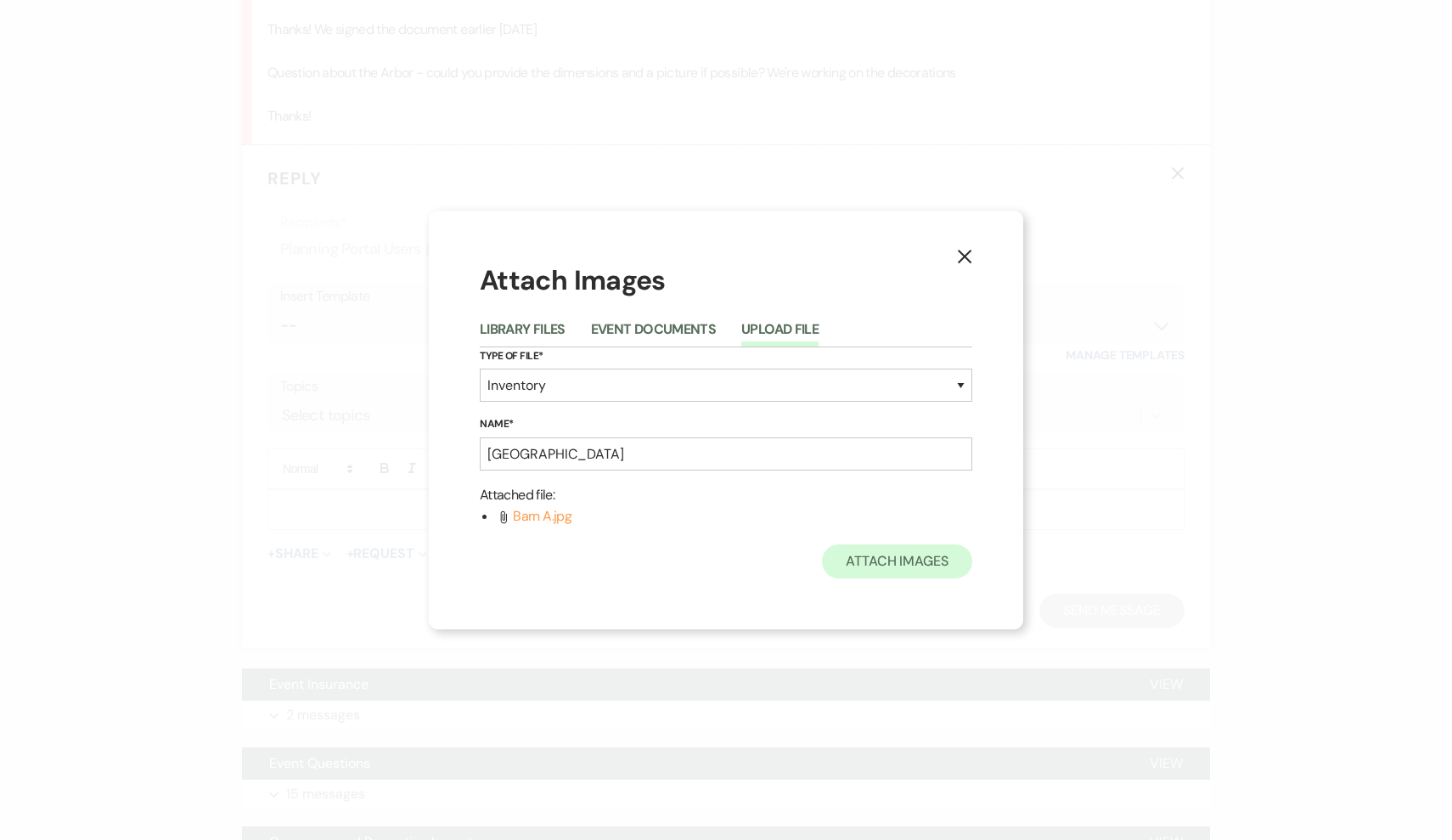
click at [922, 562] on button "Attach Images" at bounding box center [897, 561] width 150 height 34
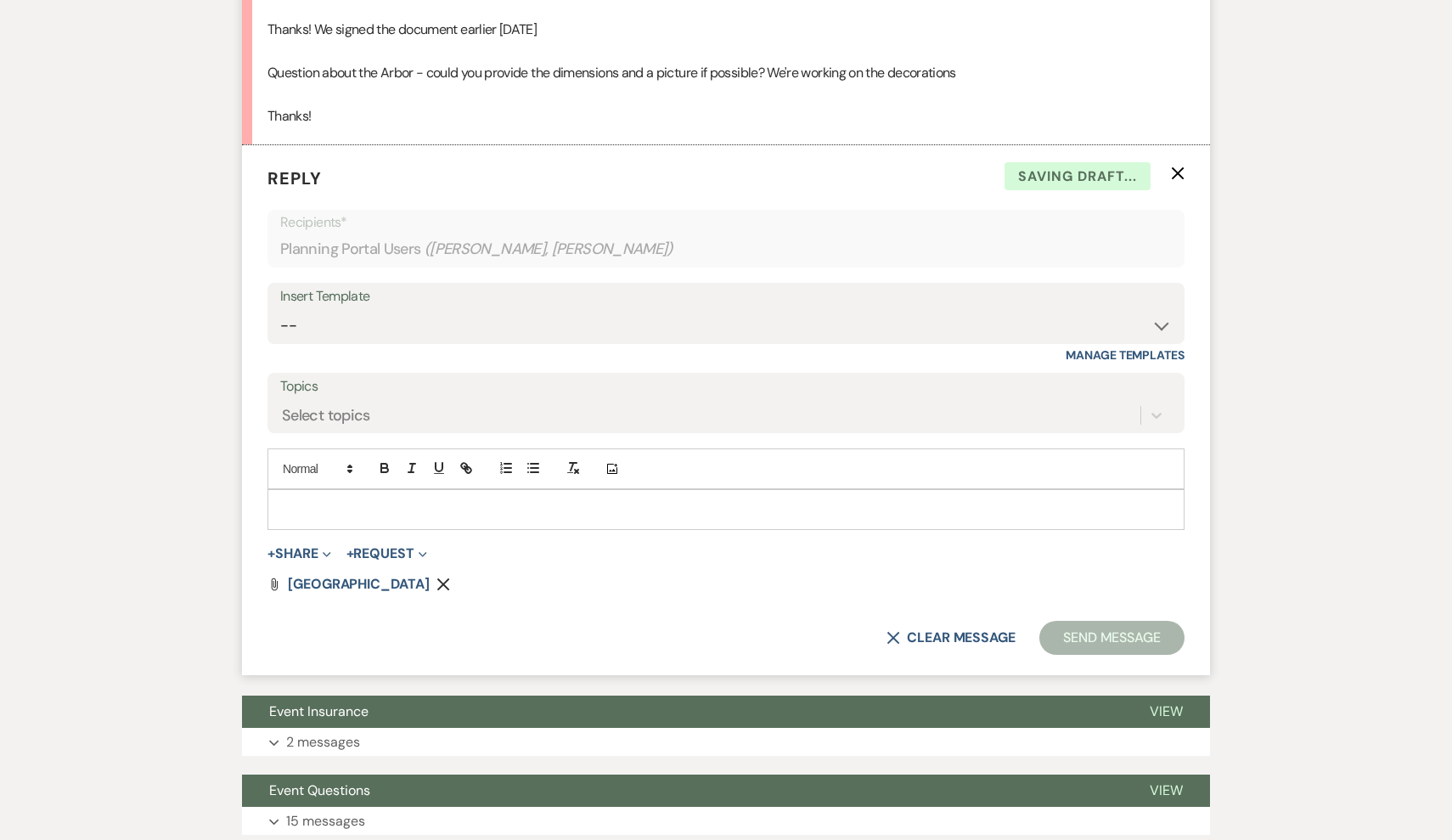
click at [432, 500] on p at bounding box center [726, 510] width 890 height 19
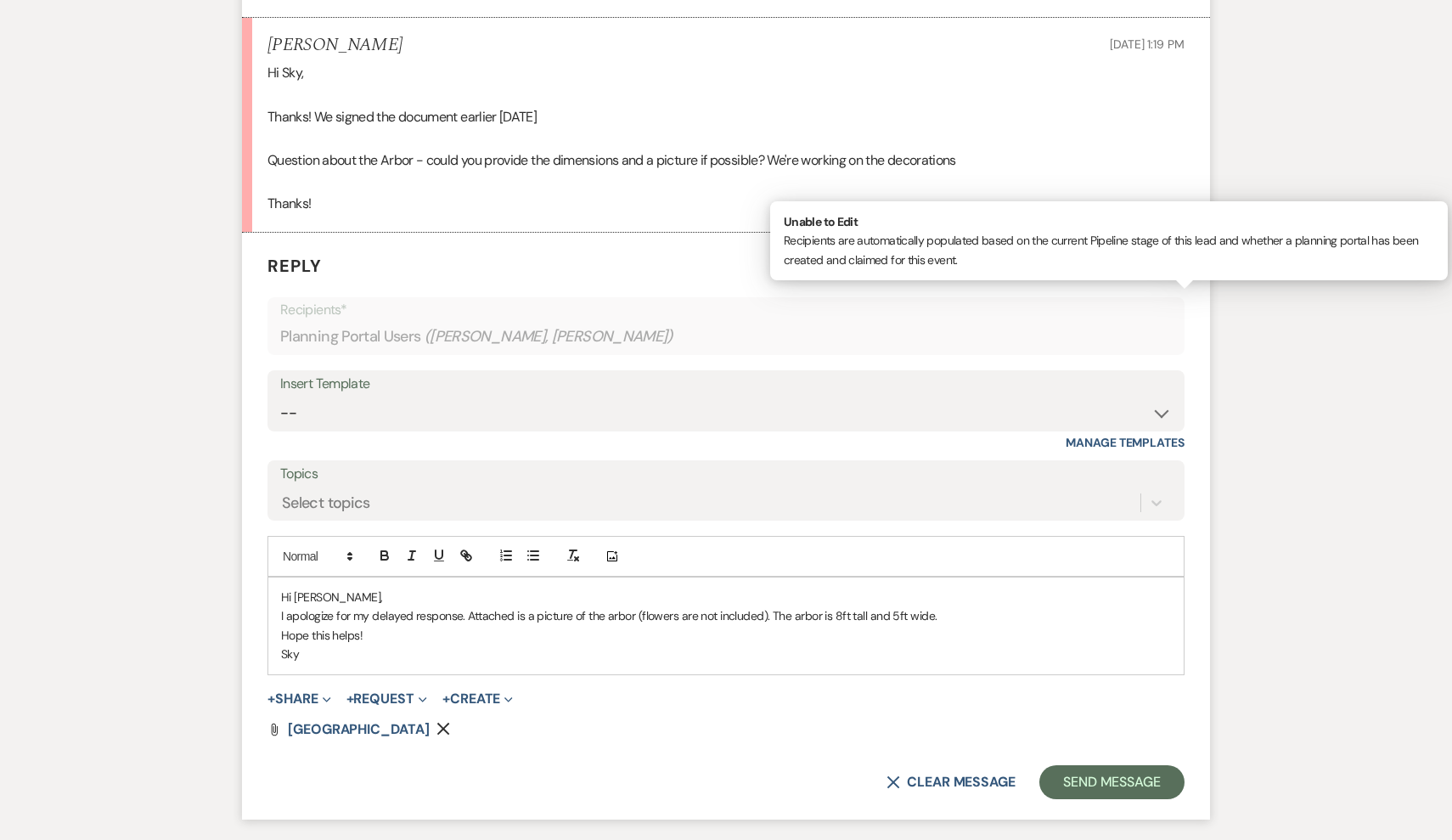
scroll to position [830, 0]
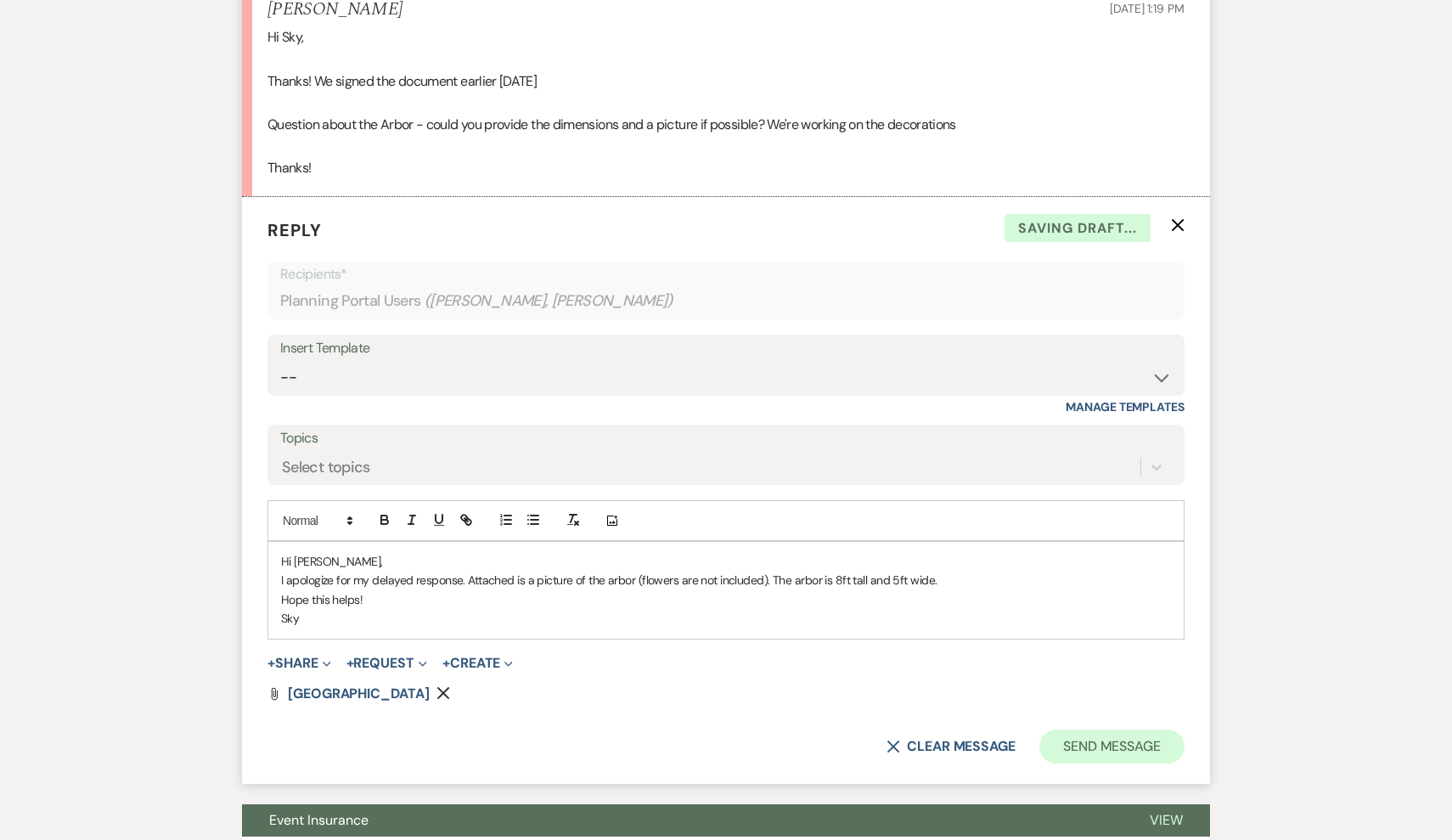
click at [1130, 742] on button "Send Message" at bounding box center [1111, 746] width 145 height 34
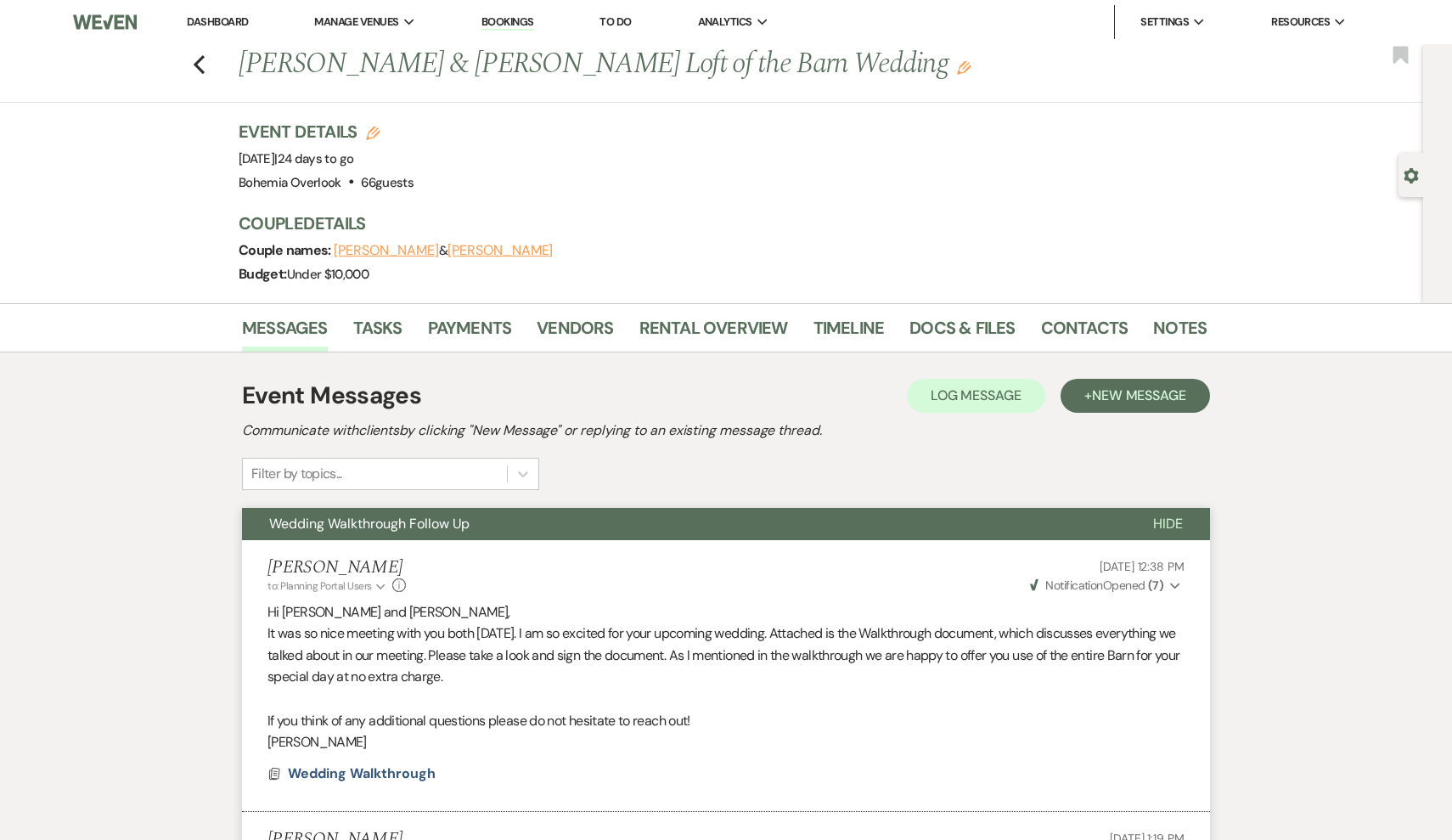
scroll to position [0, 0]
click at [197, 59] on icon "Previous" at bounding box center [199, 64] width 13 height 21
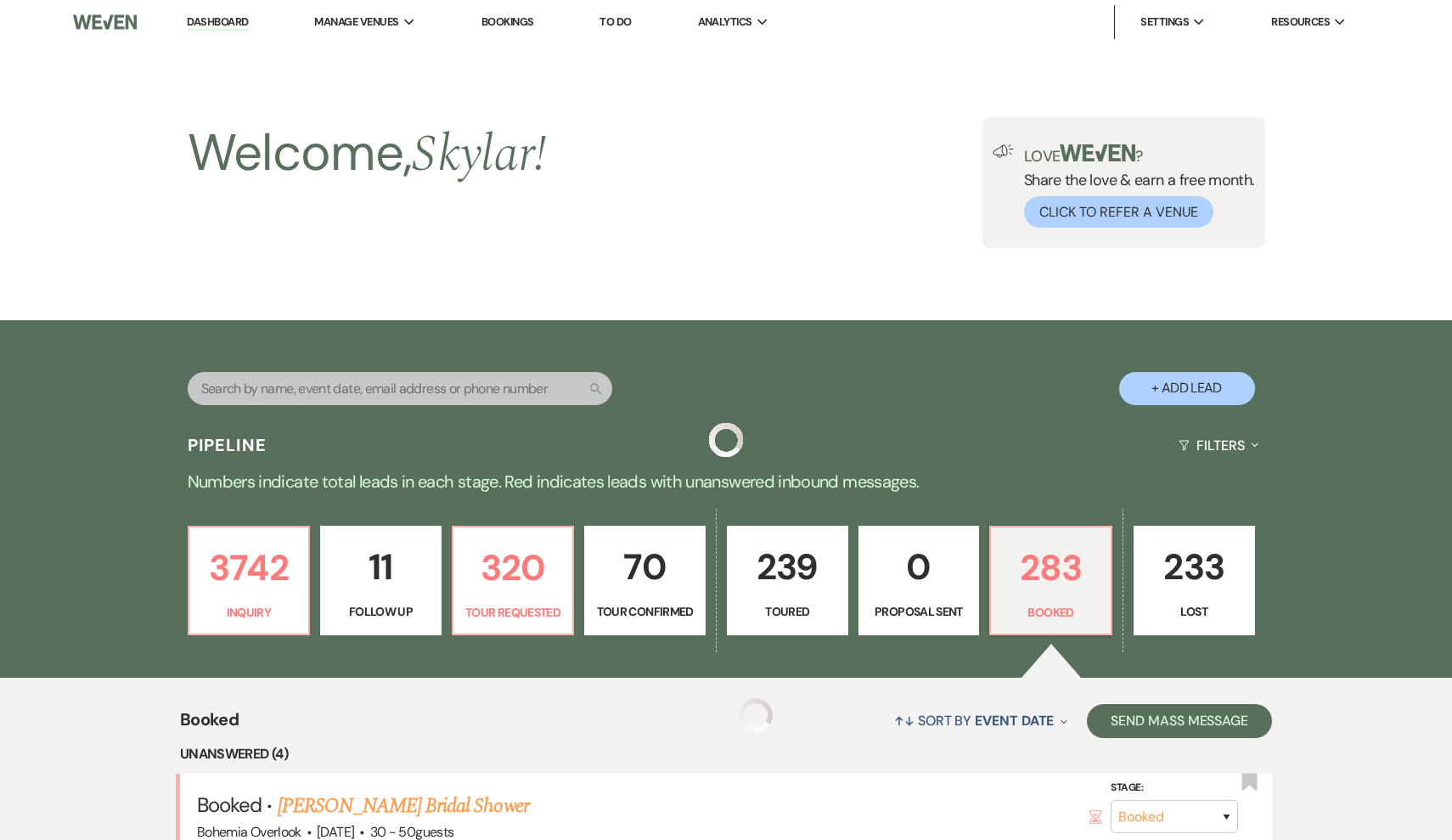
scroll to position [572, 0]
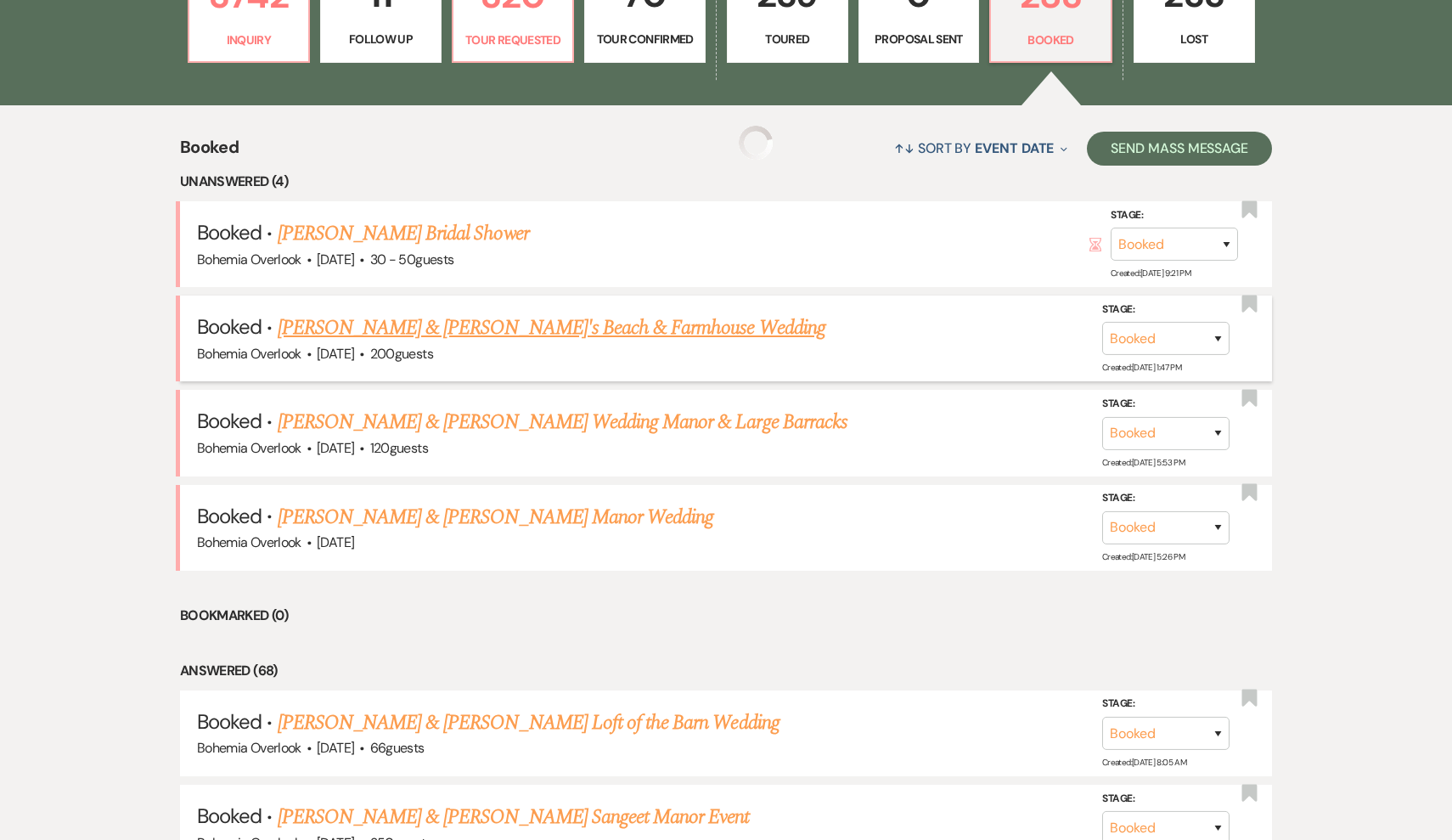
click at [487, 370] on li "Booked · [PERSON_NAME] & [PERSON_NAME]'s Beach & Farmhouse Wedding Bohemia Over…" at bounding box center [726, 338] width 1092 height 86
click at [483, 321] on link "[PERSON_NAME] & [PERSON_NAME]'s Beach & Farmhouse Wedding" at bounding box center [552, 328] width 548 height 31
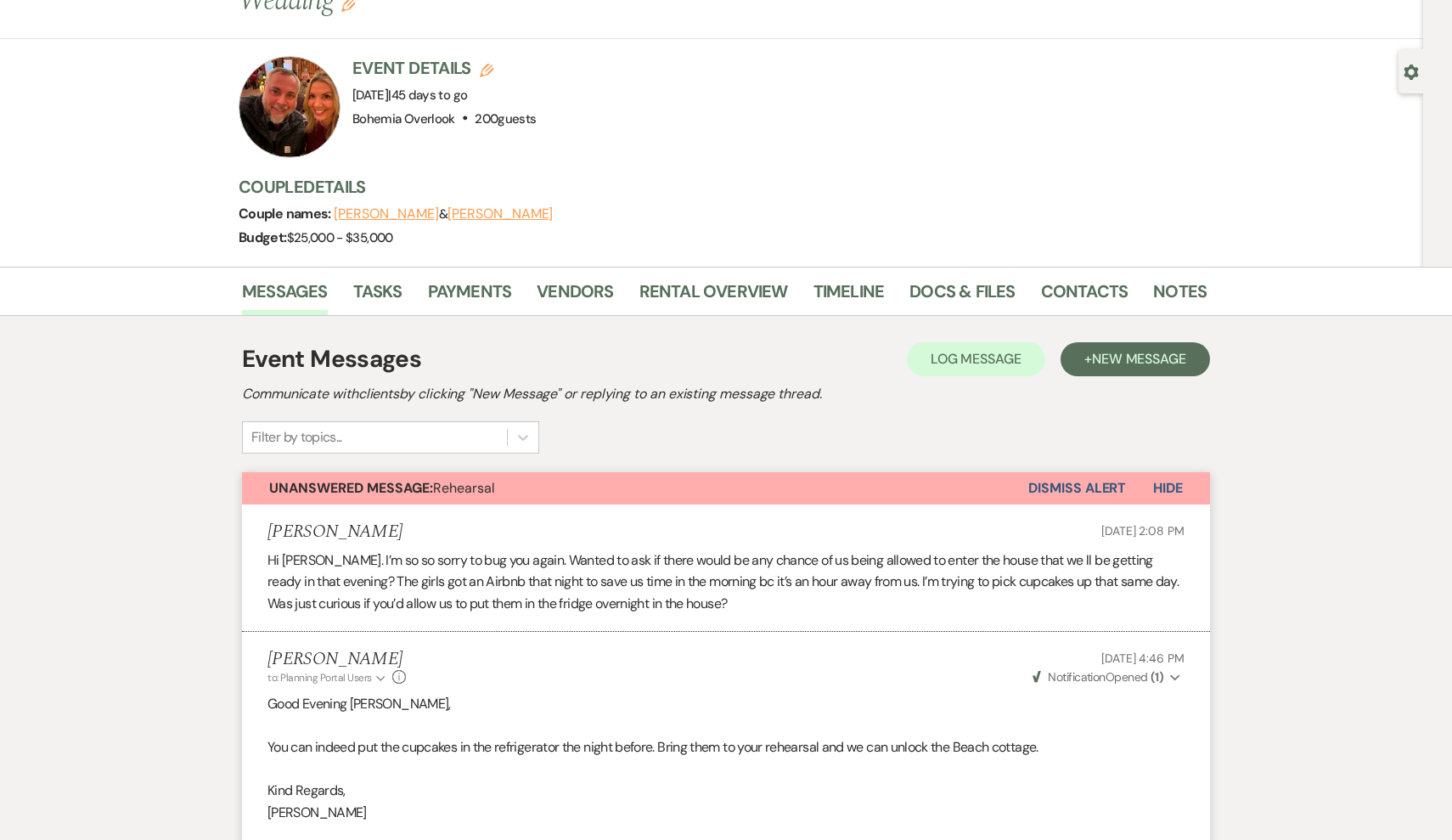
scroll to position [100, 0]
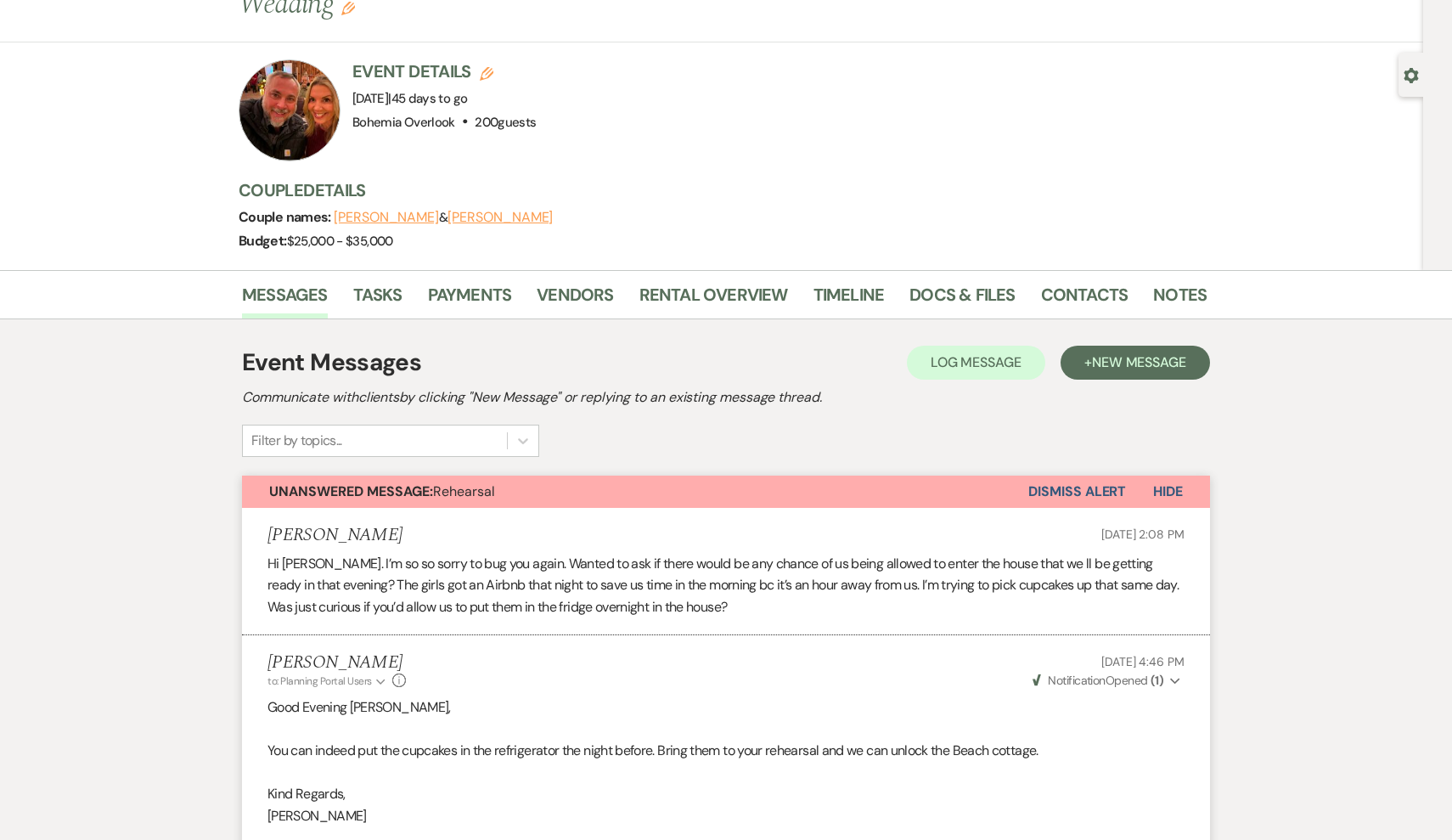
click at [1056, 475] on button "Dismiss Alert" at bounding box center [1077, 492] width 98 height 33
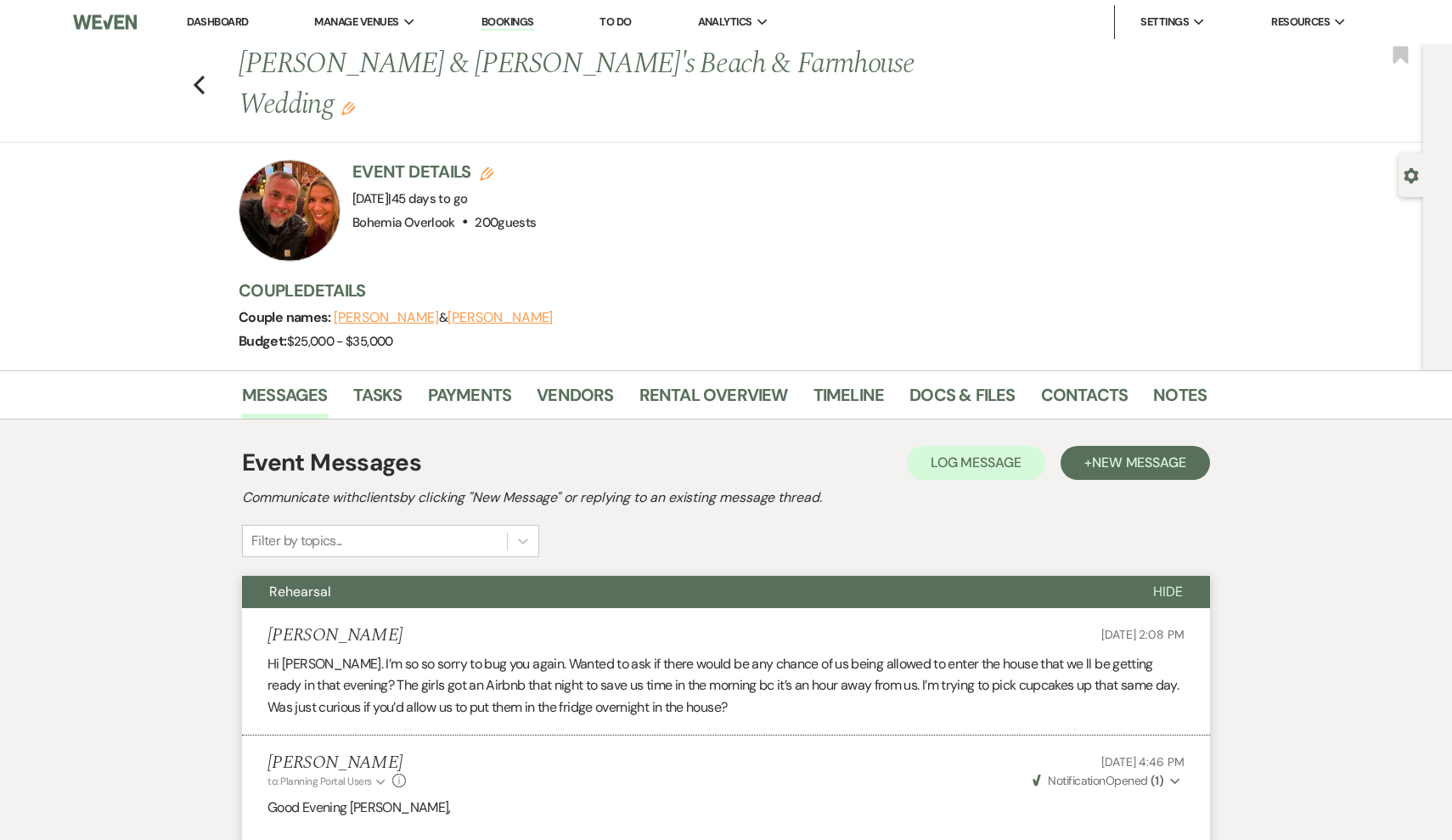
scroll to position [0, 0]
click at [194, 75] on icon "Previous" at bounding box center [199, 85] width 13 height 21
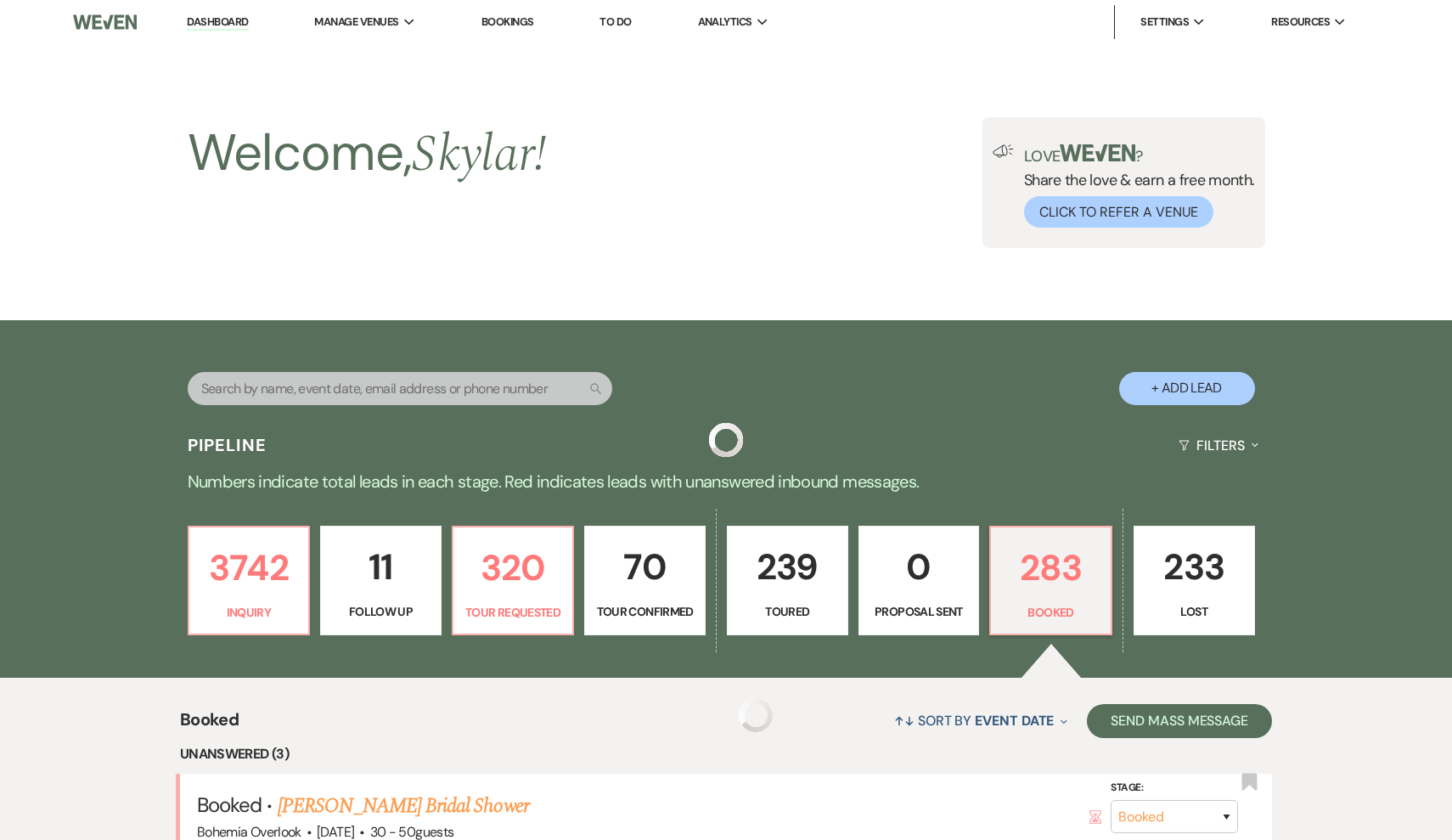
scroll to position [572, 0]
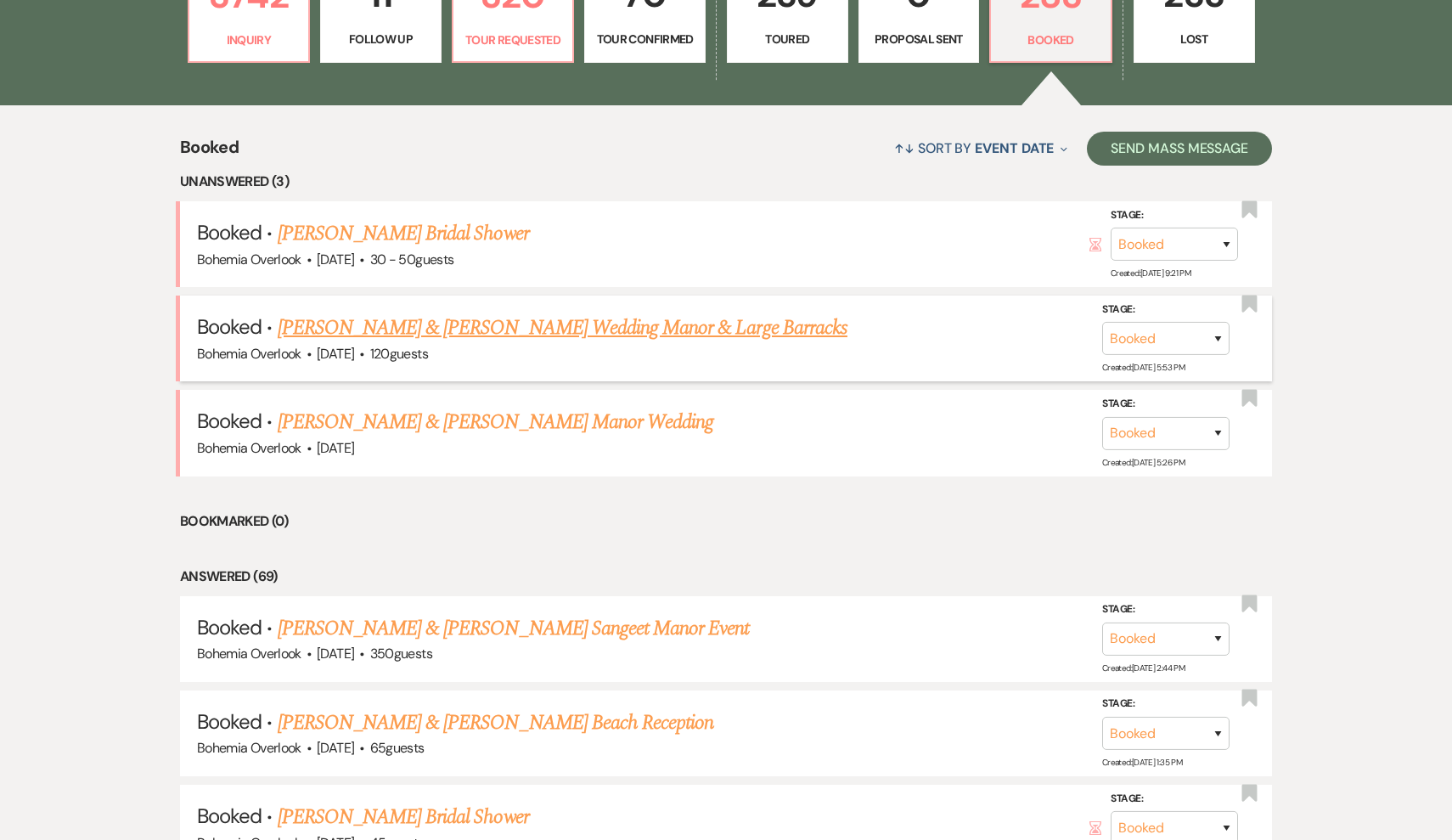
click at [330, 326] on link "[PERSON_NAME] & [PERSON_NAME] Wedding Manor & Large Barracks" at bounding box center [563, 328] width 570 height 31
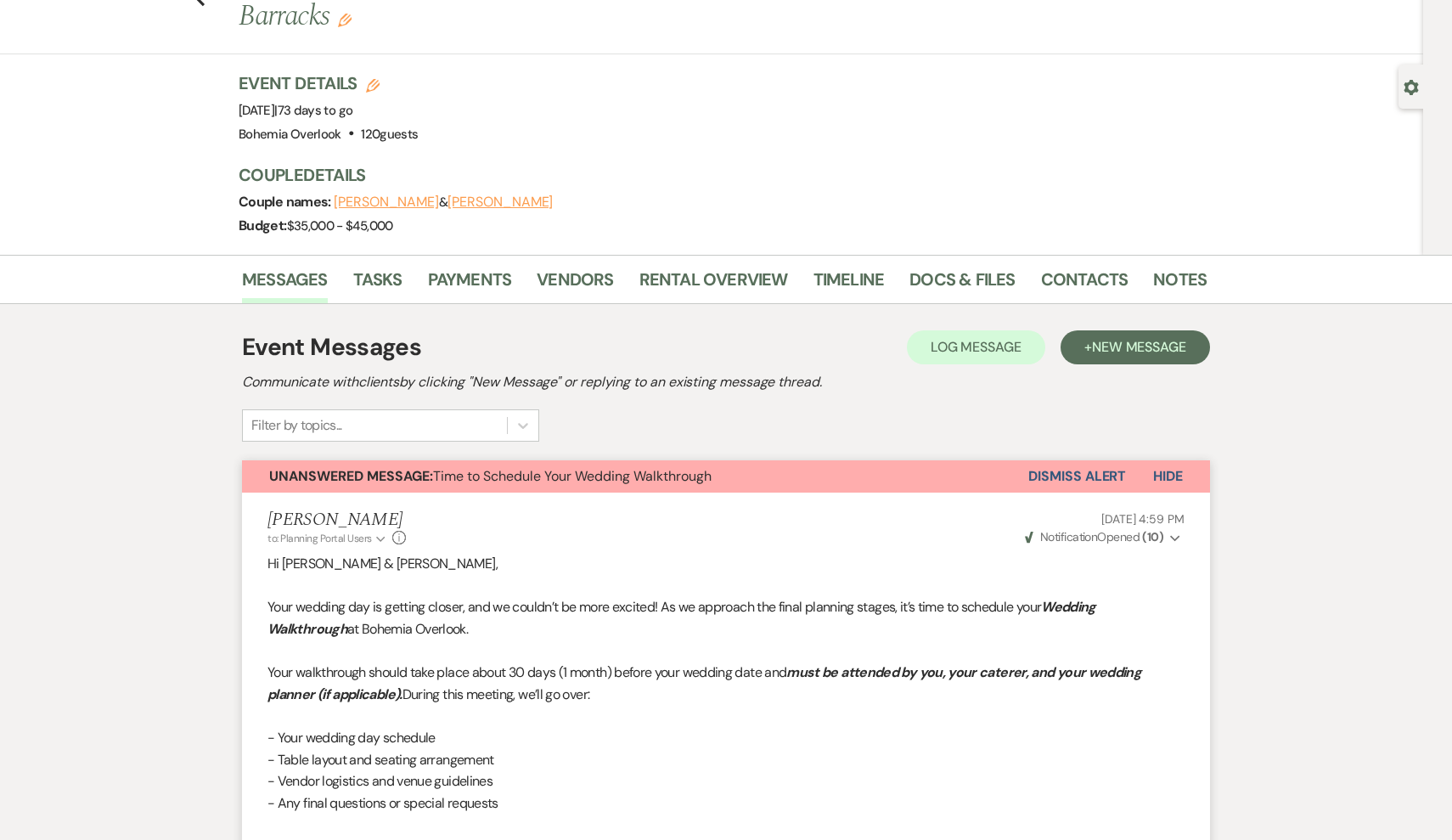
scroll to position [16, 0]
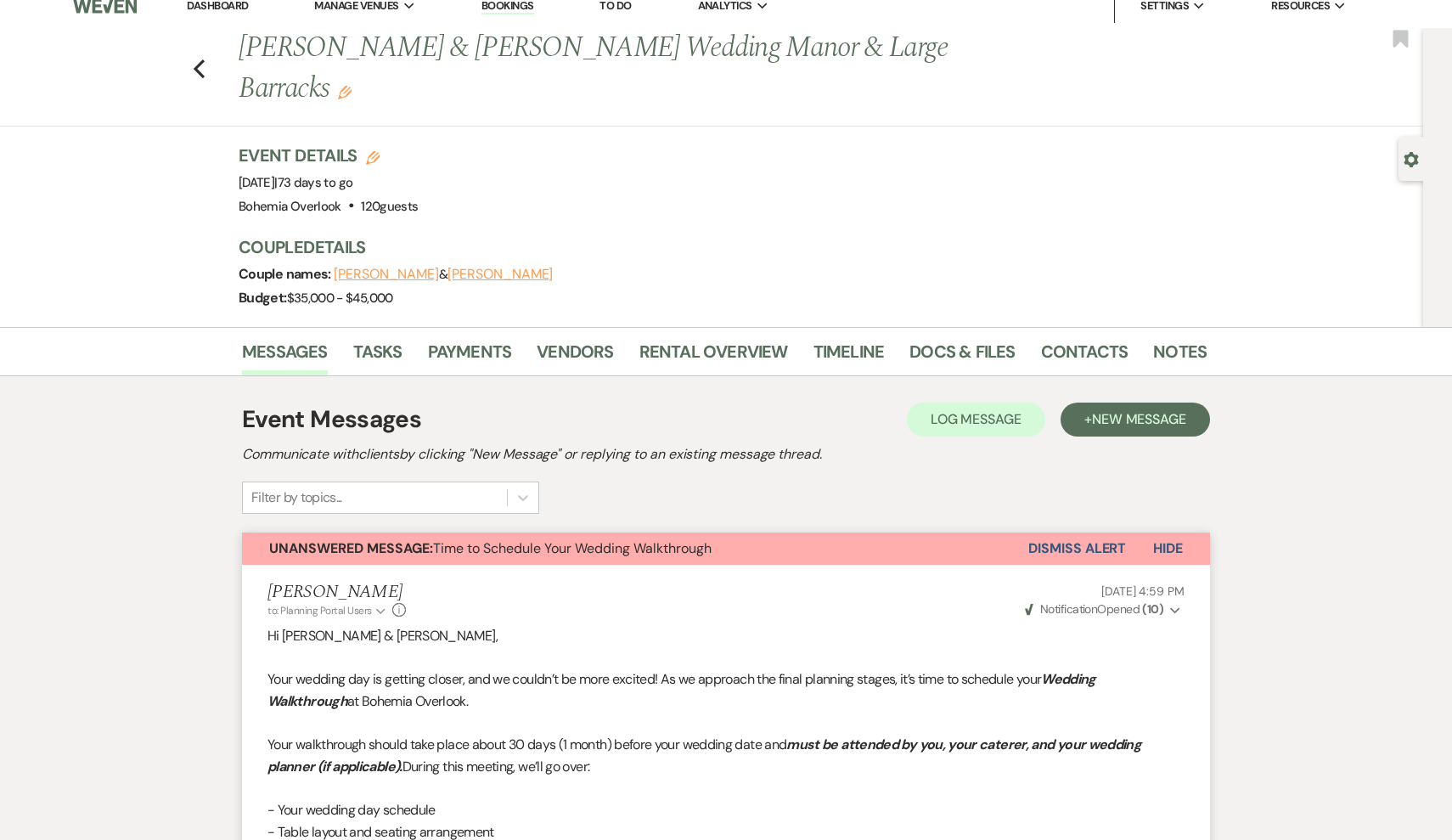
click at [209, 46] on div "Previous [PERSON_NAME] & [PERSON_NAME] Wedding Manor & Large Barracks Edit Book…" at bounding box center [707, 77] width 1432 height 99
click at [198, 59] on use "button" at bounding box center [199, 69] width 11 height 19
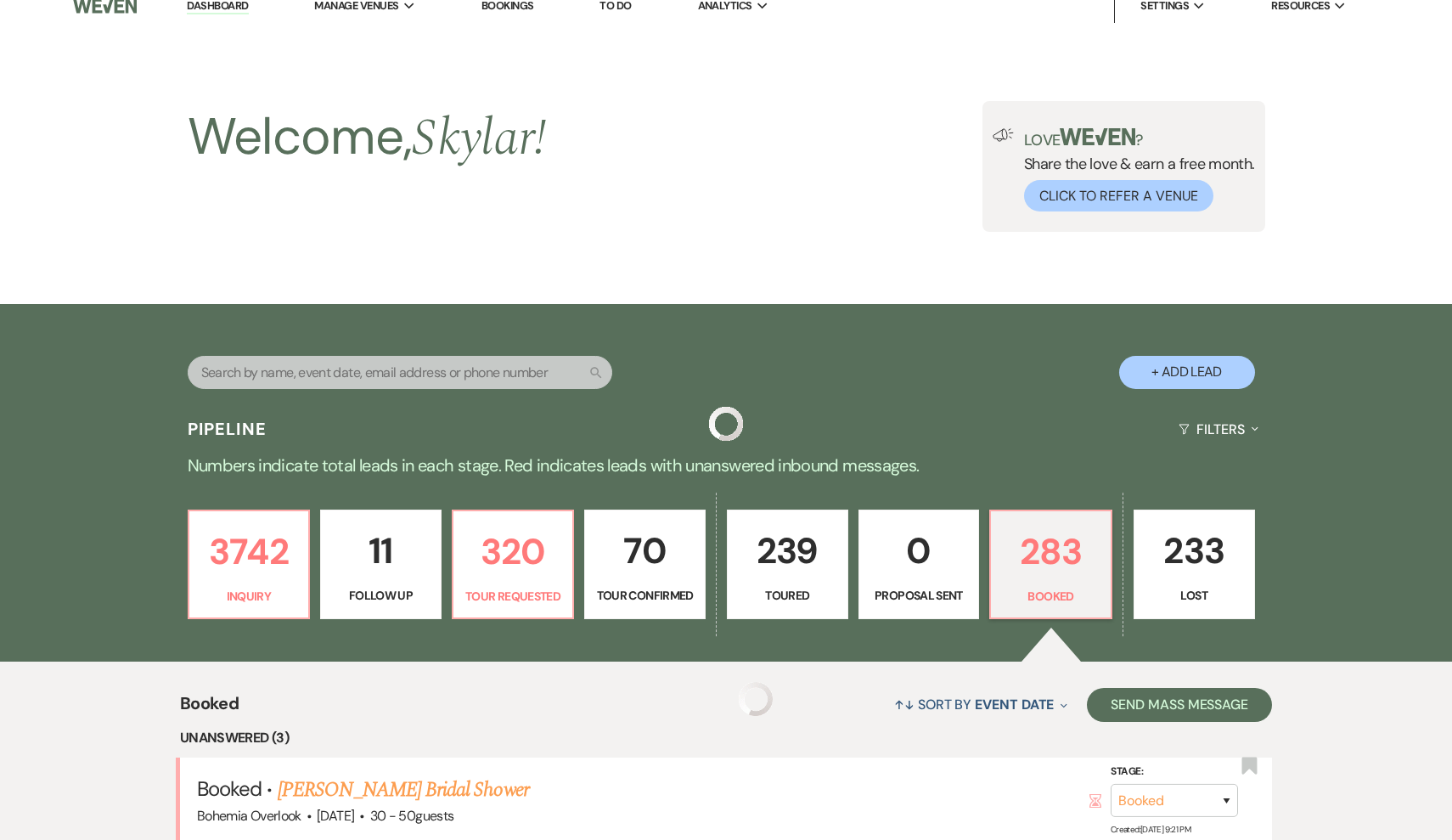
scroll to position [572, 0]
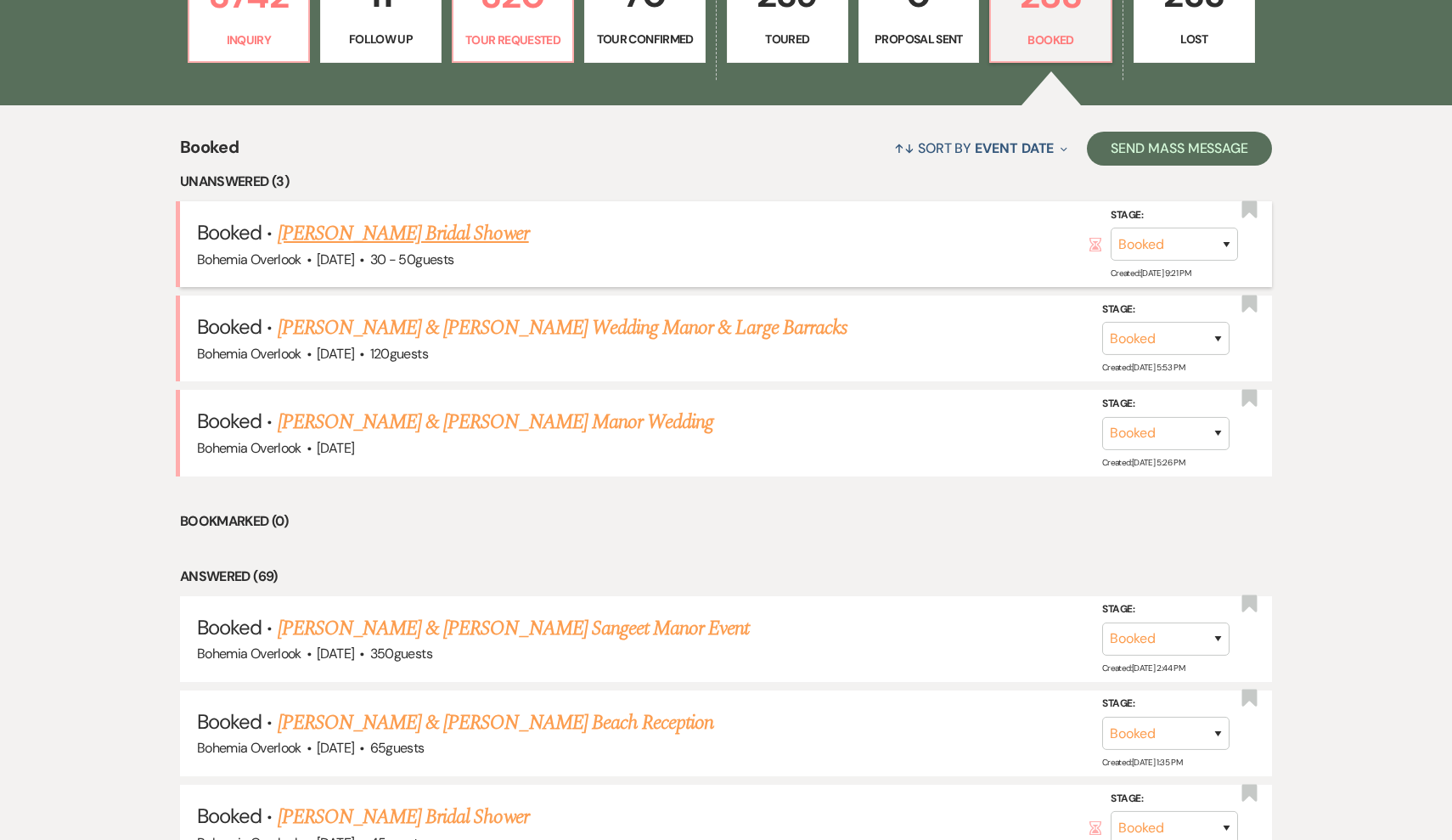
click at [327, 222] on link "[PERSON_NAME] Bridal Shower" at bounding box center [403, 233] width 251 height 31
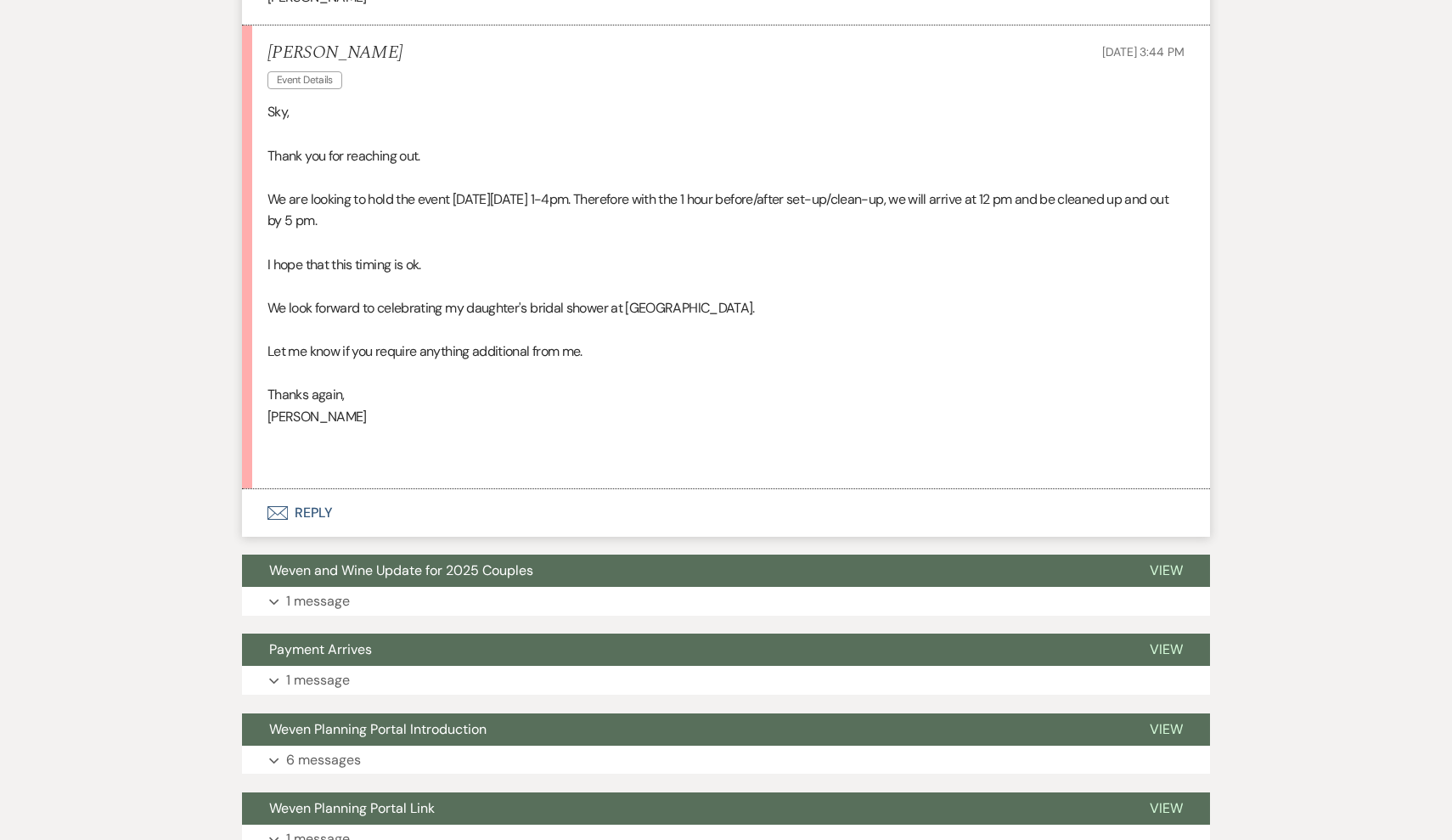
scroll to position [923, 0]
click at [318, 502] on button "Envelope Reply" at bounding box center [726, 511] width 968 height 47
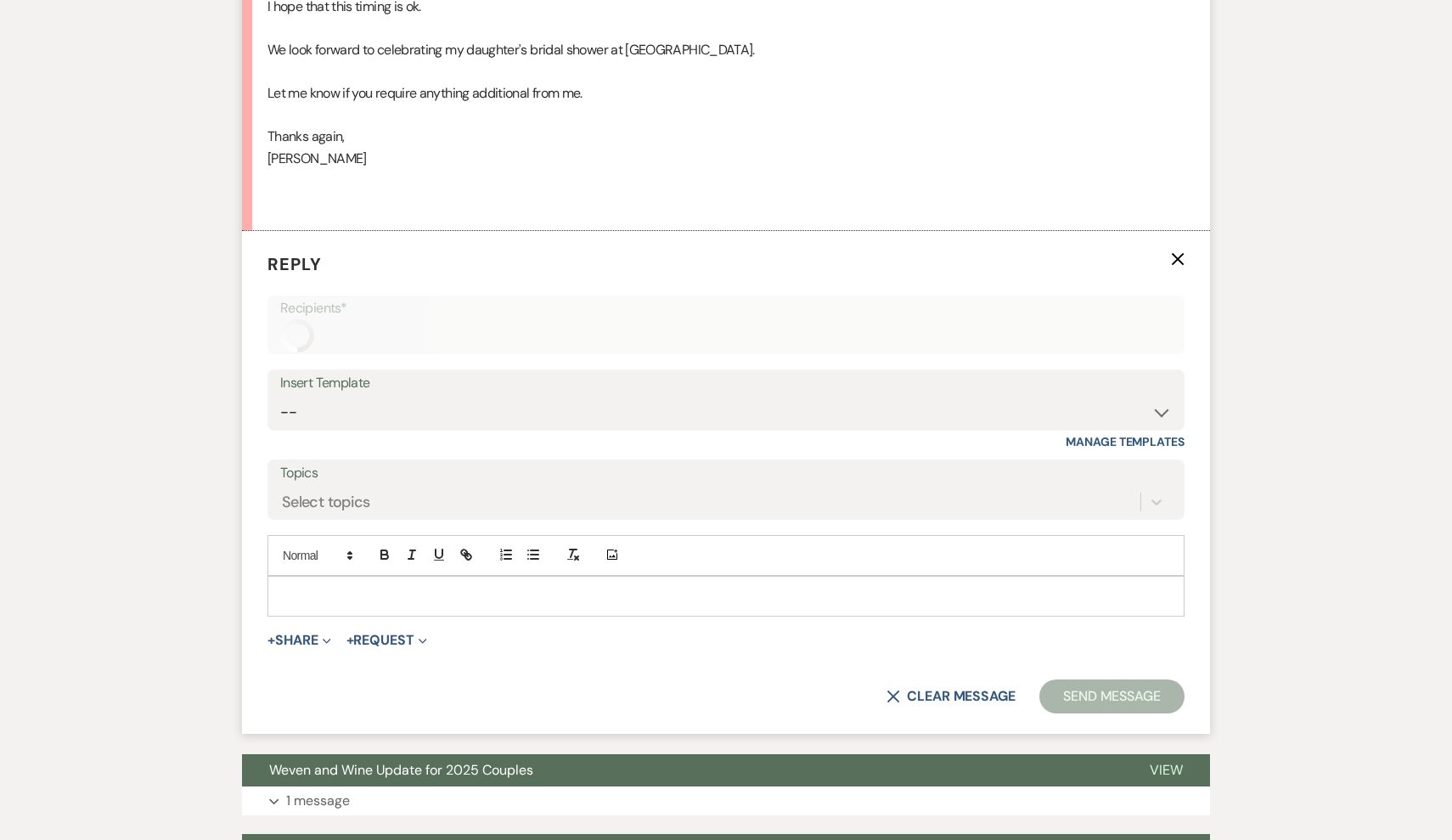
scroll to position [1228, 0]
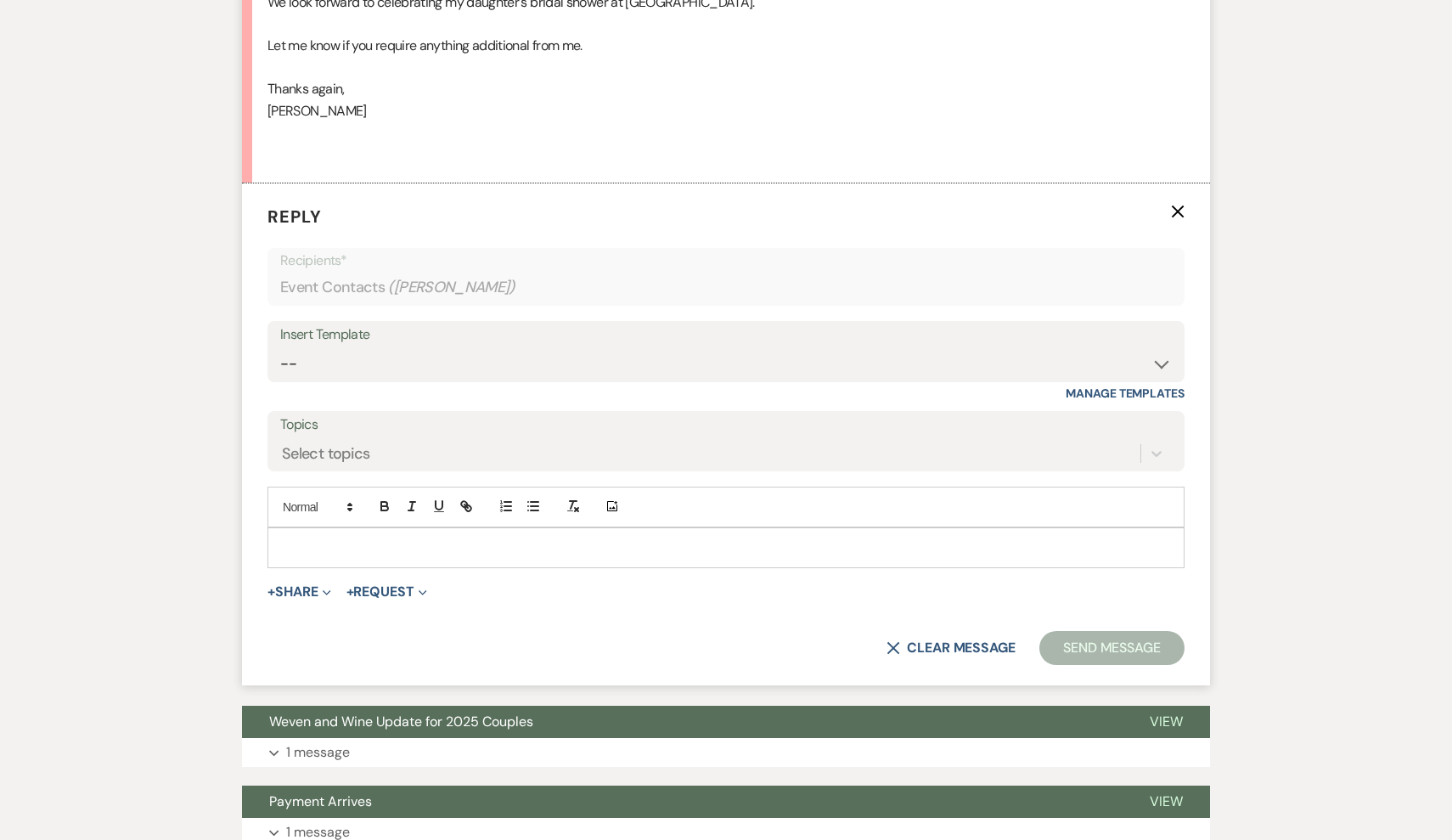
click at [350, 538] on p at bounding box center [726, 547] width 890 height 19
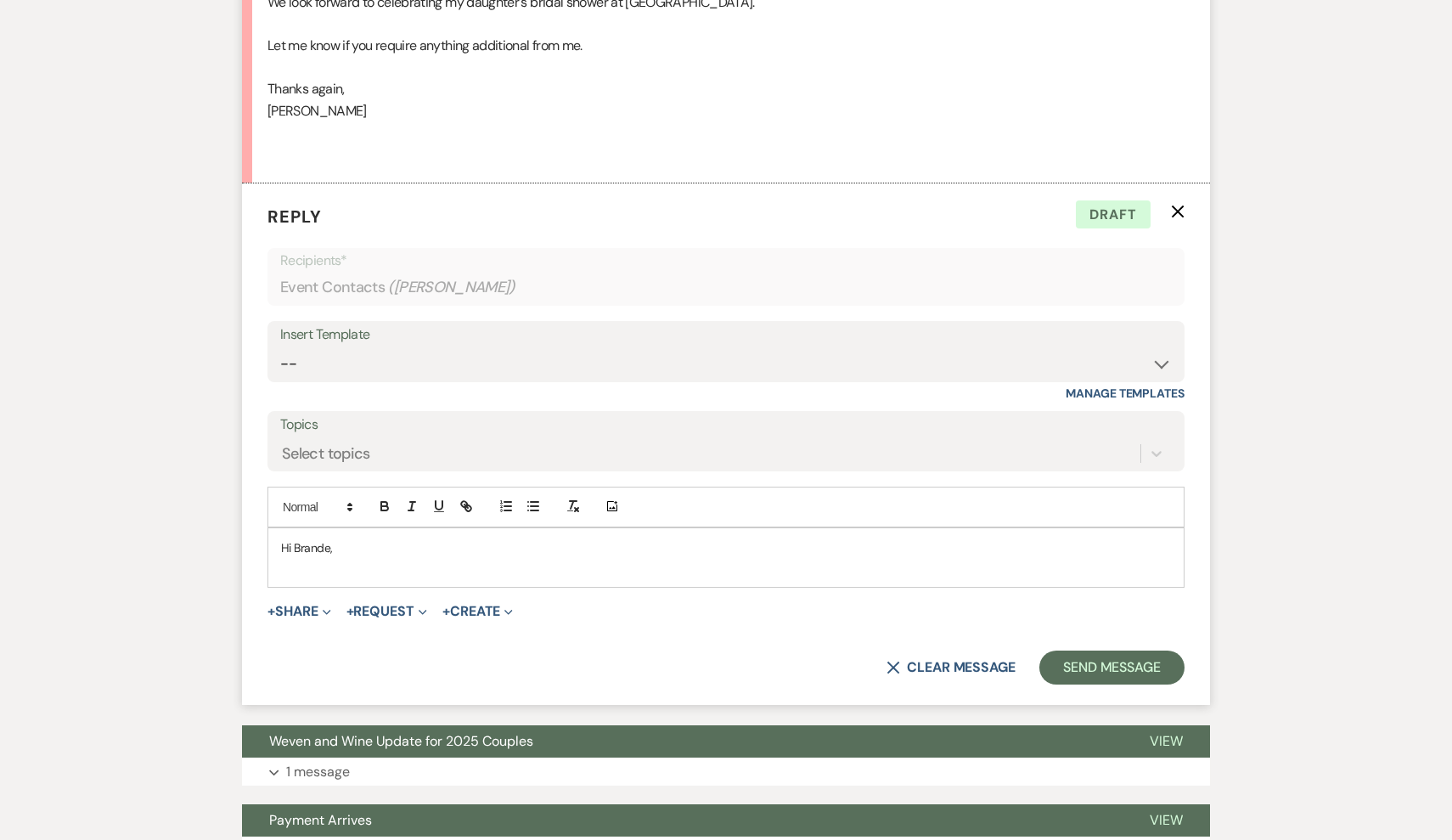
scroll to position [1229, 0]
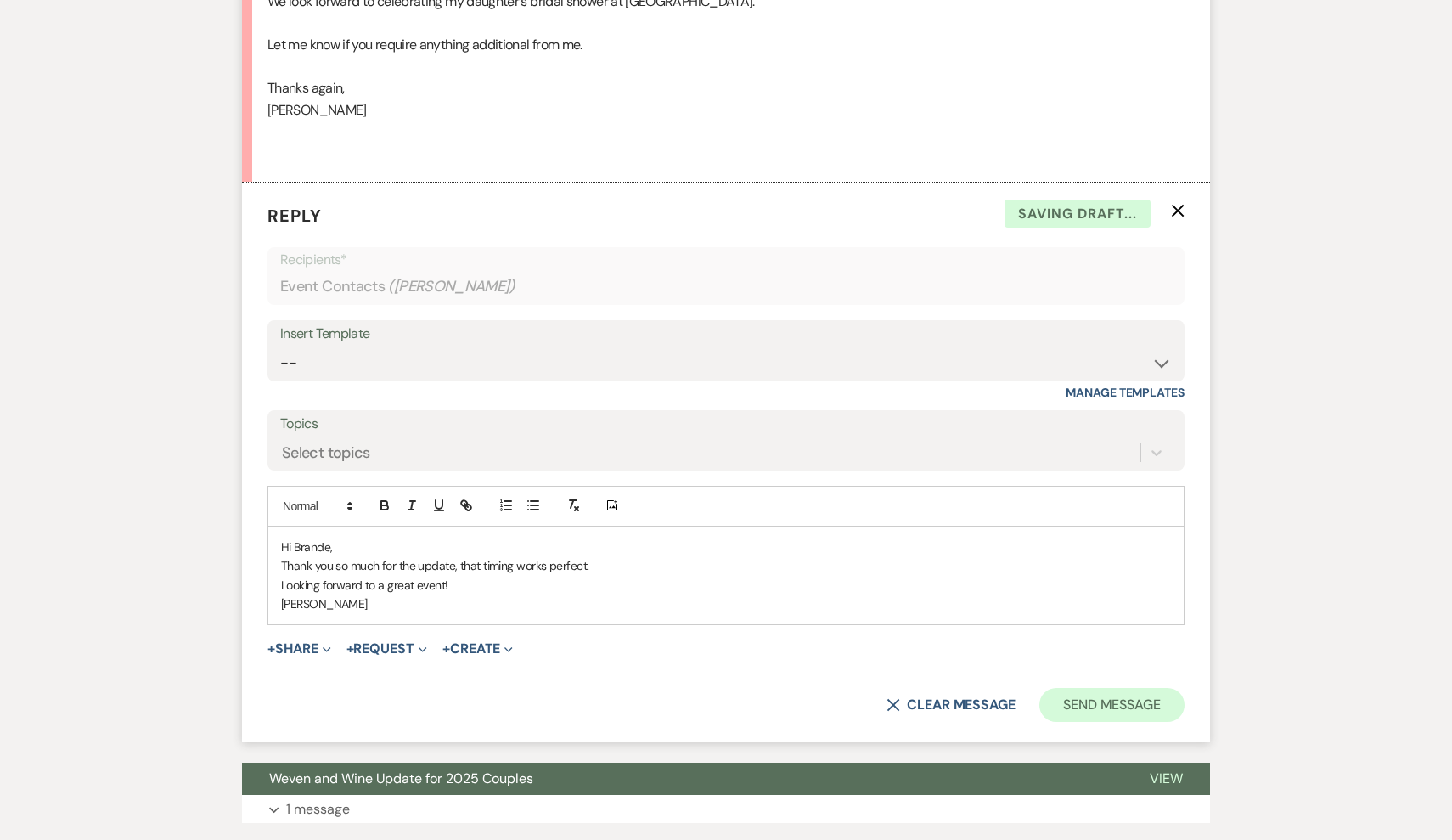
click at [1127, 688] on button "Send Message" at bounding box center [1111, 705] width 145 height 34
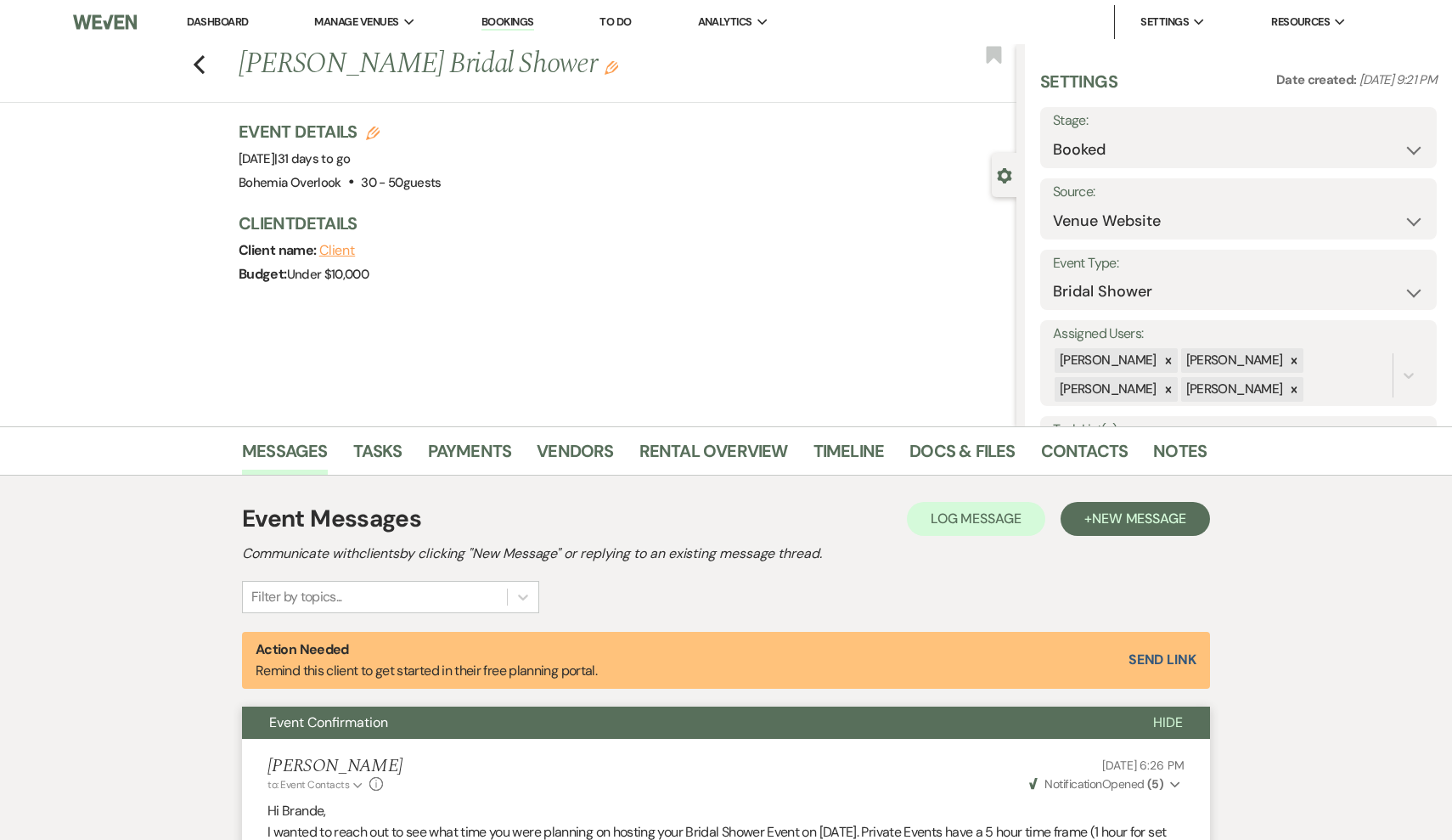
scroll to position [0, 0]
click at [200, 57] on icon "Previous" at bounding box center [199, 64] width 13 height 21
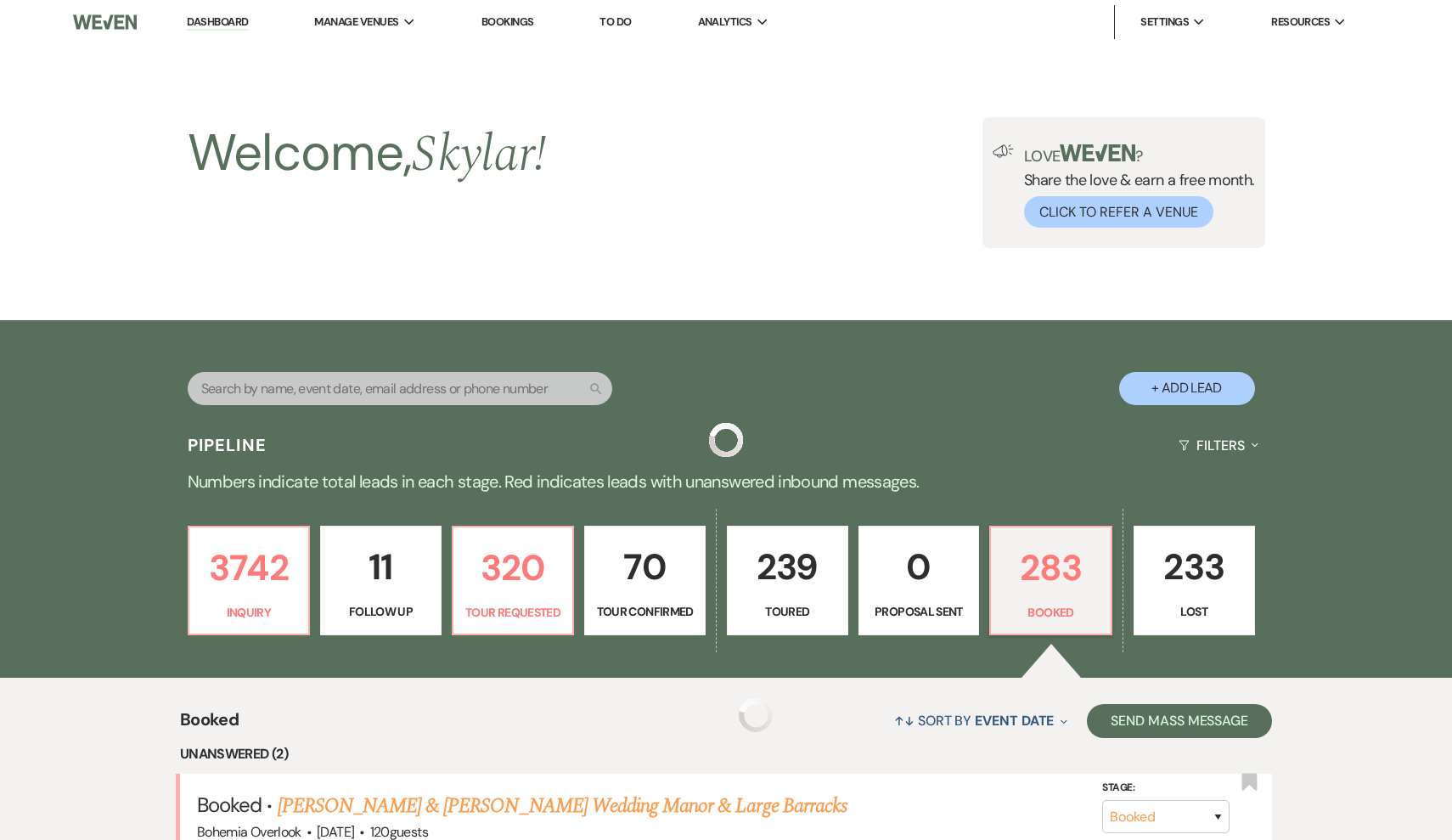
scroll to position [572, 0]
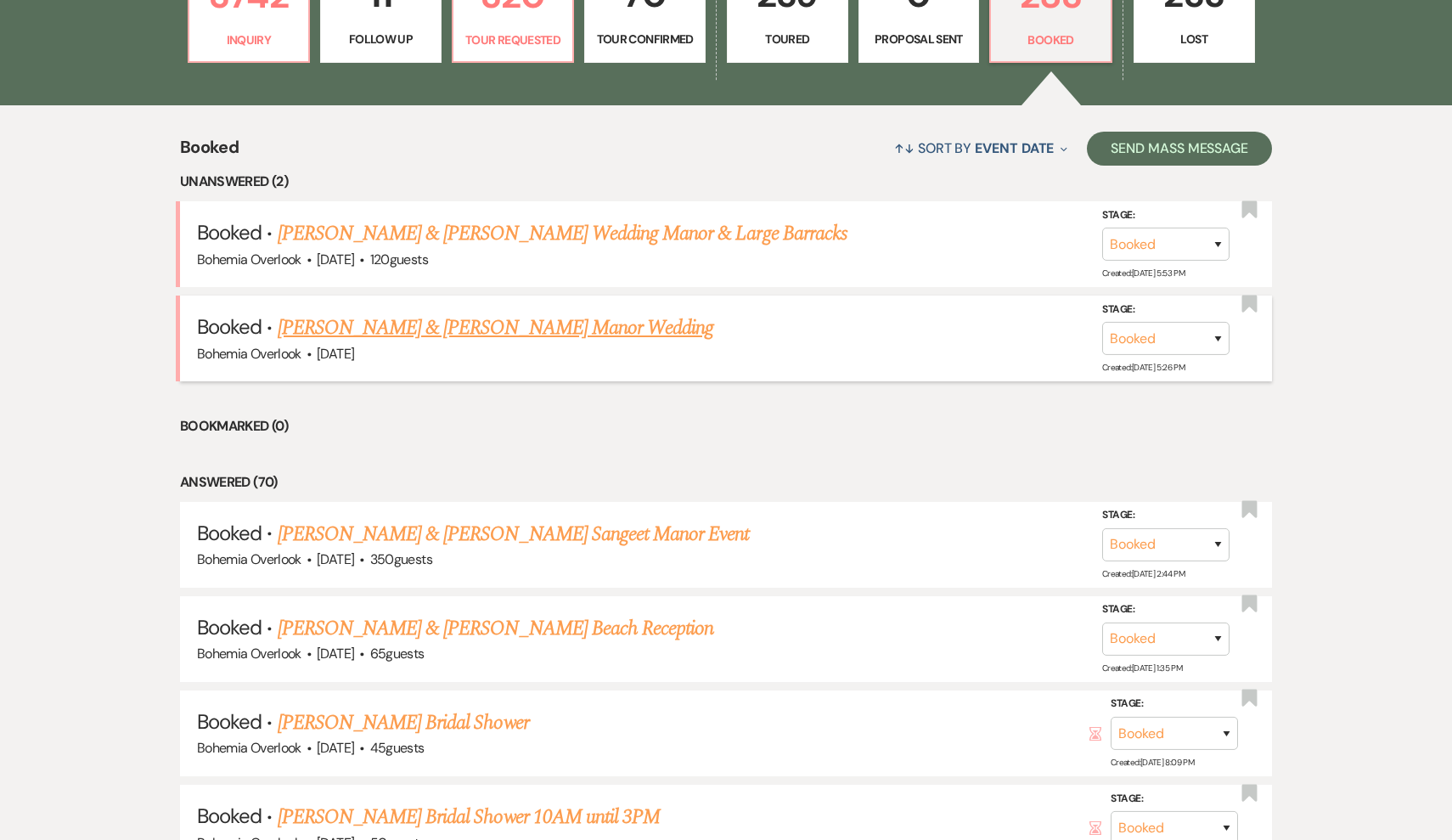
click at [366, 330] on link "[PERSON_NAME] & [PERSON_NAME] Manor Wedding" at bounding box center [496, 328] width 437 height 31
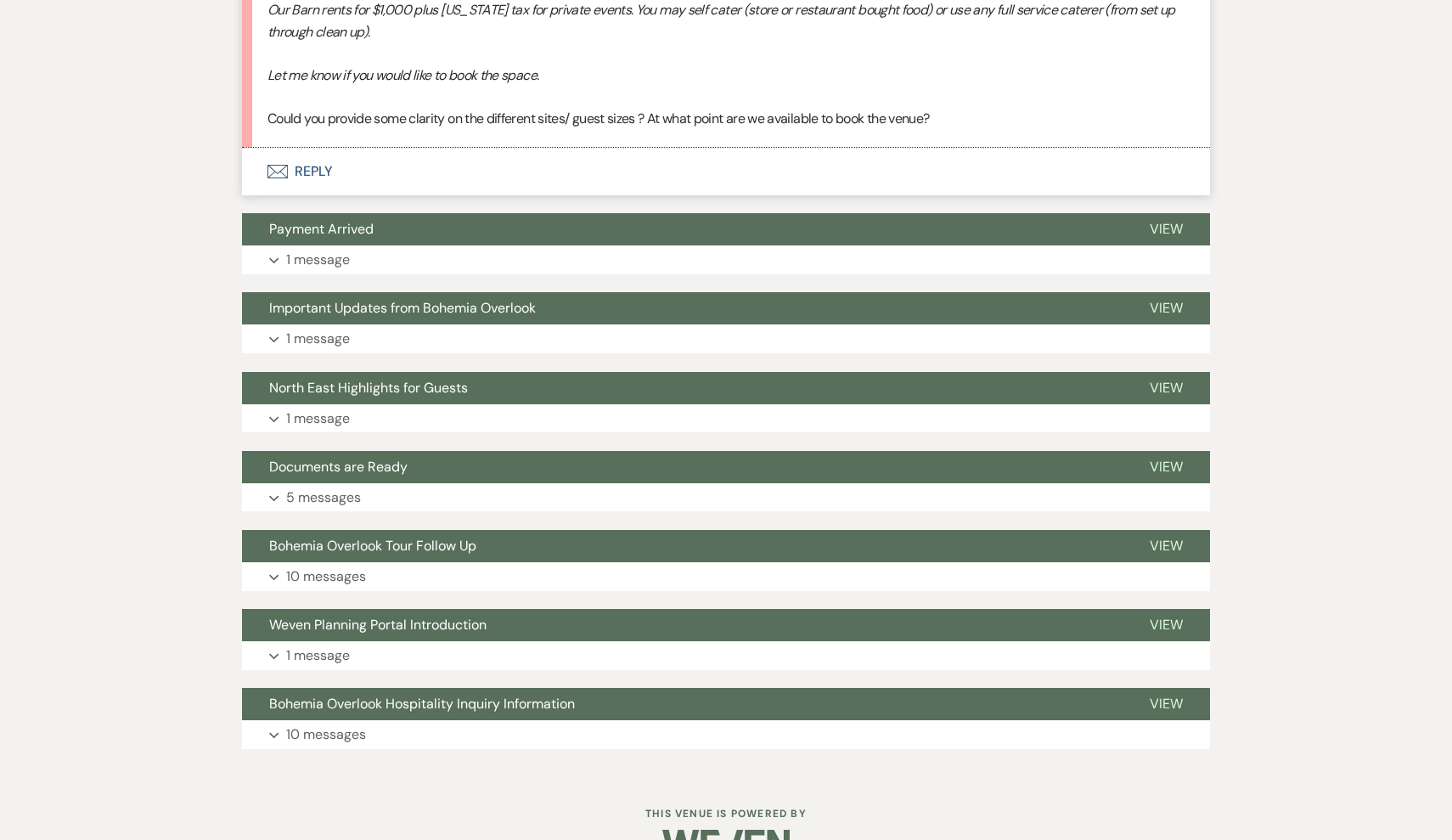
scroll to position [3279, 0]
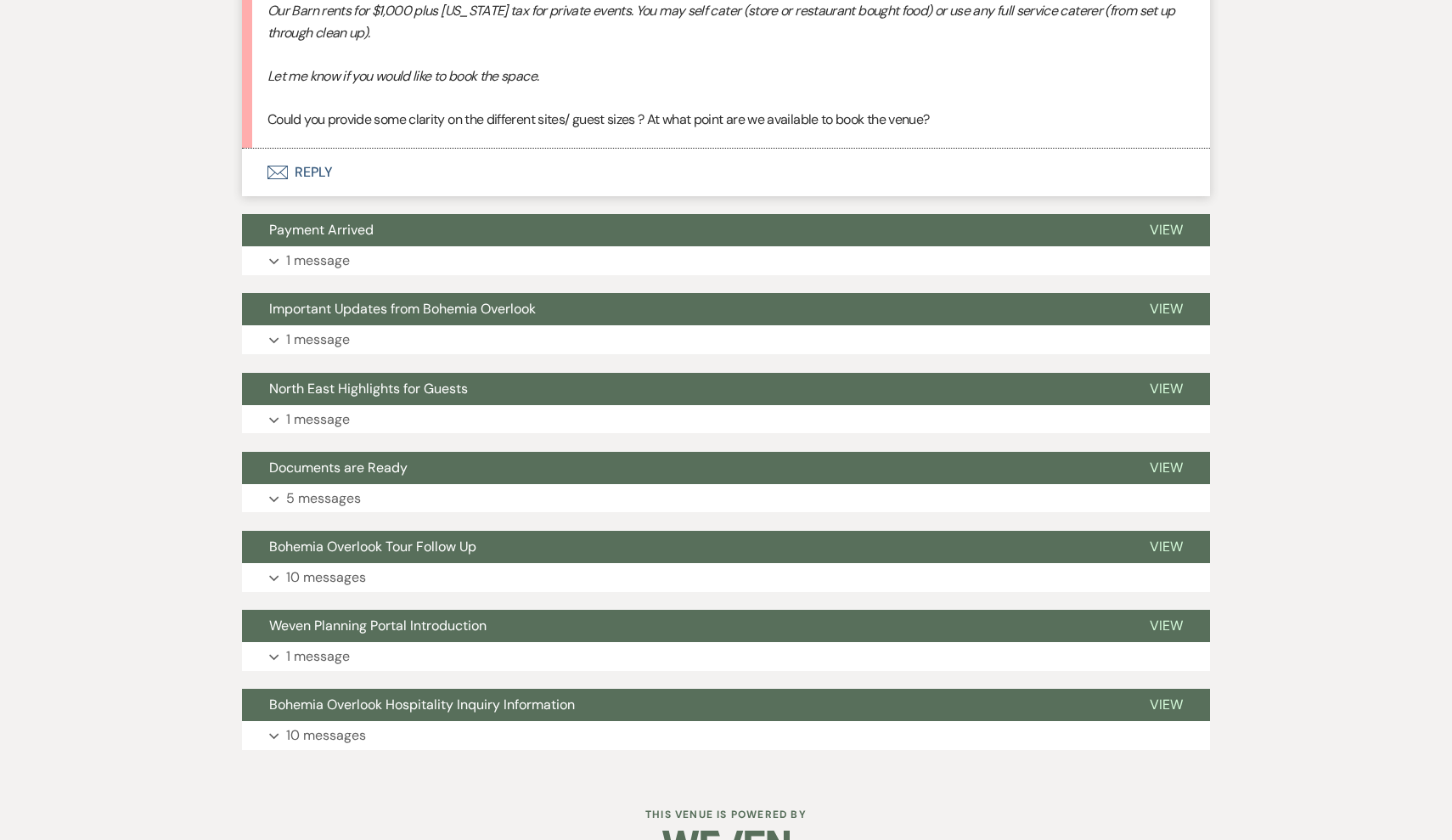
click at [327, 148] on button "Envelope Reply" at bounding box center [726, 172] width 968 height 47
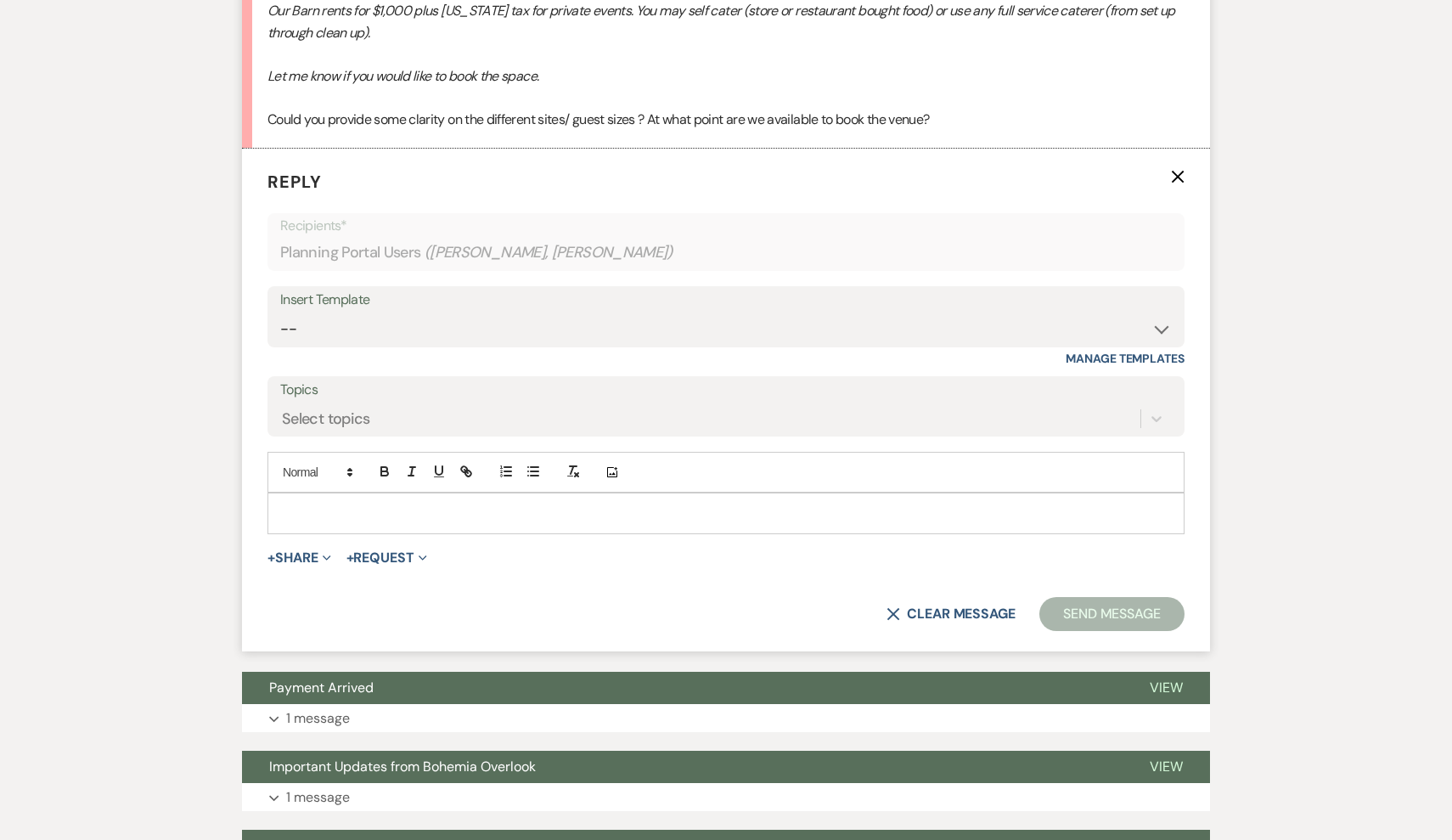
scroll to position [3218, 0]
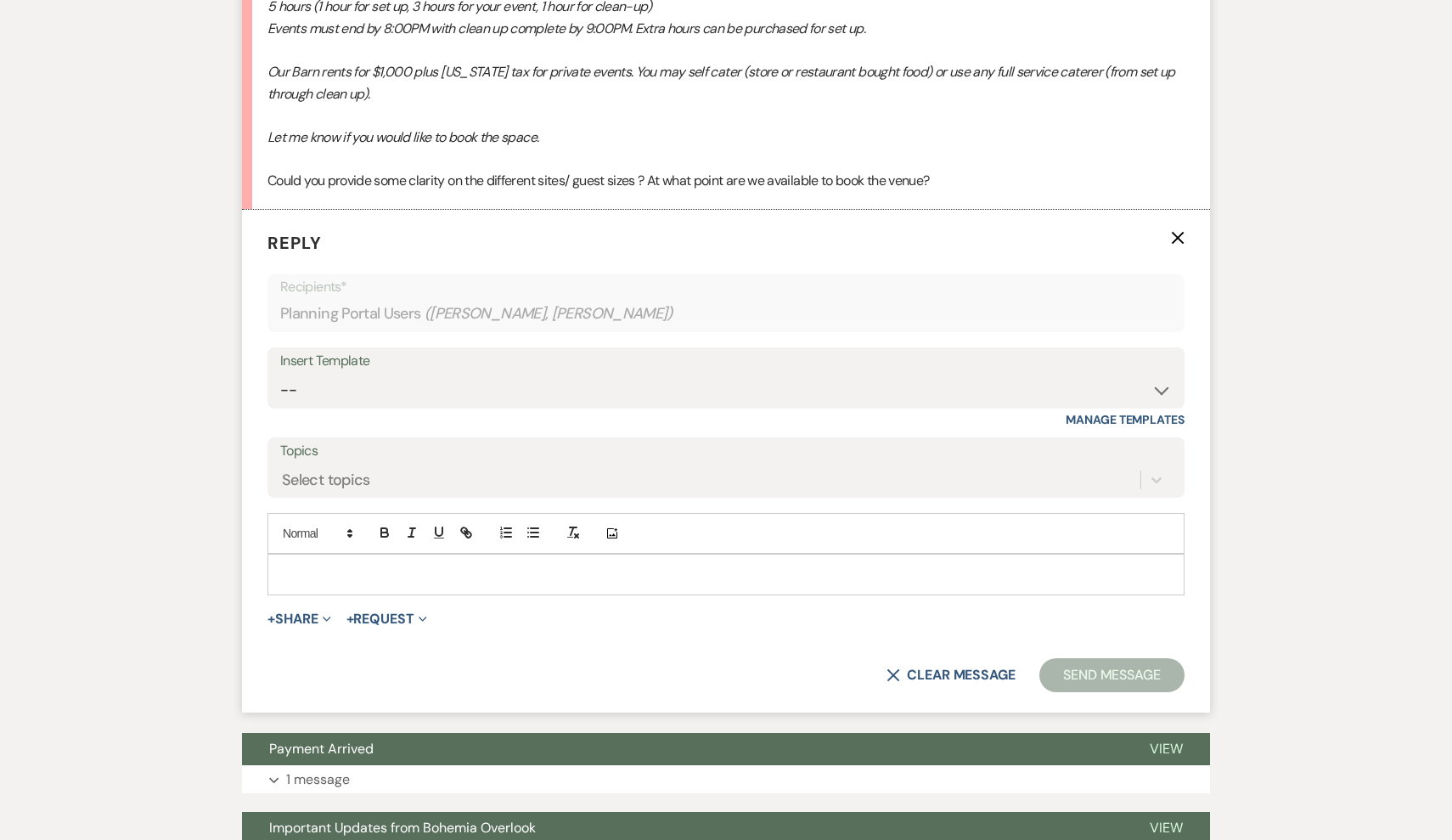
click at [372, 565] on p at bounding box center [726, 574] width 890 height 19
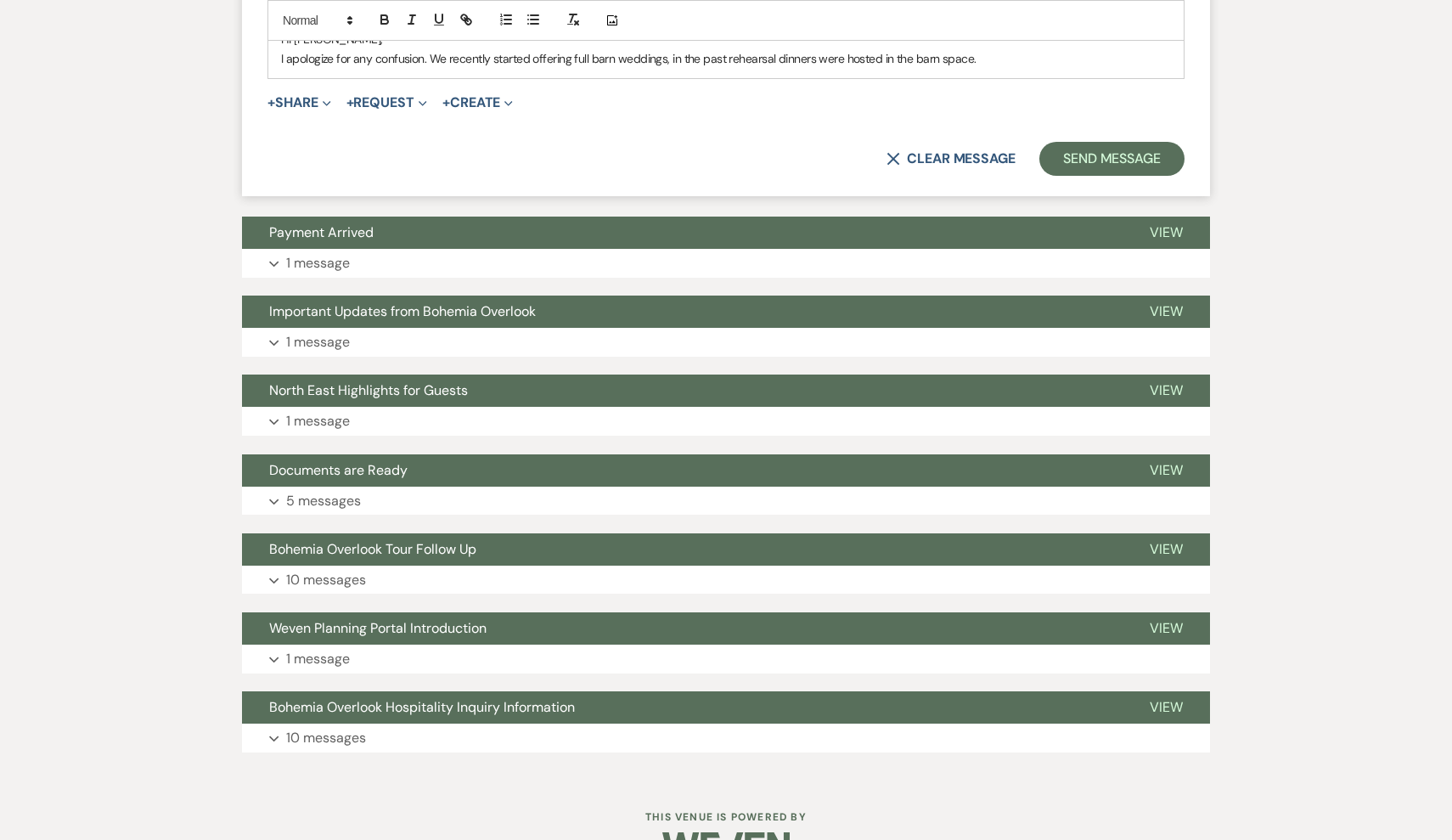
scroll to position [3752, 0]
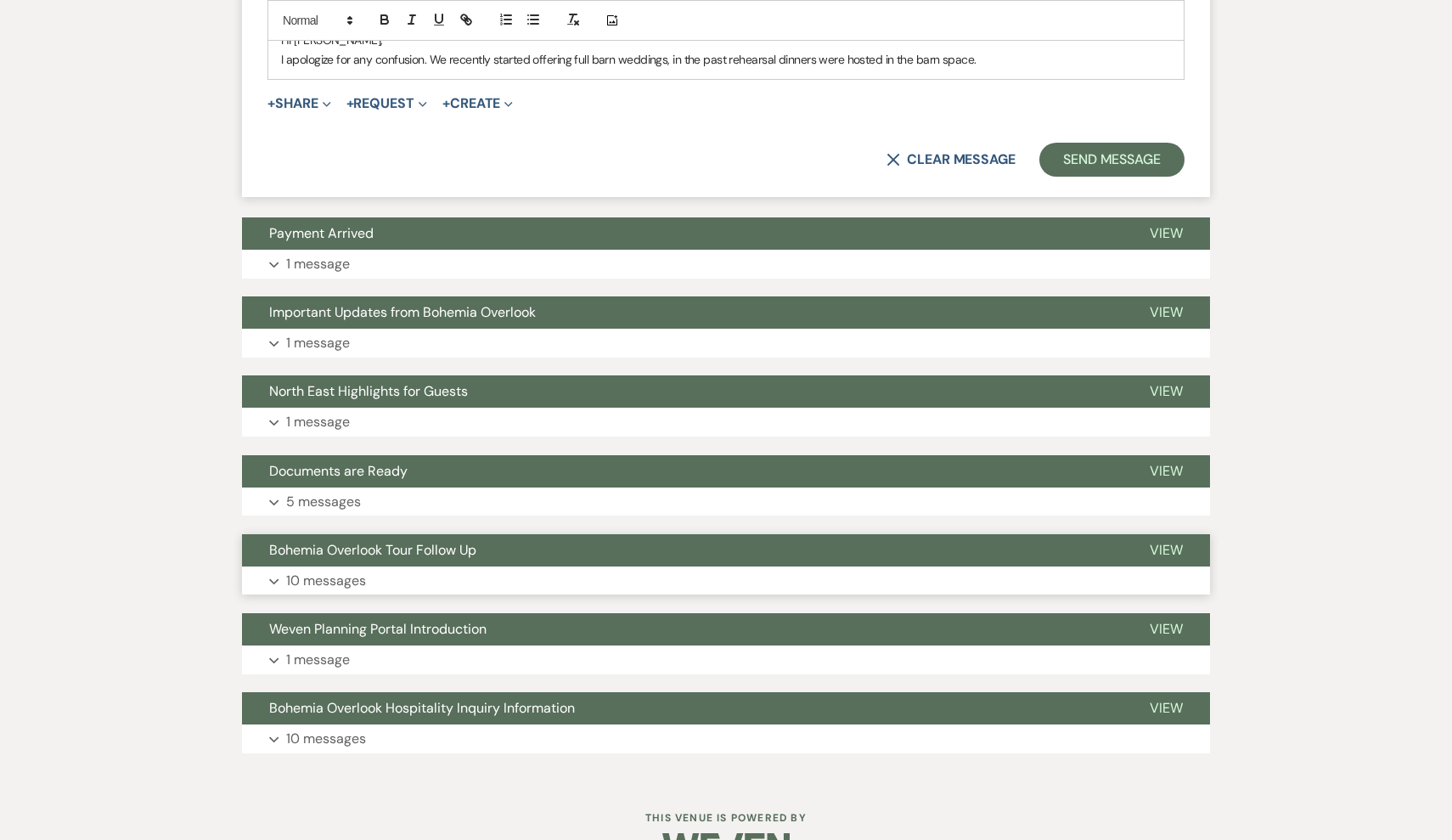
click at [375, 535] on button "Bohemia Overlook Tour Follow Up" at bounding box center [682, 551] width 880 height 33
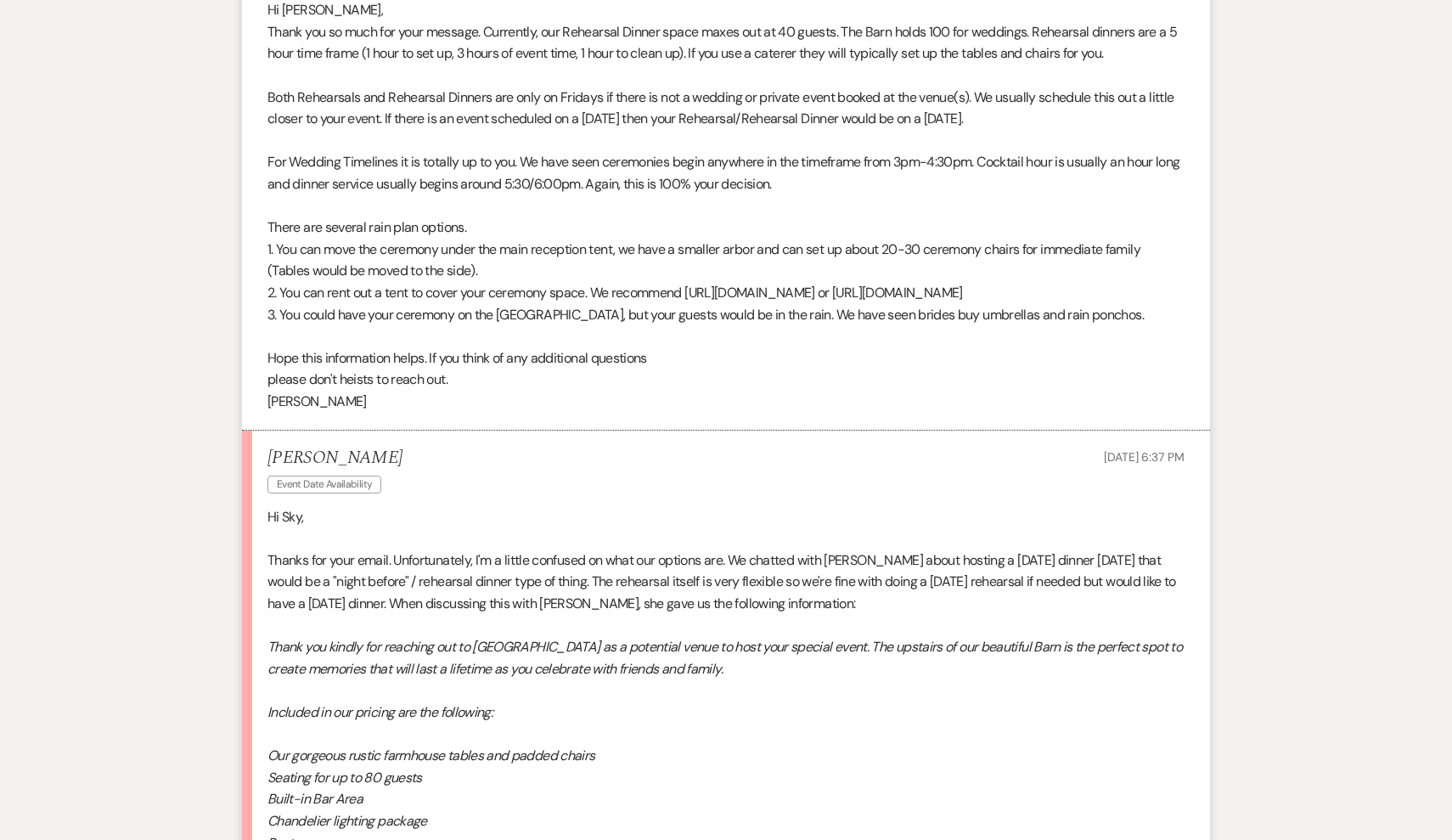
scroll to position [2289, 0]
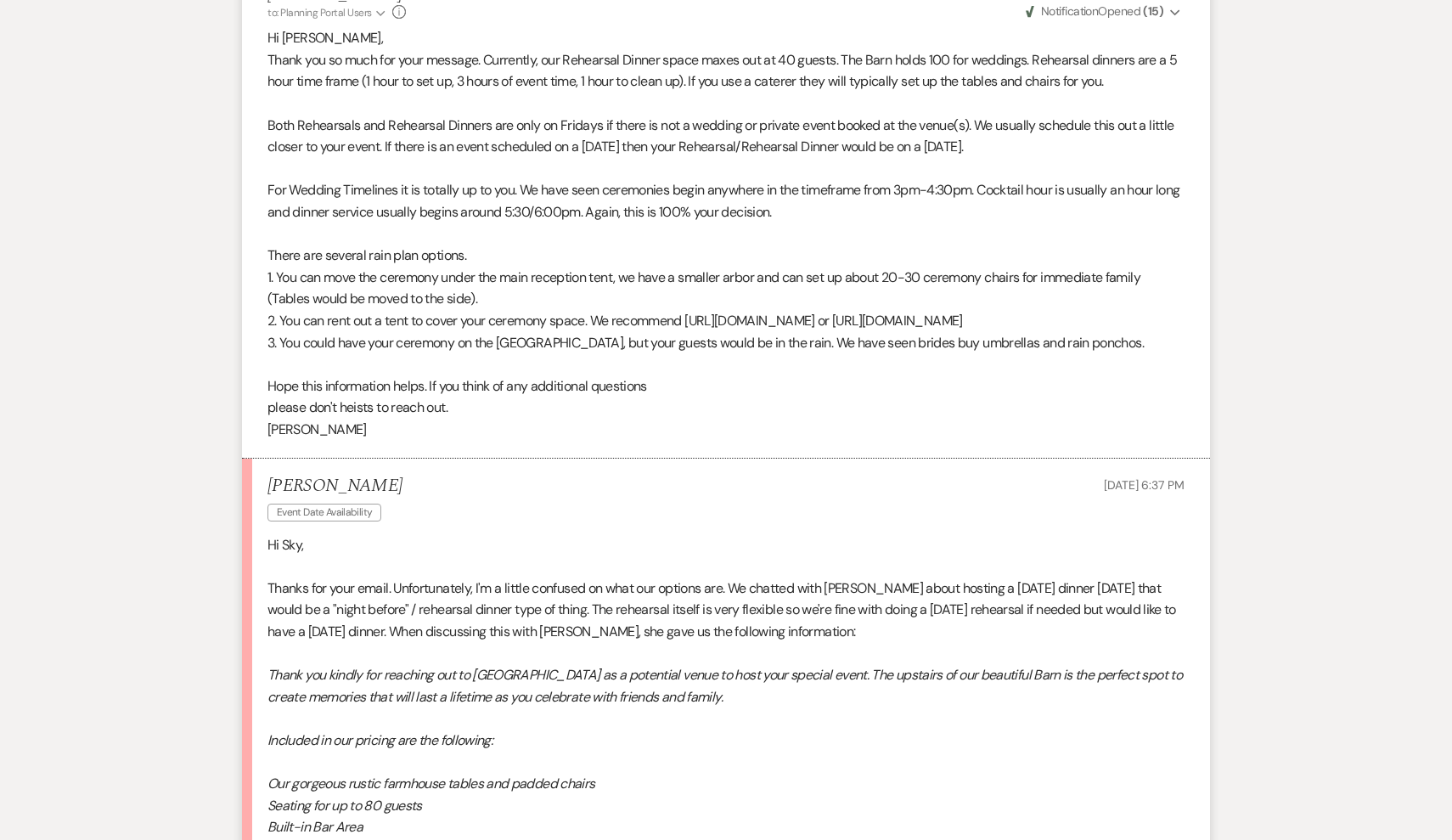
drag, startPoint x: 1000, startPoint y: 111, endPoint x: 771, endPoint y: 100, distance: 229.3
click at [771, 115] on p "Both Rehearsals and Rehearsal Dinners are only on Fridays if there is not a wed…" at bounding box center [726, 136] width 917 height 43
click at [684, 310] on p "2. You can rent out a tent to cover your ceremony space. We recommend [URL][DOM…" at bounding box center [726, 321] width 917 height 22
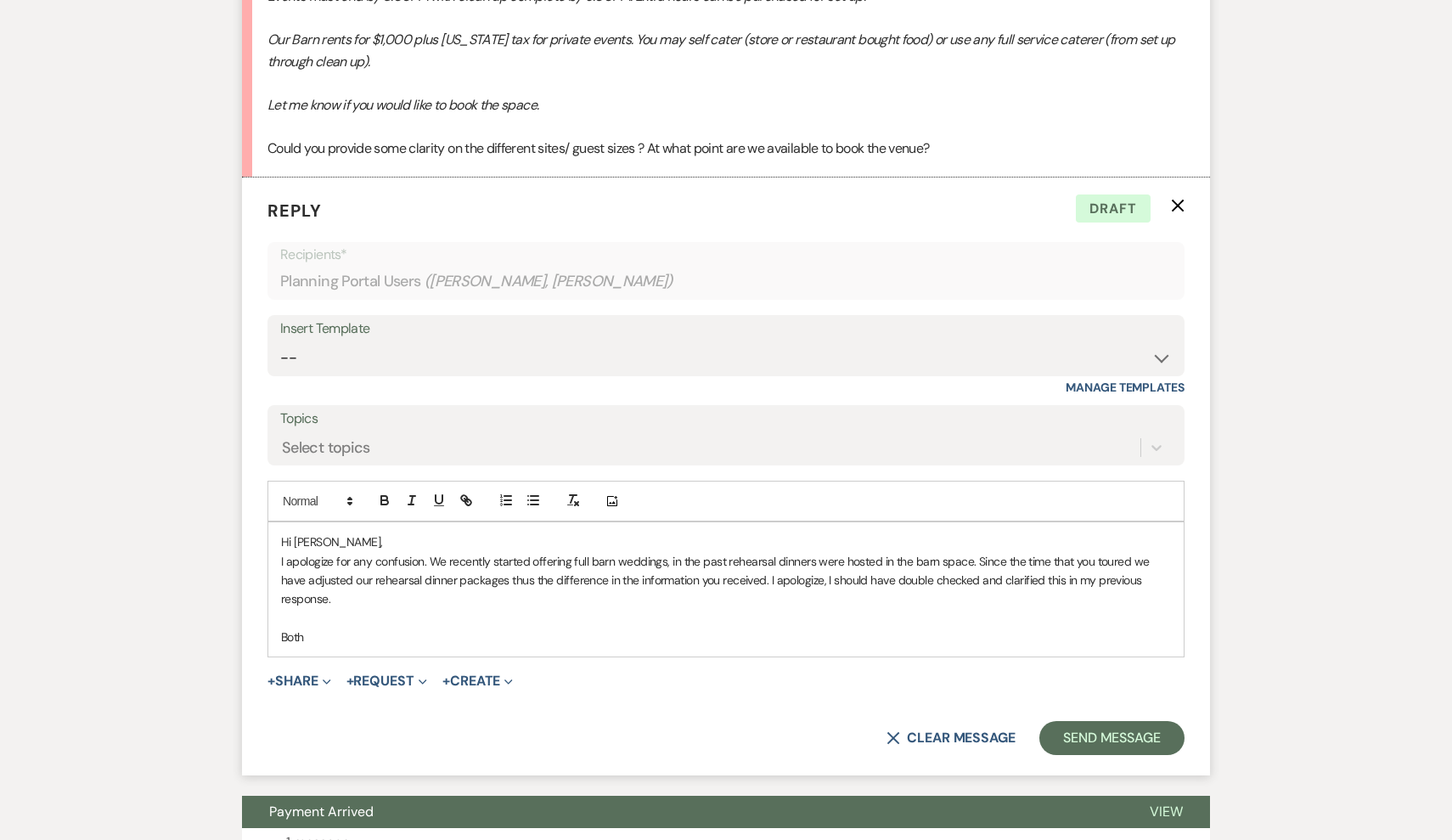
scroll to position [3249, 0]
click at [345, 628] on p "Both" at bounding box center [726, 638] width 890 height 19
click at [593, 553] on p "I apologize for any confusion. We recently started offering full barn weddings,…" at bounding box center [726, 581] width 890 height 57
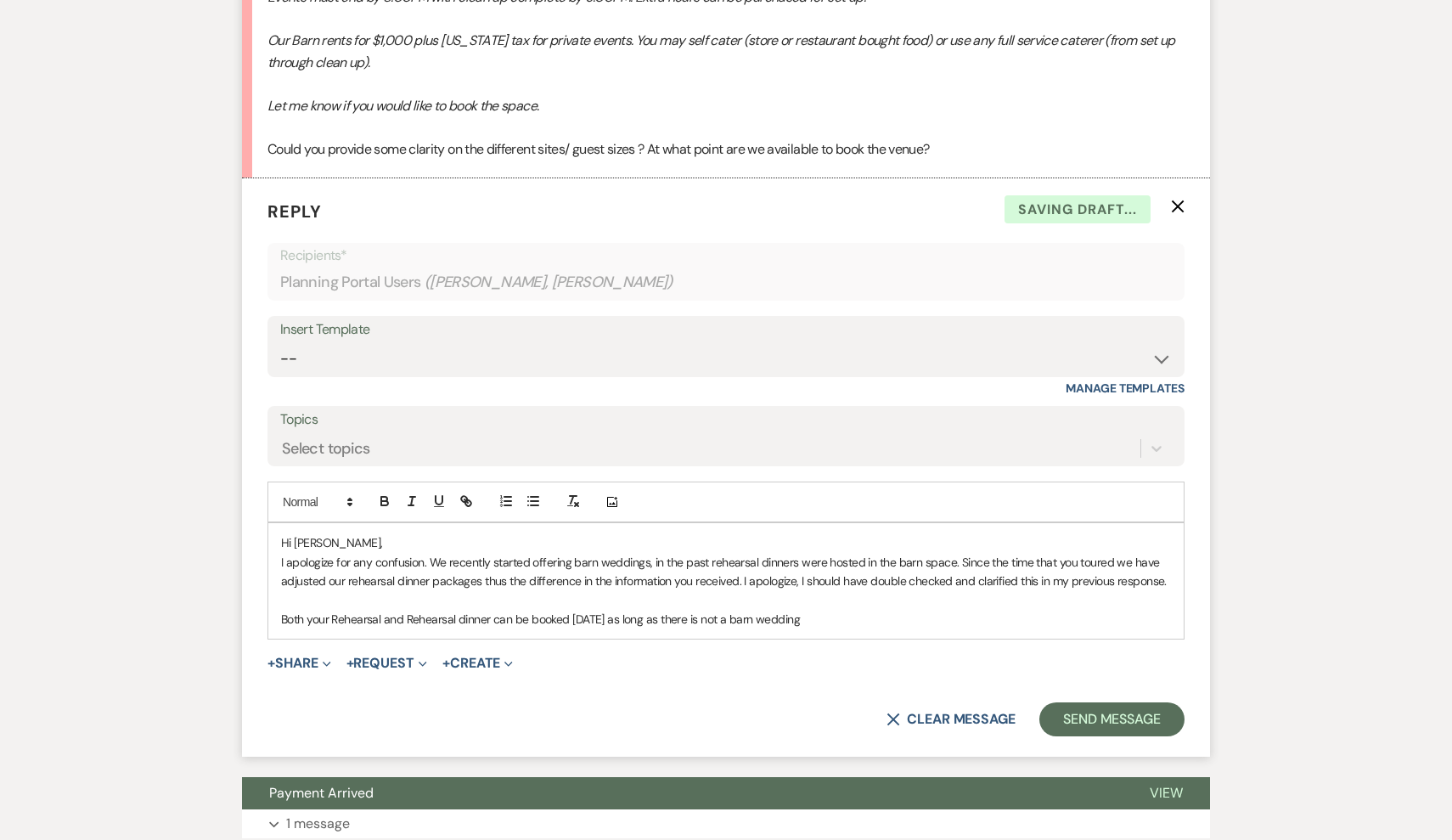
click at [861, 585] on div "Hi [PERSON_NAME], I apologize for any confusion. We recently started offering b…" at bounding box center [726, 581] width 916 height 116
click at [577, 553] on p "I apologize for any confusion. We recently started offering barn weddings, in t…" at bounding box center [726, 571] width 890 height 39
click at [566, 553] on p "I apologize for any confusion. We recently started offering barn weddings, in t…" at bounding box center [726, 571] width 890 height 39
click at [572, 553] on p "I apologize for any confusion. We recently started offering barn weddings, in t…" at bounding box center [726, 571] width 890 height 39
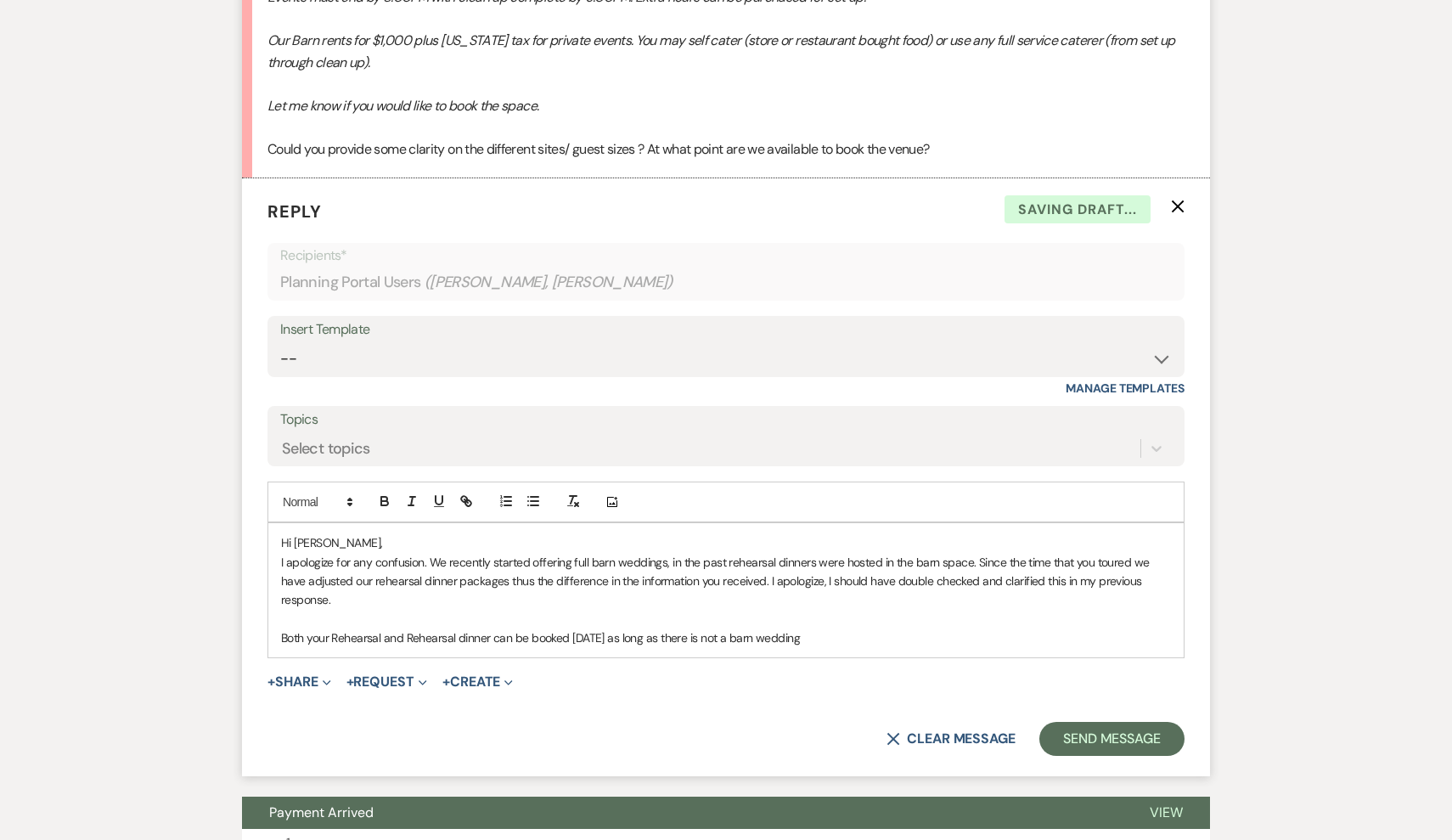
click at [846, 628] on p "Both your Rehearsal and Rehearsal dinner can be booked [DATE] as long as there …" at bounding box center [726, 638] width 890 height 19
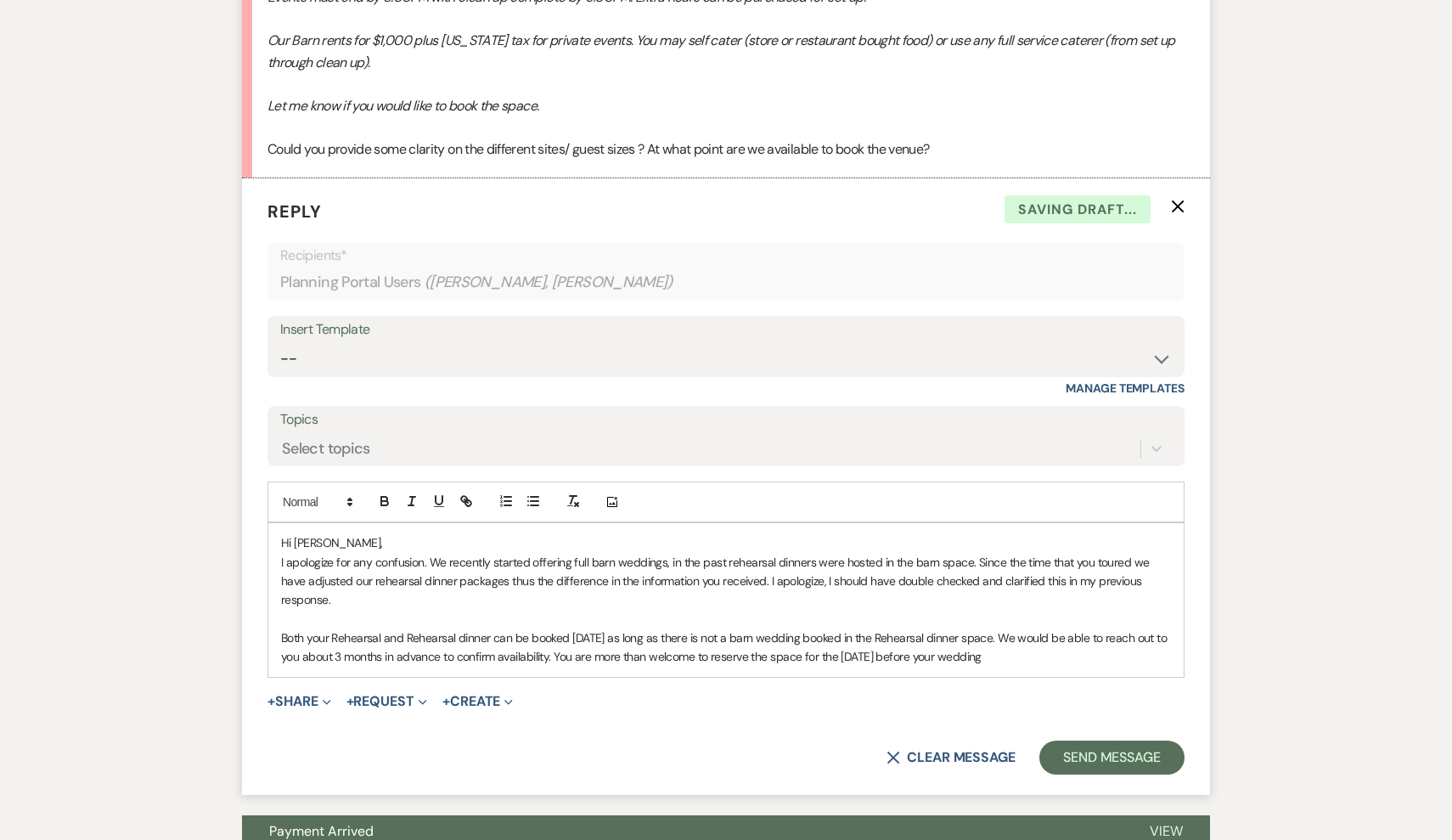
click at [783, 628] on p "Both your Rehearsal and Rehearsal dinner can be booked [DATE] as long as there …" at bounding box center [726, 647] width 890 height 39
click at [918, 628] on p "Both your Rehearsal and Rehearsal dinner can be booked [DATE] as long as there …" at bounding box center [726, 647] width 890 height 39
click at [1141, 628] on p "Both your Rehearsal and Rehearsal dinner can be booked [DATE] as long as there …" at bounding box center [726, 647] width 890 height 39
click at [671, 553] on p "I apologize for any confusion. We recently started offering full barn weddings,…" at bounding box center [726, 581] width 890 height 57
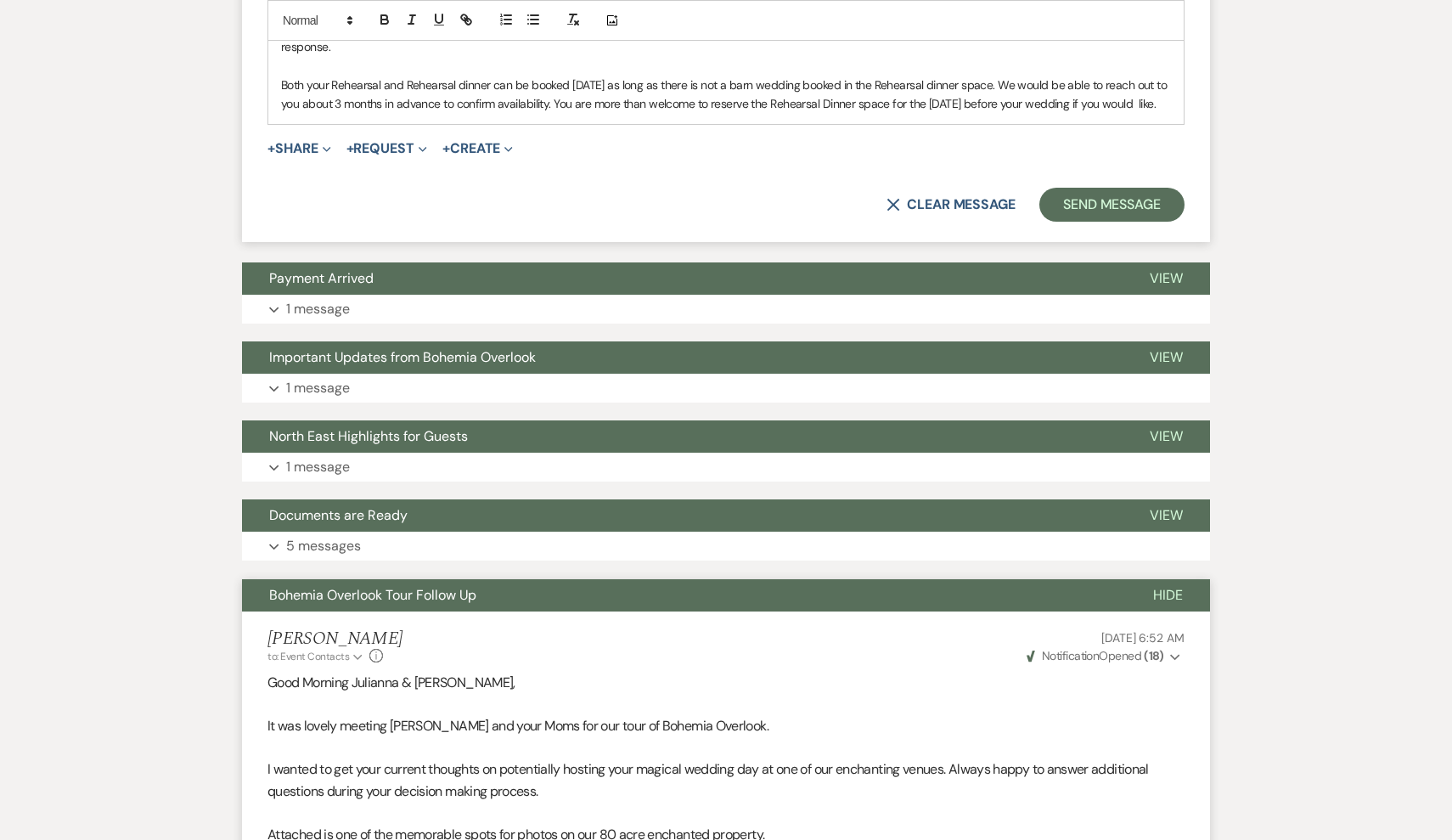
scroll to position [3803, 0]
click at [498, 499] on button "Documents are Ready" at bounding box center [682, 516] width 880 height 33
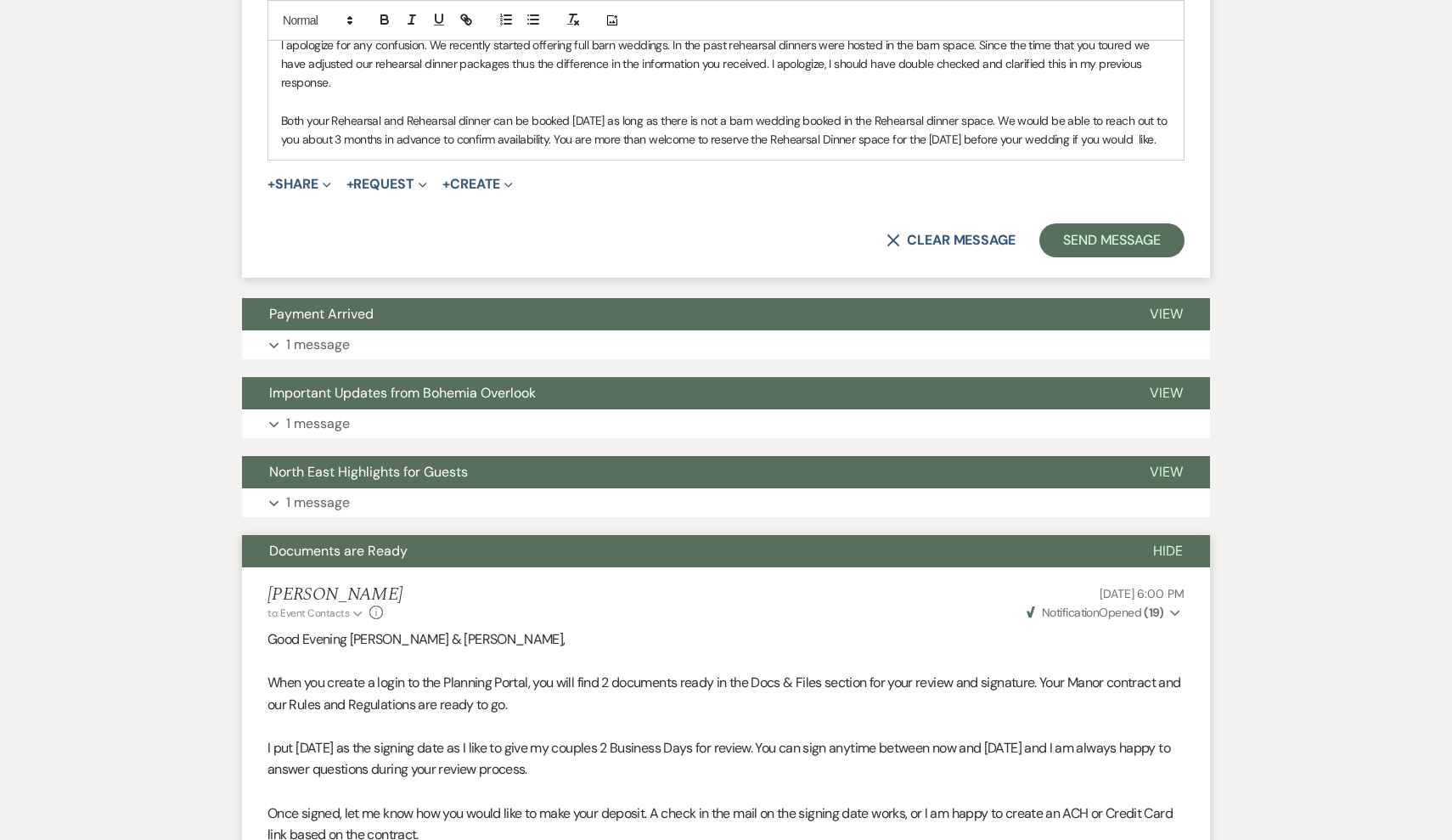
scroll to position [3703, 0]
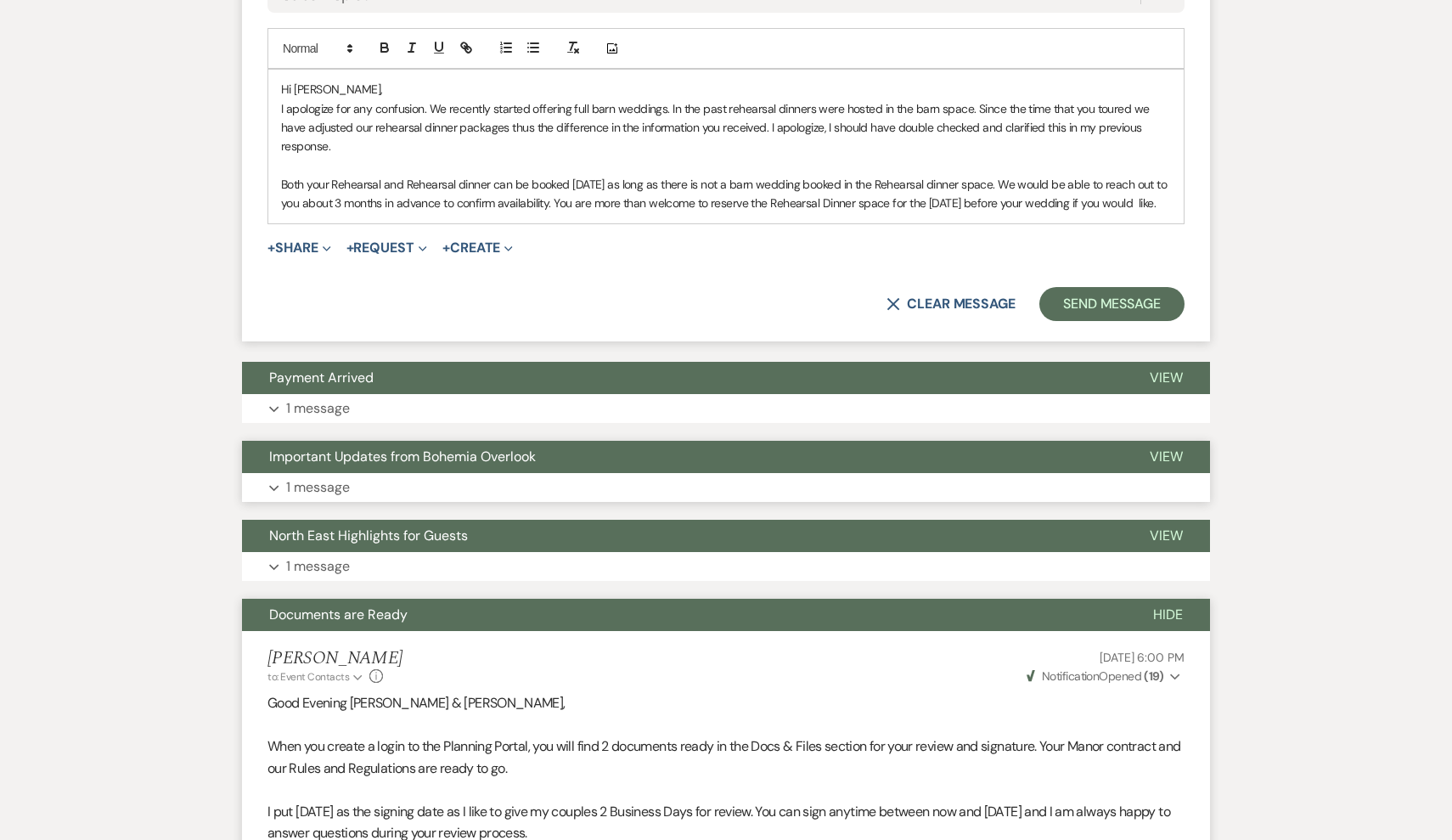
click at [459, 473] on button "Expand 1 message" at bounding box center [726, 487] width 968 height 29
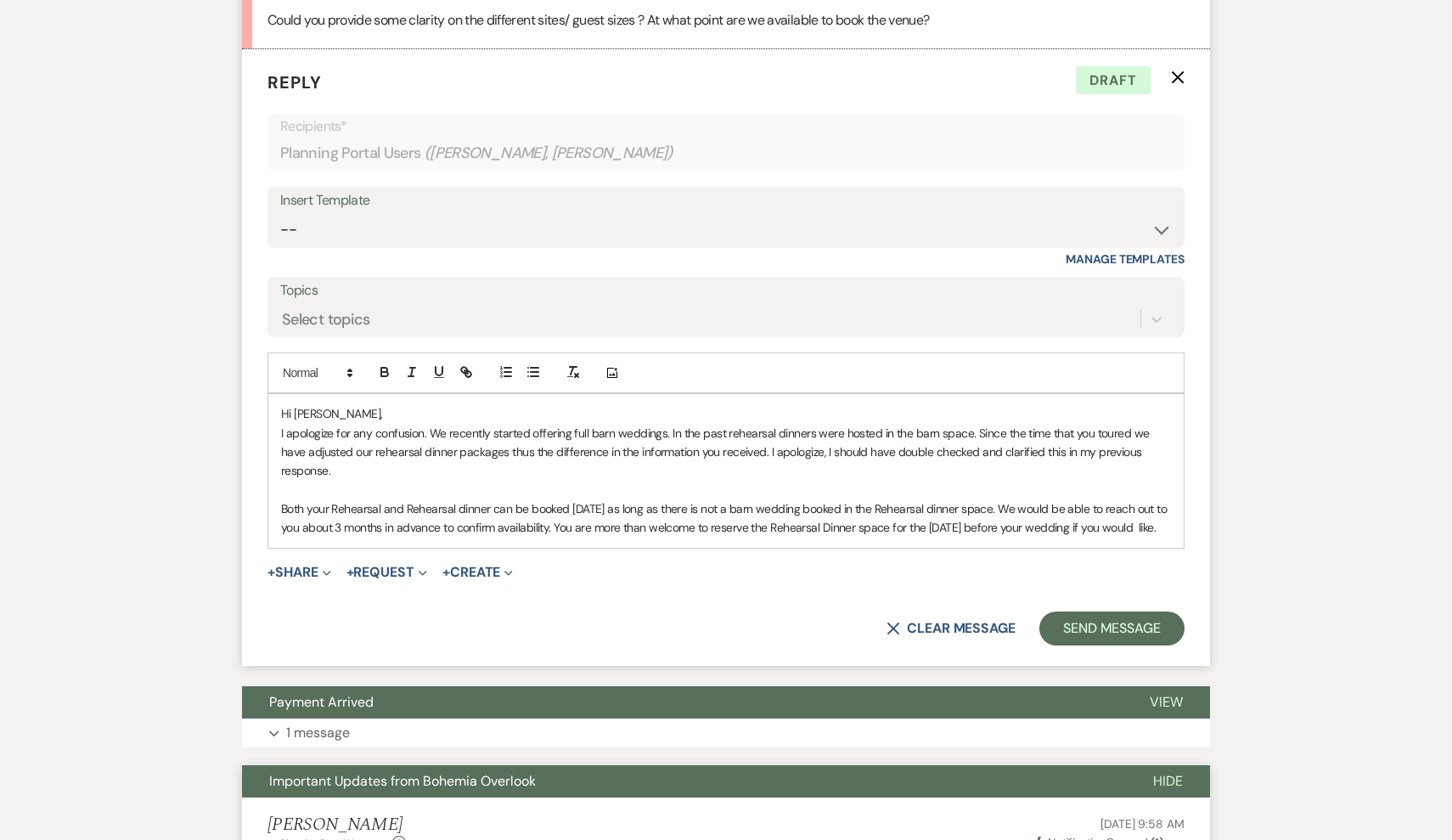
scroll to position [3405, 0]
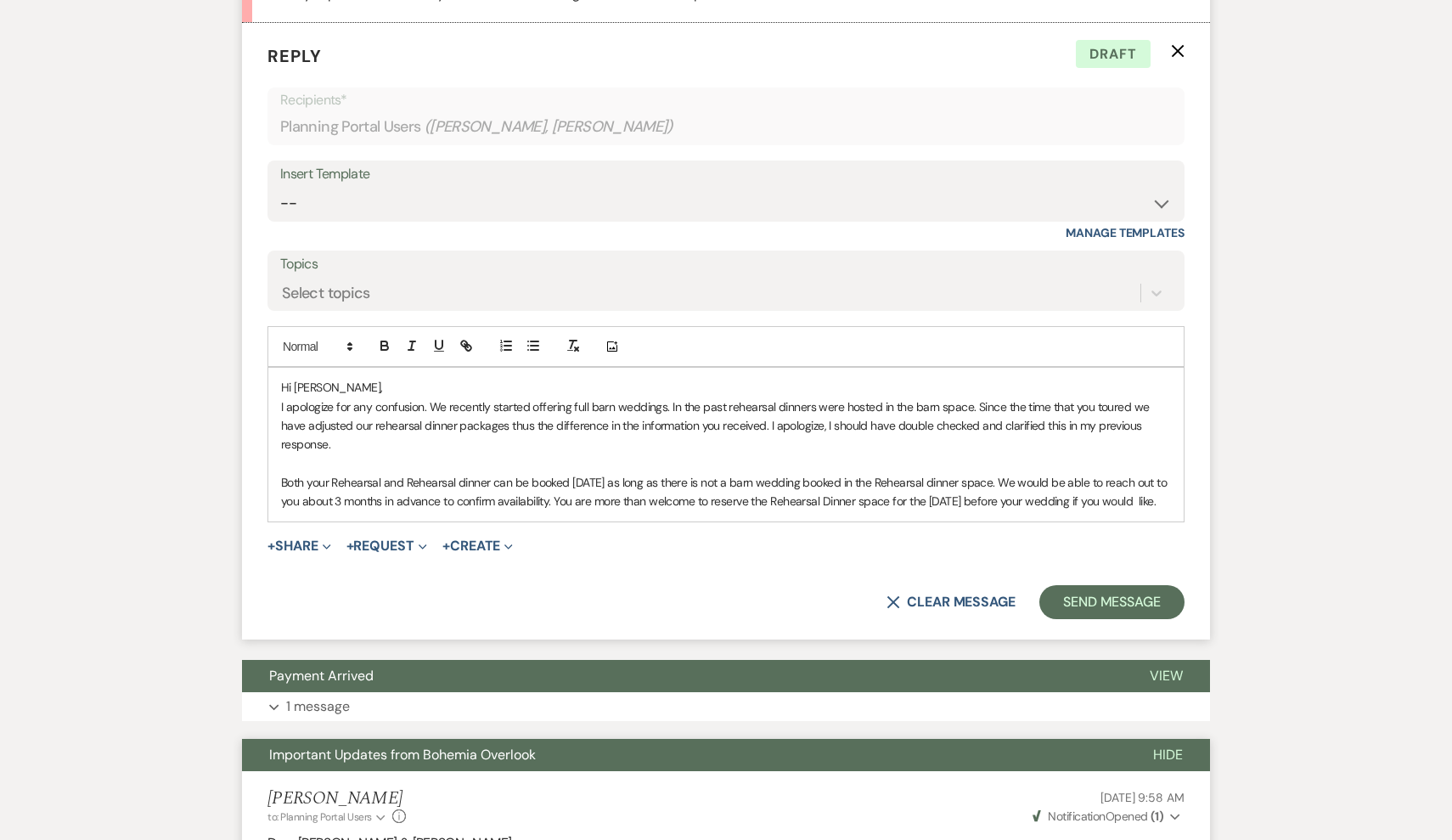
click at [1128, 397] on p "I apologize for any confusion. We recently started offering full barn weddings.…" at bounding box center [726, 426] width 890 height 57
click at [335, 474] on p "Both your Rehearsal and Rehearsal dinner can be booked [DATE] as long as there …" at bounding box center [726, 492] width 890 height 39
click at [568, 473] on p "Both your Rehearsal and Rehearsal dinner can be booked [DATE] as long as there …" at bounding box center [726, 492] width 890 height 39
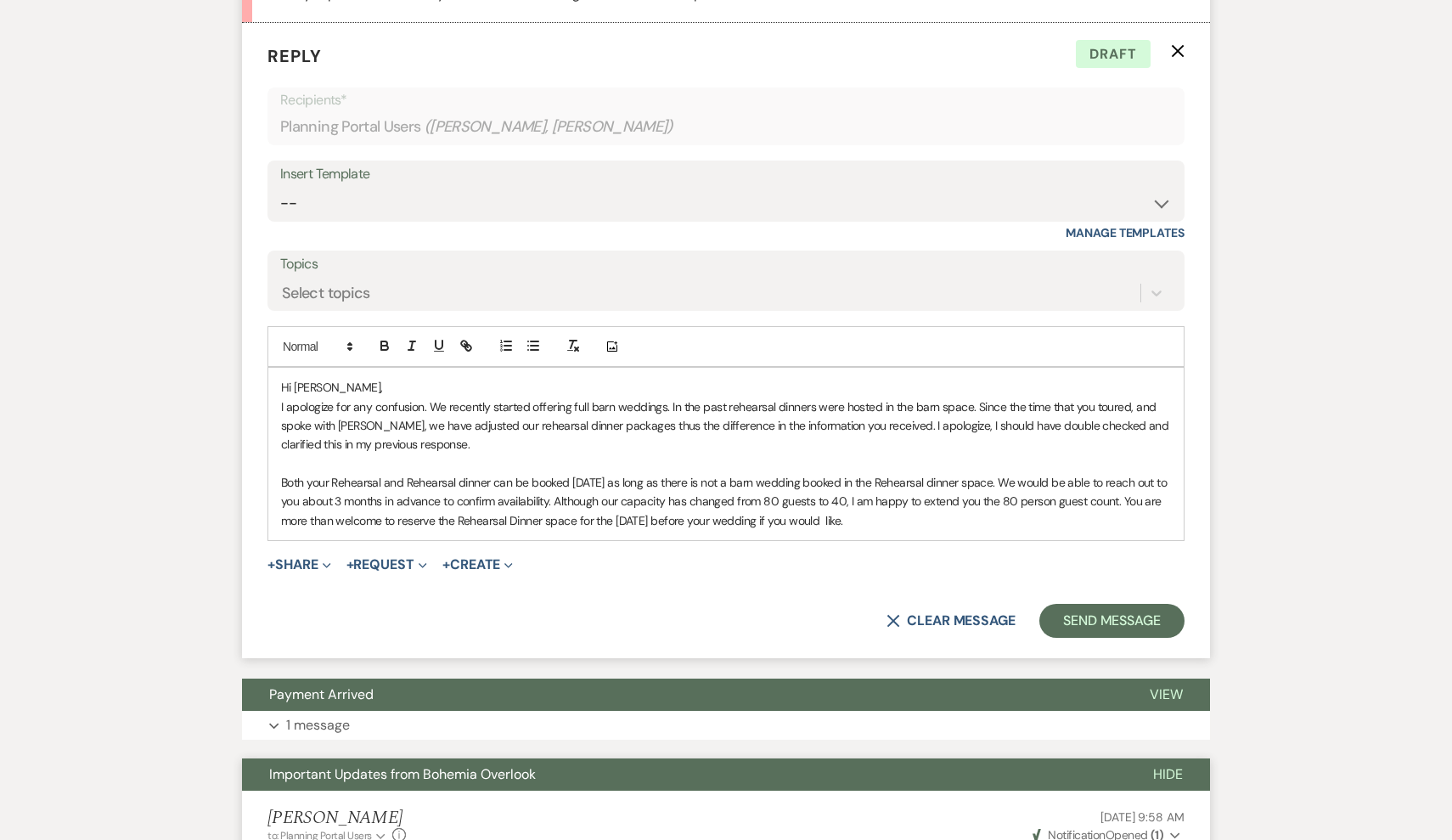
click at [892, 477] on p "Both your Rehearsal and Rehearsal dinner can be booked [DATE] as long as there …" at bounding box center [726, 501] width 890 height 57
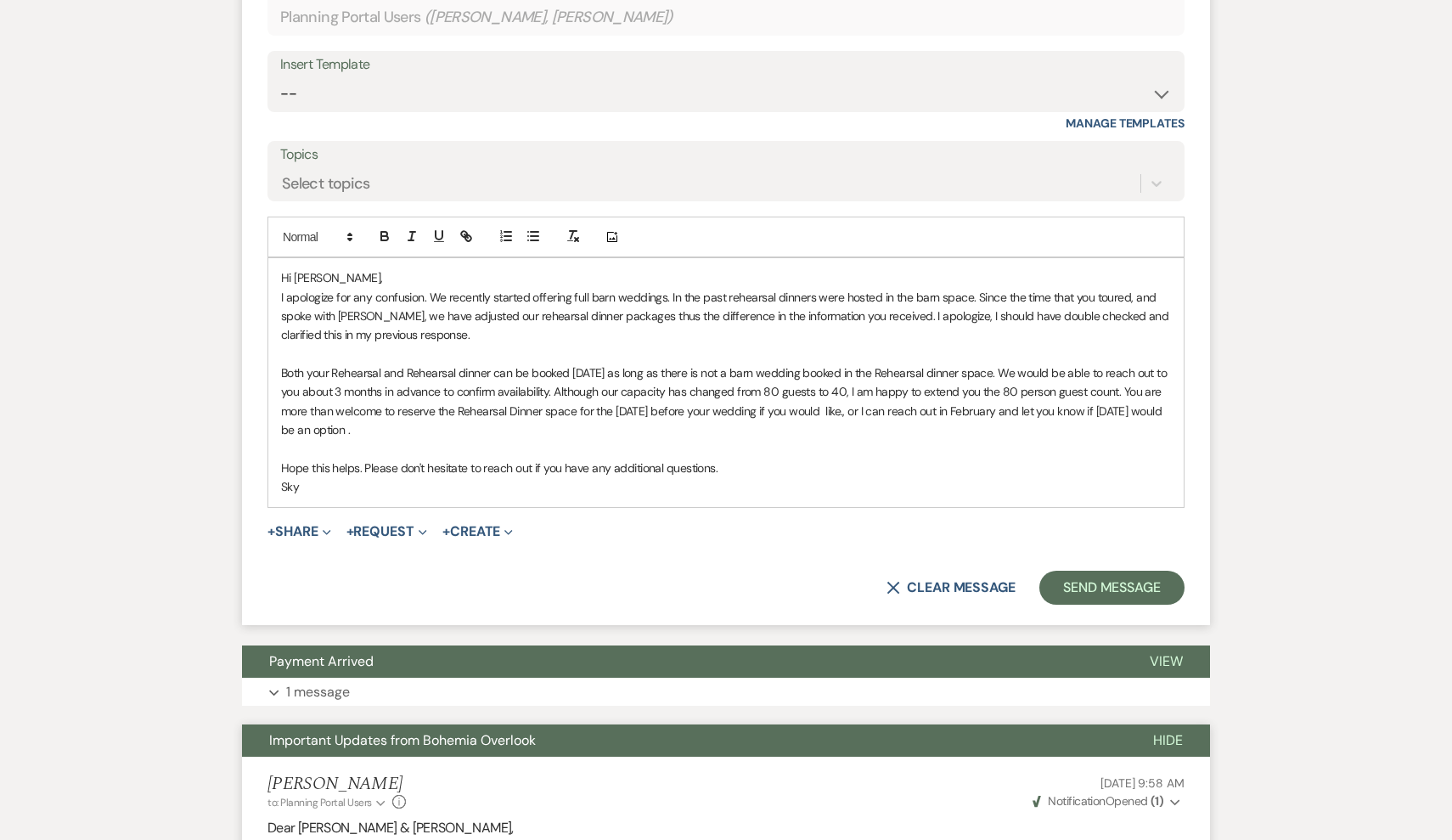
scroll to position [3514, 0]
click at [467, 386] on p "Both your Rehearsal and Rehearsal dinner can be booked [DATE] as long as there …" at bounding box center [726, 402] width 890 height 76
click at [971, 287] on p "I apologize for any confusion. We recently started offering full barn weddings.…" at bounding box center [726, 316] width 890 height 57
click at [978, 287] on p "I apologize for any confusion. We recently started offering full barn weddings.…" at bounding box center [726, 316] width 890 height 57
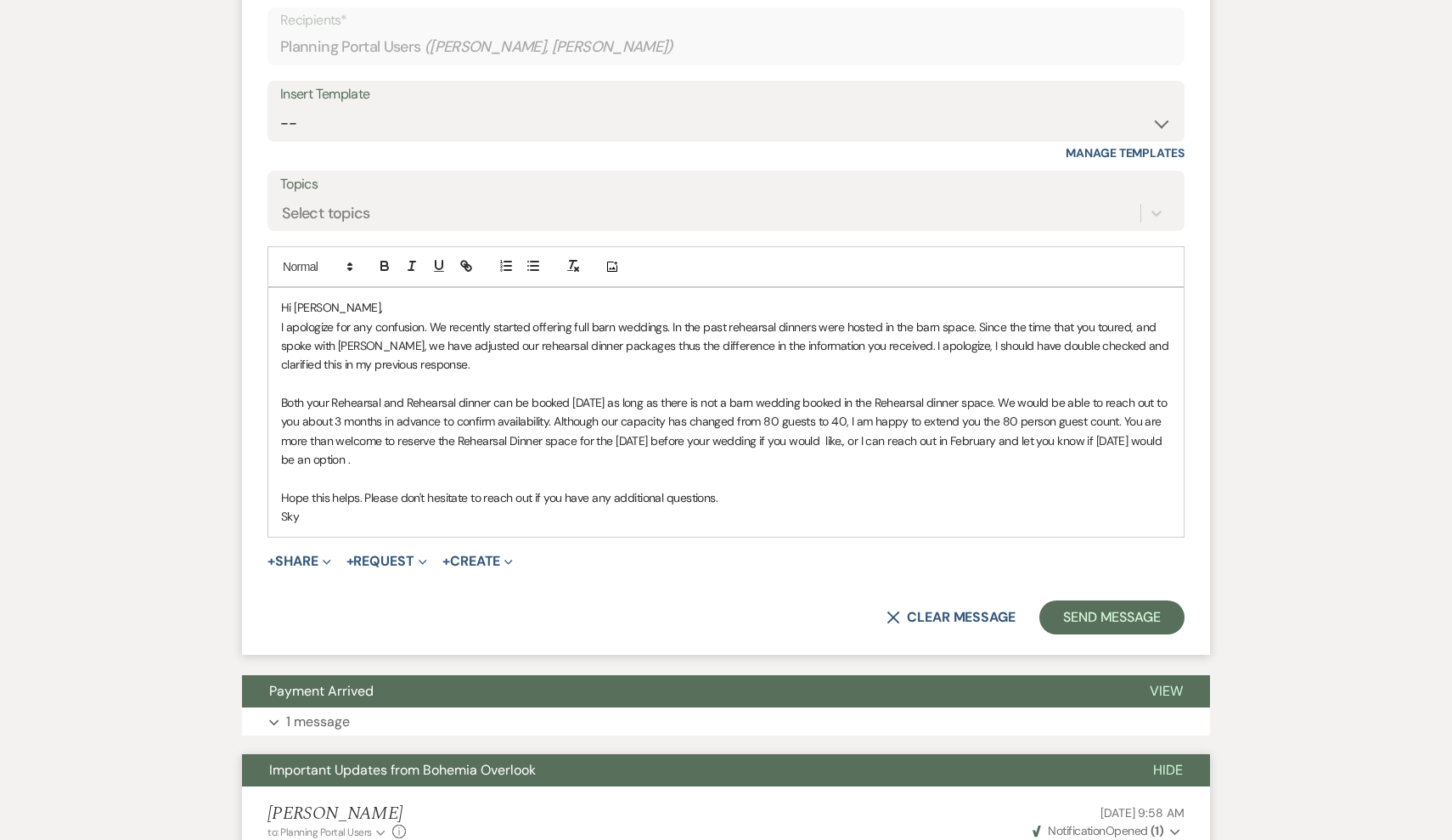
scroll to position [3481, 0]
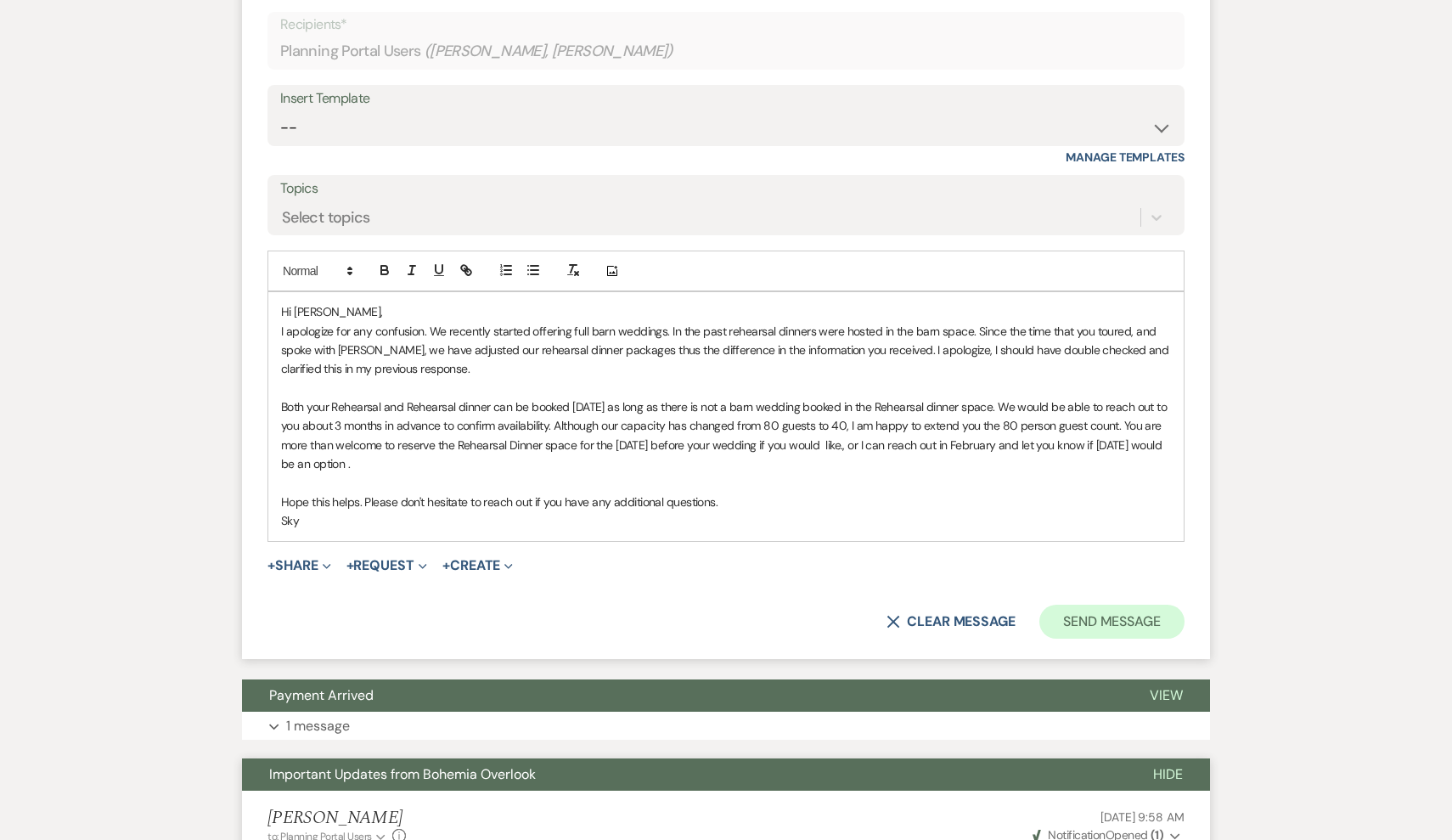
click at [1104, 605] on button "Send Message" at bounding box center [1111, 622] width 145 height 34
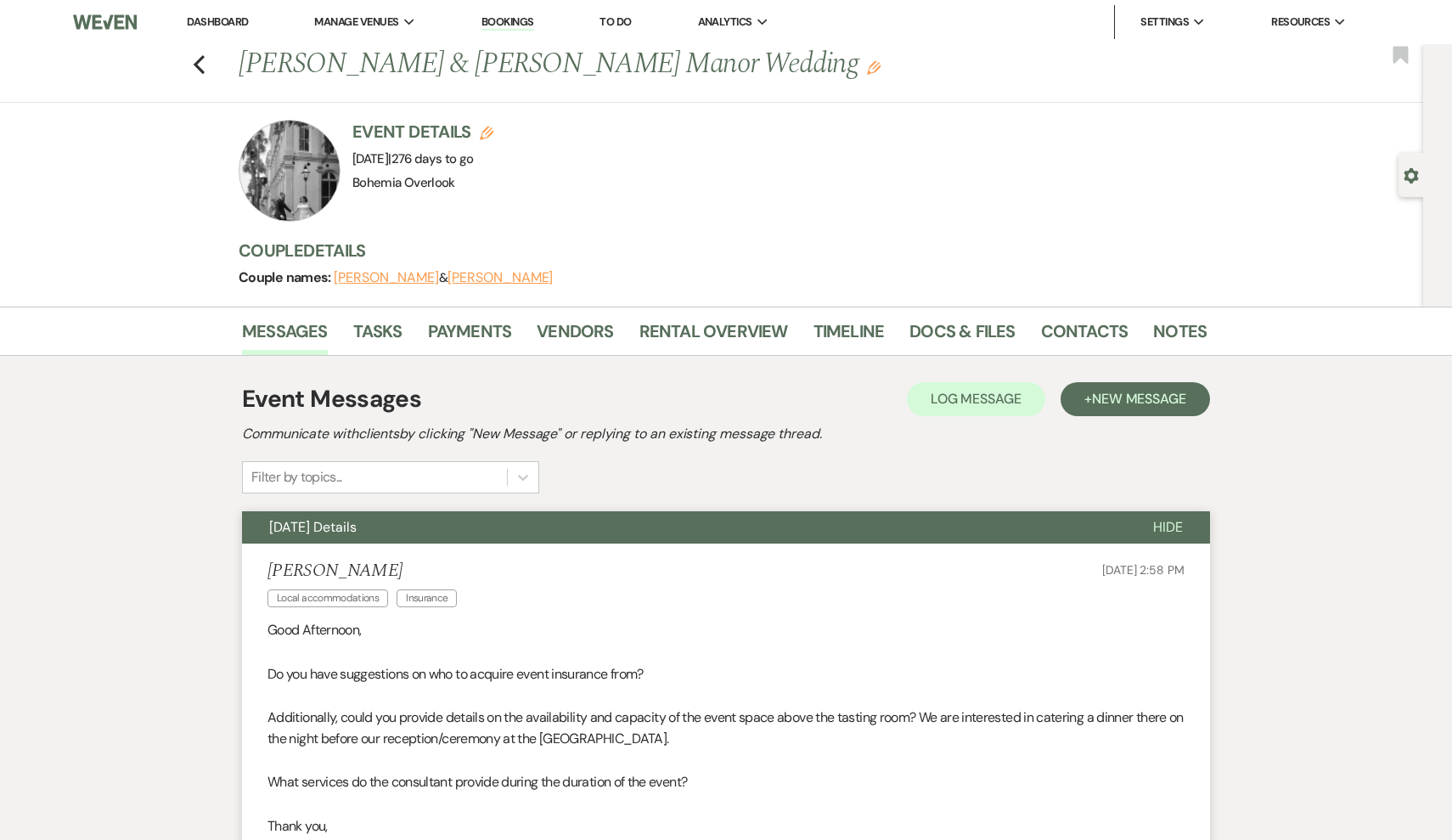
scroll to position [0, 0]
click at [192, 59] on div "Previous [PERSON_NAME] & [PERSON_NAME] Manor Wedding Edit Bookmark" at bounding box center [707, 73] width 1432 height 58
click at [197, 63] on use "button" at bounding box center [199, 64] width 11 height 19
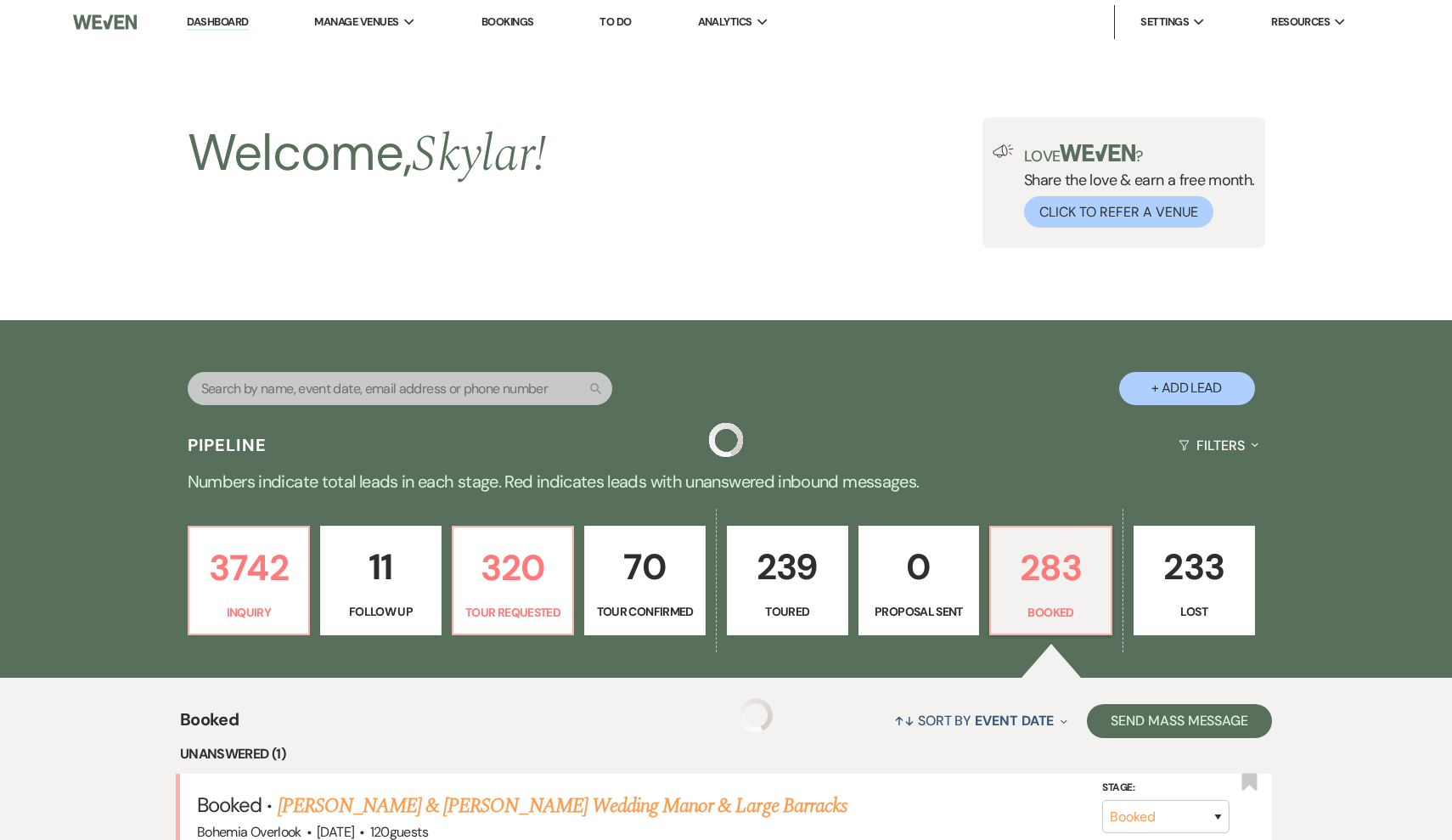
scroll to position [572, 0]
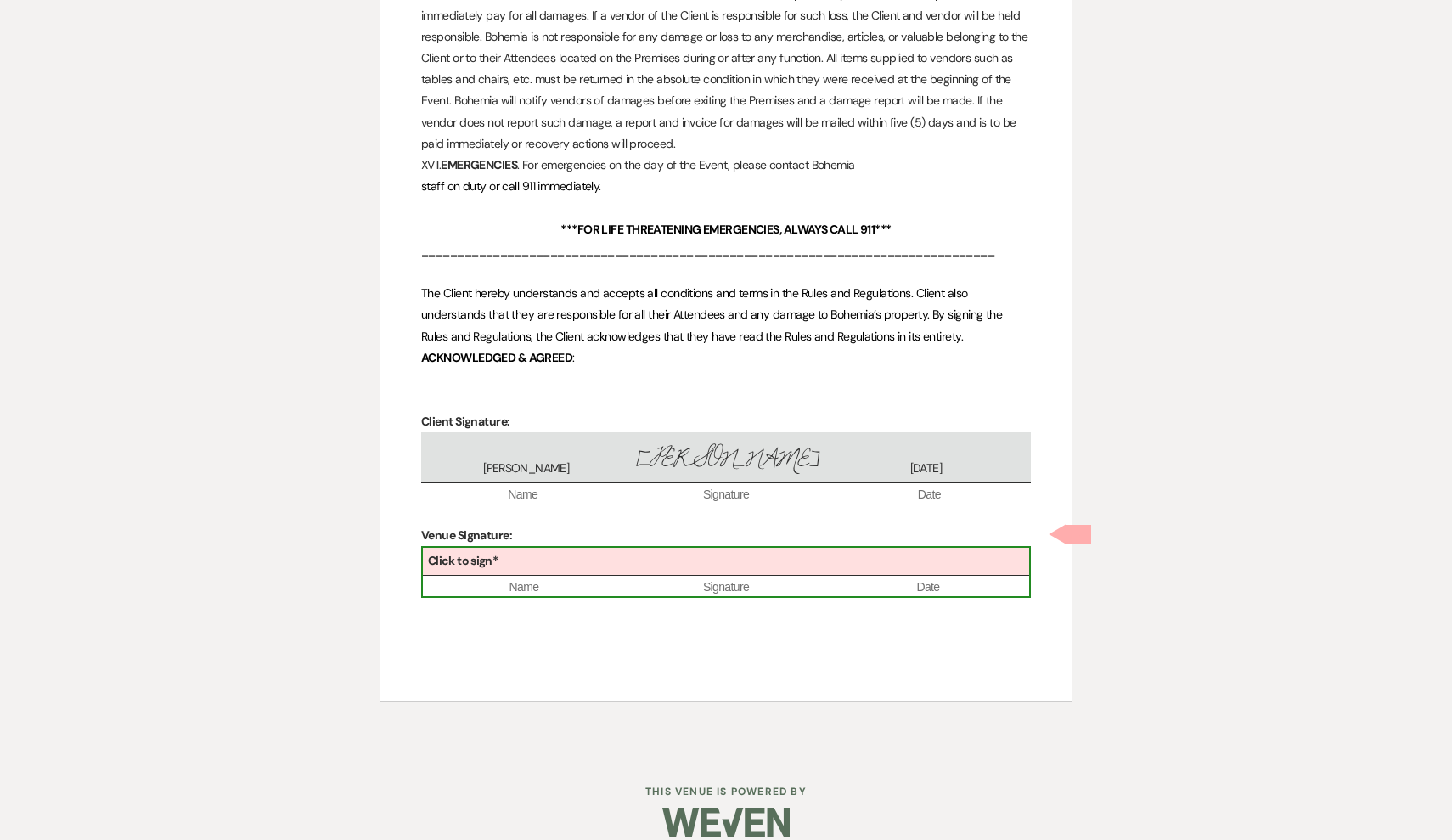
scroll to position [4132, 0]
click at [558, 548] on div "Click to sign*" at bounding box center [726, 562] width 607 height 28
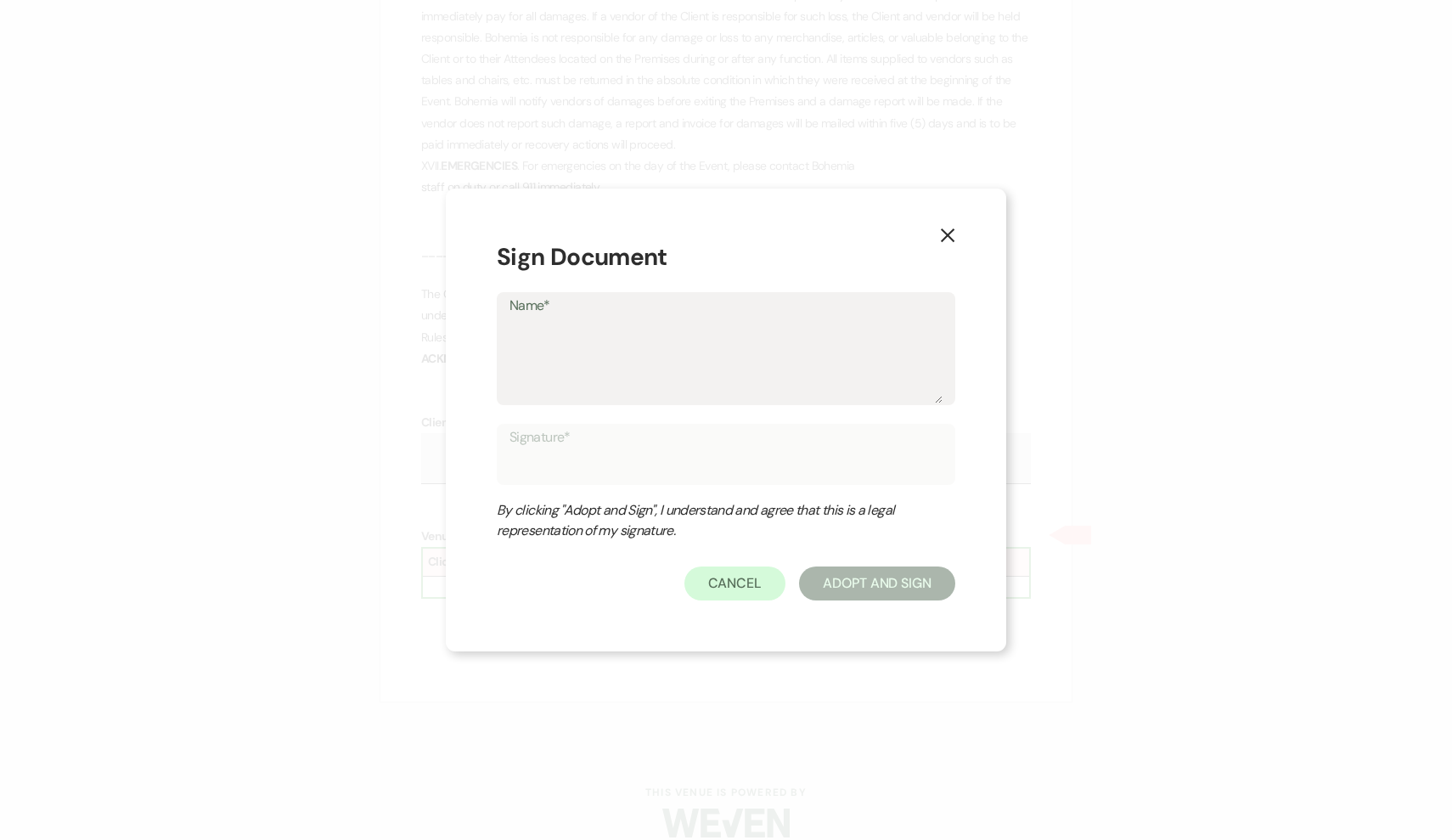
type textarea "S"
type input "S"
type textarea "Sk"
type input "Sk"
type textarea "Sky"
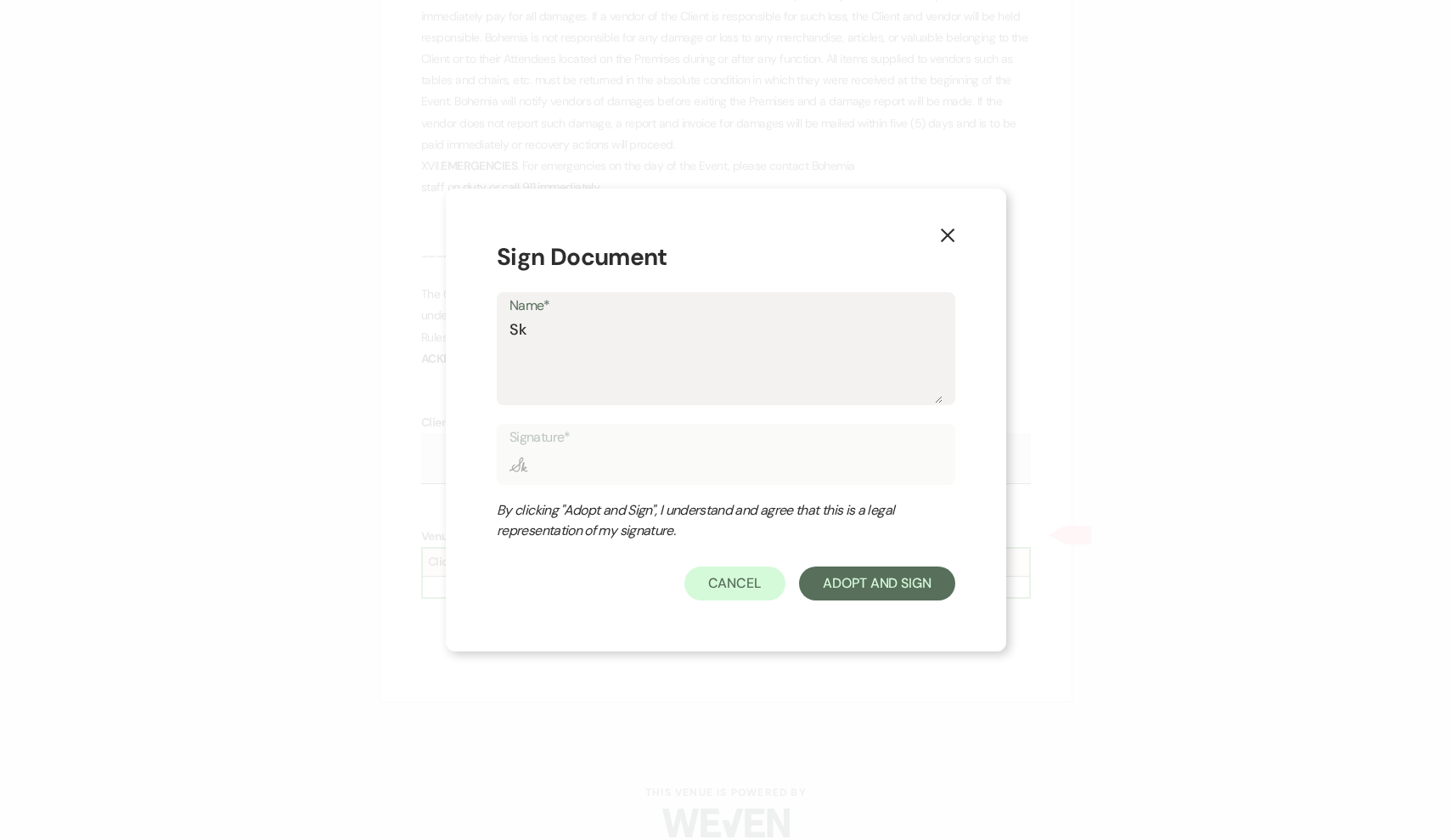
type input "Sky"
type textarea "Skyl"
type input "Skyl"
type textarea "Skyla"
type input "Skyla"
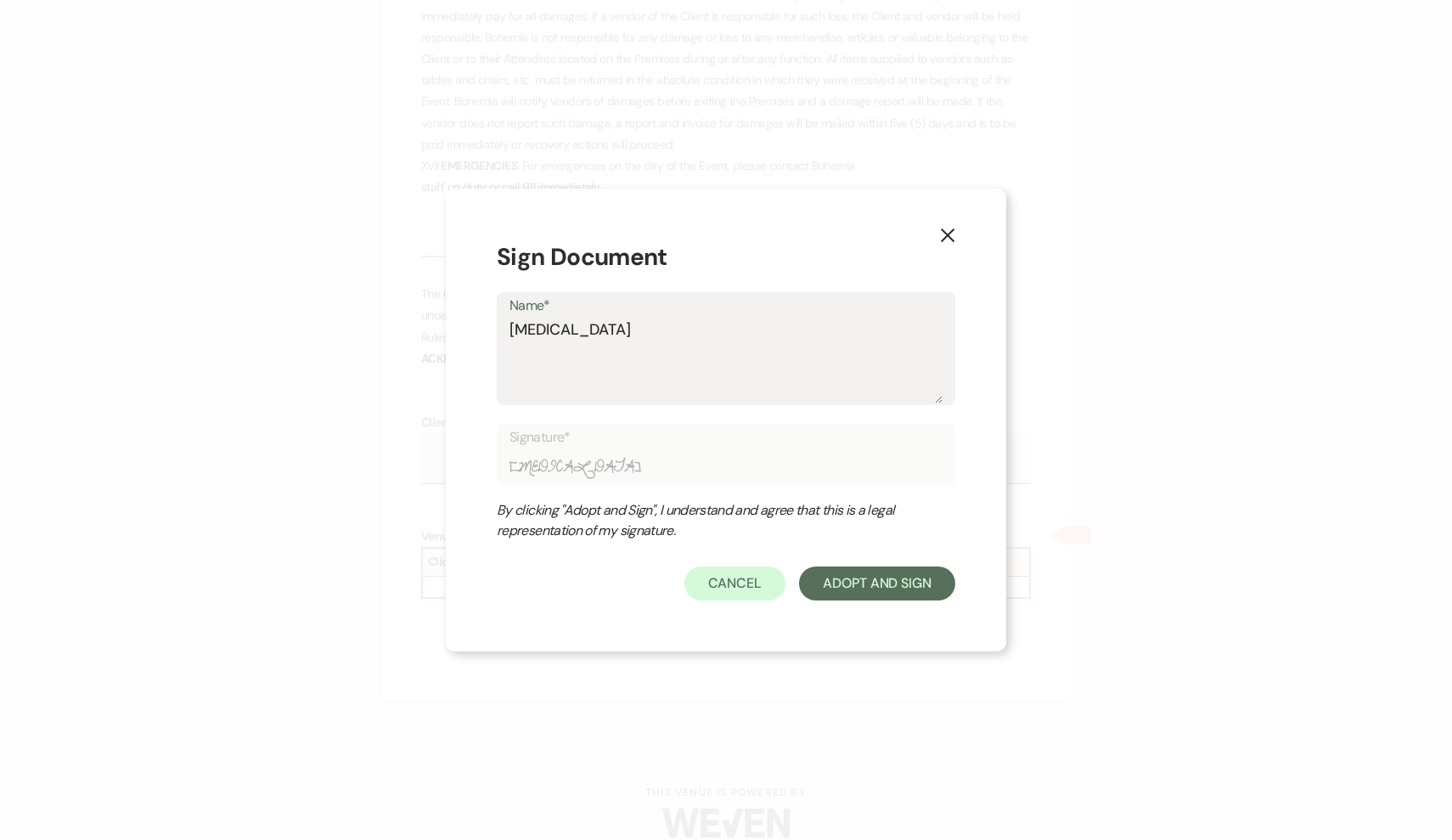
type textarea "Skylar"
type input "Skylar"
type textarea "Skylar"
type input "Skylar"
type textarea "Skylar D"
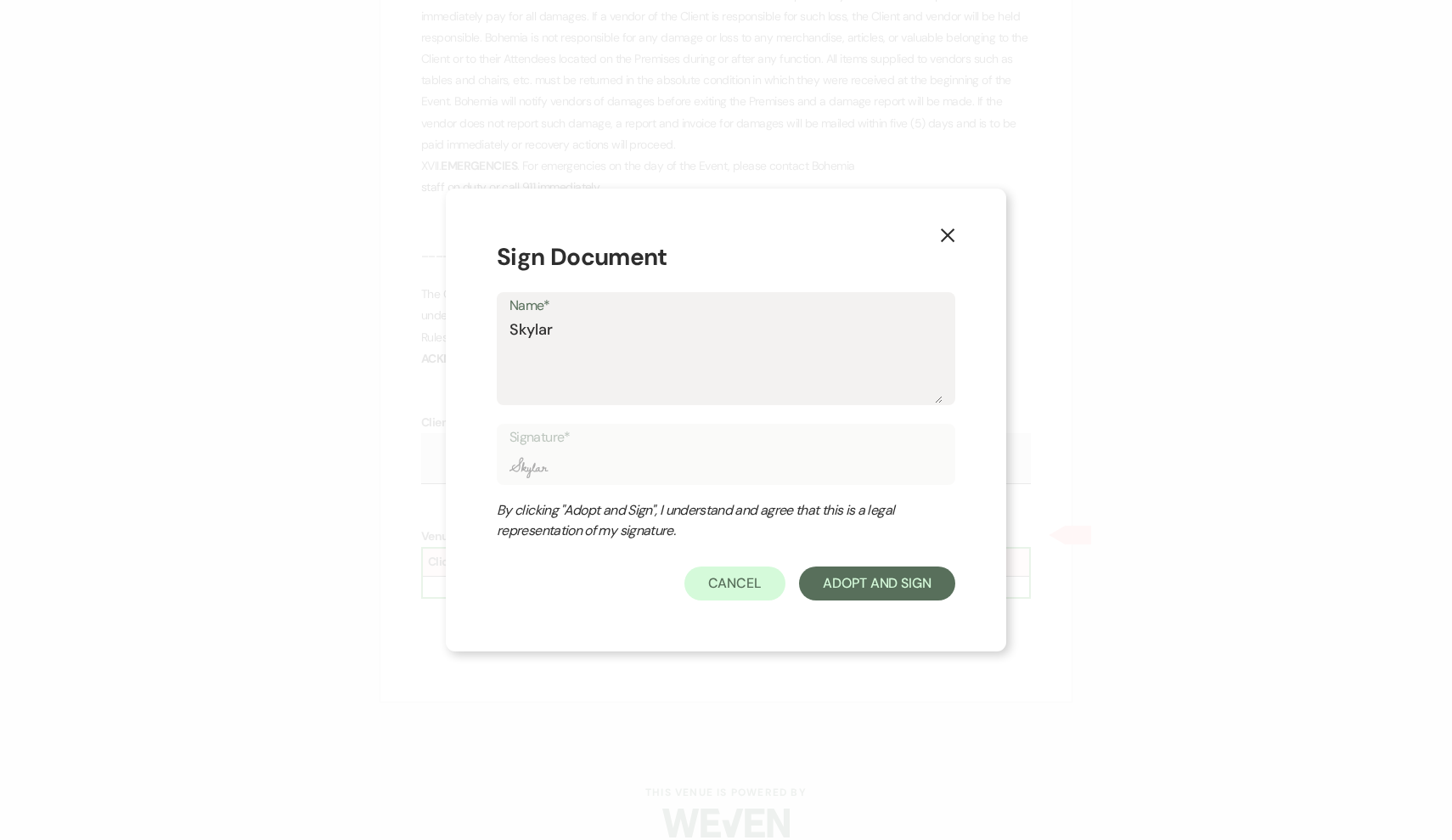
type input "Skylar D"
type textarea "Skylar Do"
type input "Skylar Do"
type textarea "Skylar Doh"
type input "Skylar Doh"
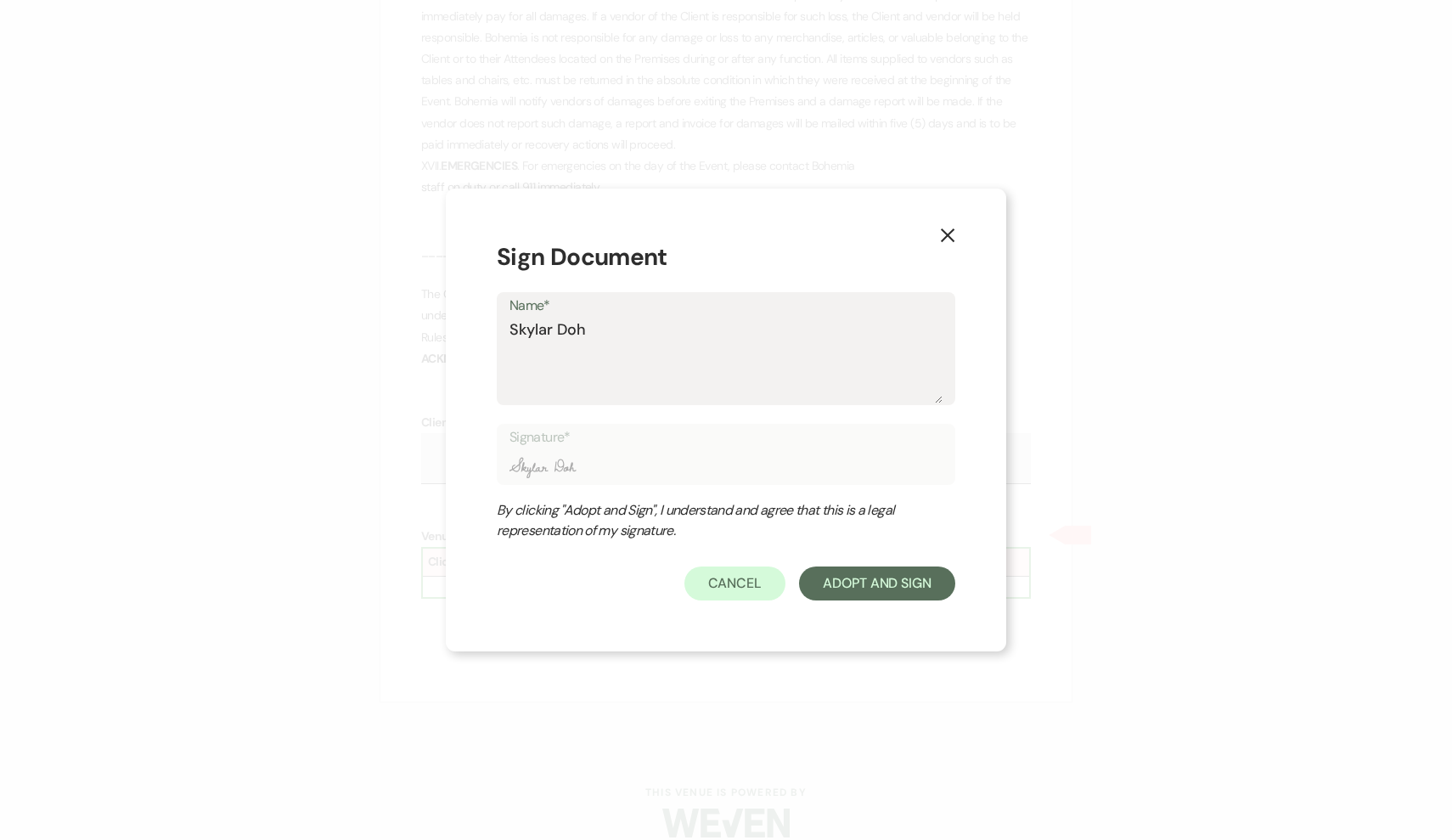
type textarea "Skylar Dohe"
type input "Skylar Dohe"
type textarea "Skylar Doher"
type input "Skylar Doher"
type textarea "Skylar Dohert"
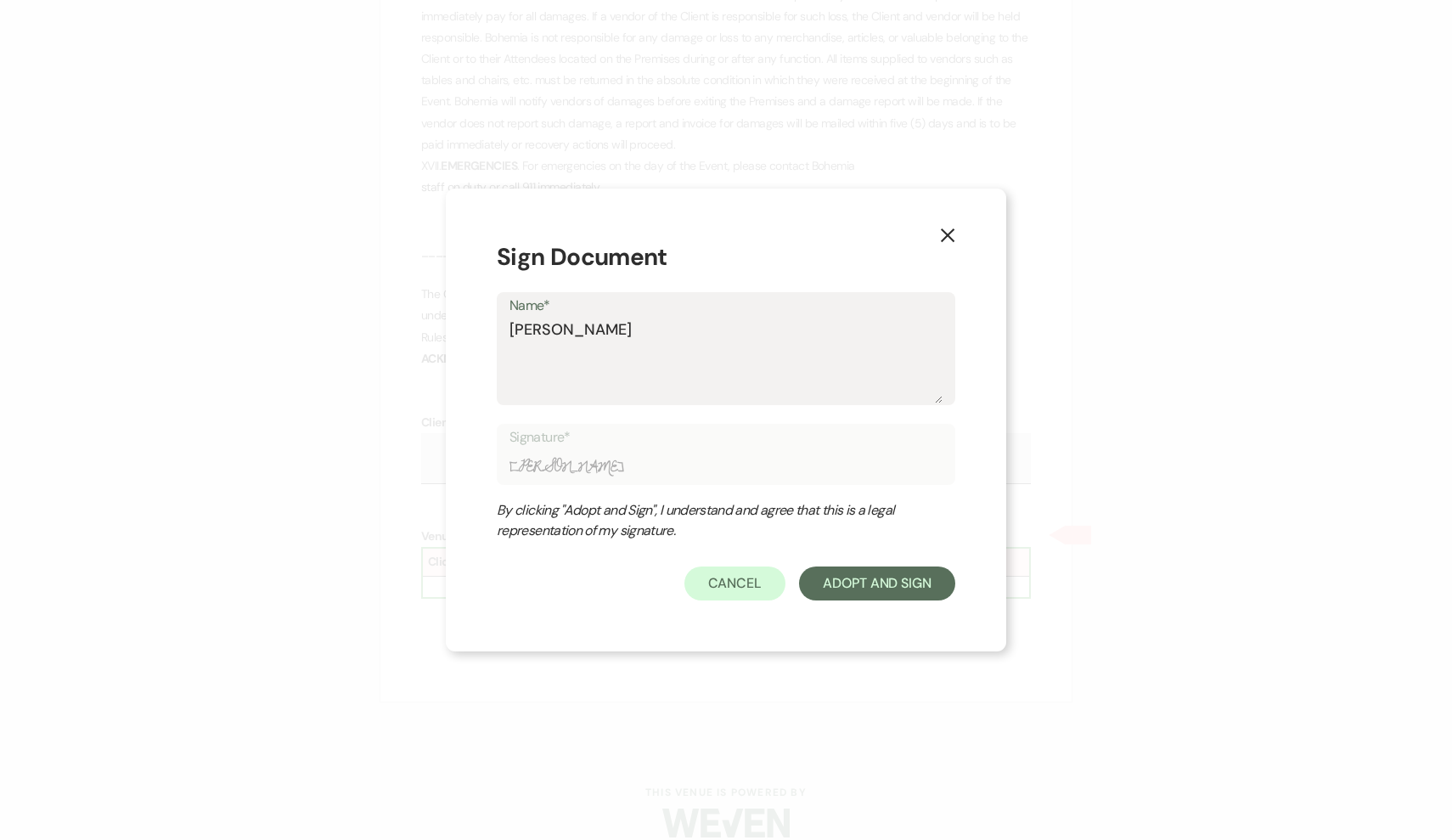
type input "Skylar Dohert"
type textarea "[PERSON_NAME]"
type input "[PERSON_NAME]"
type textarea "[PERSON_NAME]"
click at [907, 575] on button "Adopt And Sign" at bounding box center [877, 583] width 156 height 34
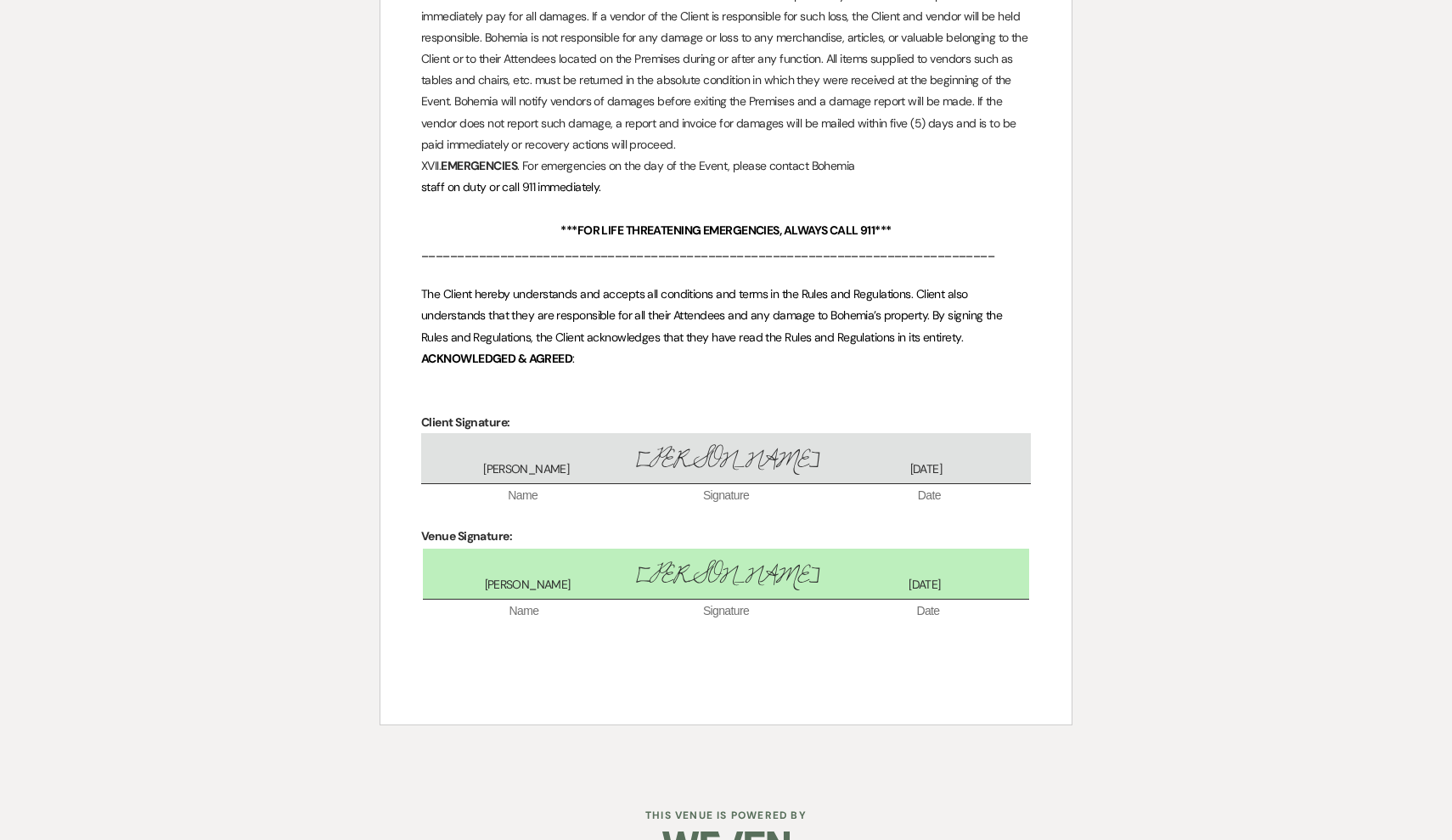
scroll to position [4206, 0]
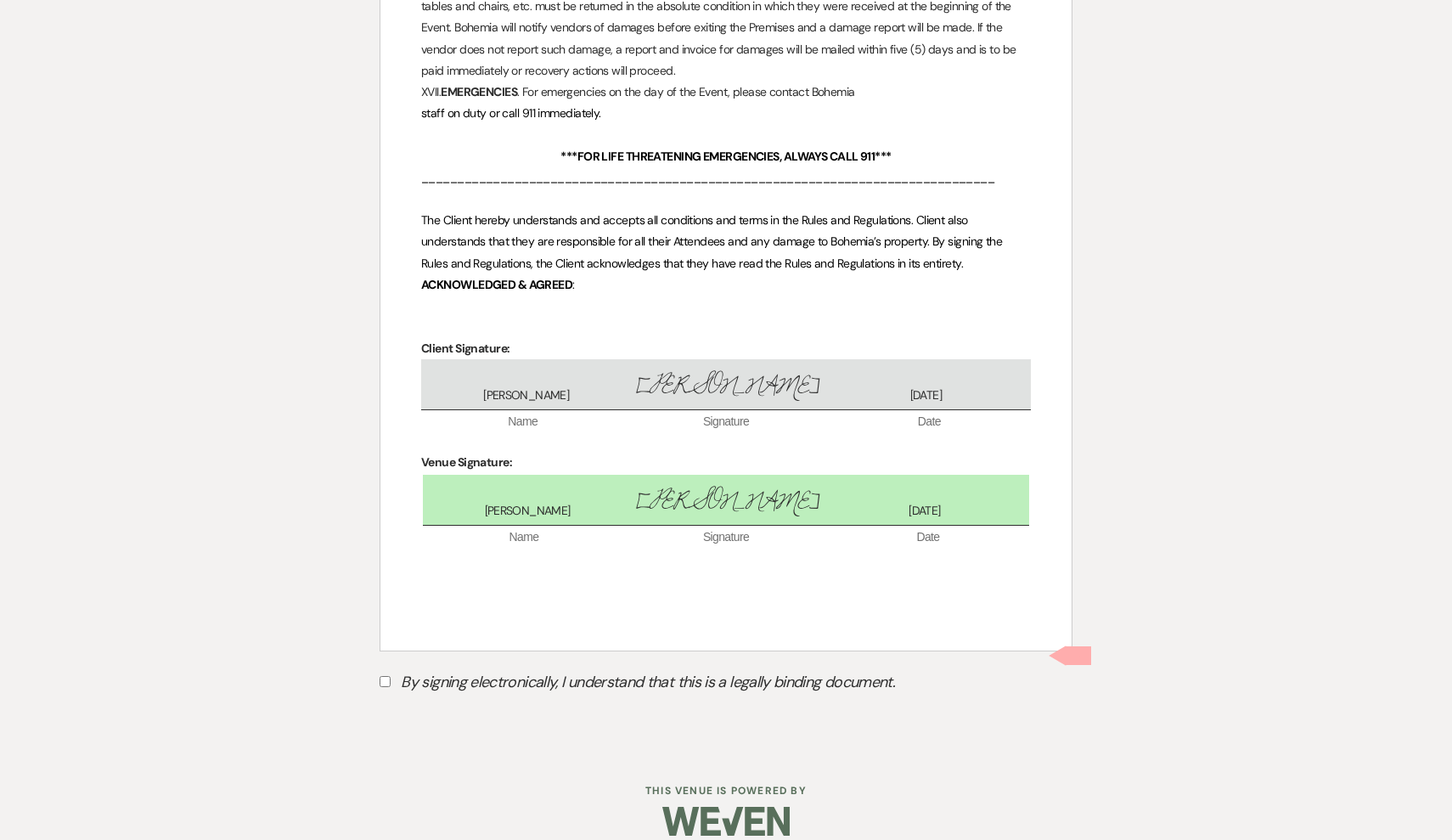
click at [426, 668] on label "By signing electronically, I understand that this is a legally binding document." at bounding box center [726, 685] width 693 height 33
click at [390, 676] on input "By signing electronically, I understand that this is a legally binding document." at bounding box center [384, 681] width 11 height 11
checkbox input "true"
click at [429, 709] on button "Submit" at bounding box center [439, 724] width 119 height 31
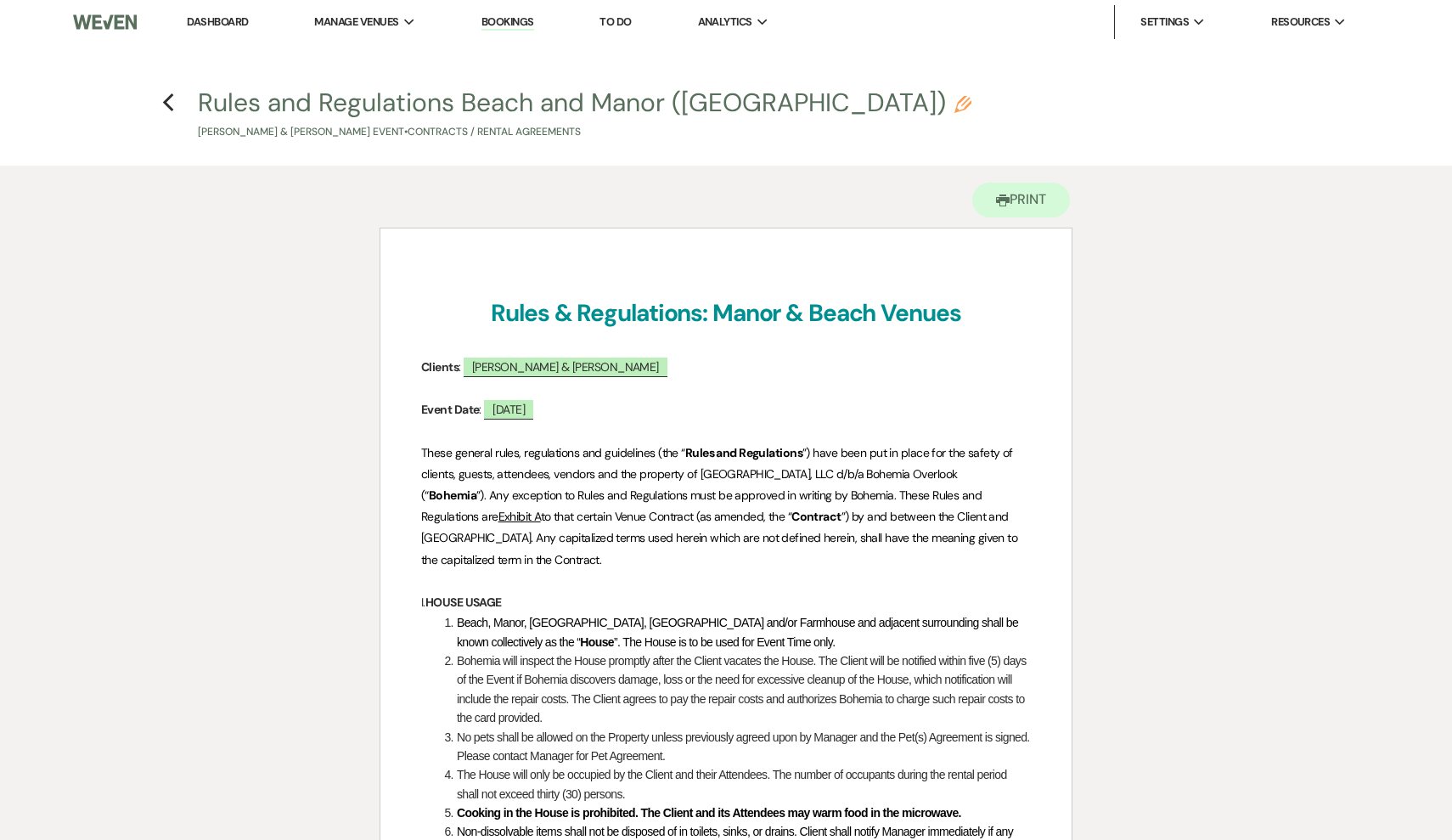
scroll to position [0, 0]
click at [178, 97] on h4 "Previous Rules and Regulations Beach and Manor (BOH) Pencil Alyssa Clark & Leo …" at bounding box center [726, 112] width 1223 height 55
click at [158, 98] on h4 "Previous Rules and Regulations Beach and Manor (BOH) Pencil Alyssa Clark & Leo …" at bounding box center [726, 112] width 1223 height 55
click at [172, 106] on icon "Previous" at bounding box center [168, 103] width 13 height 21
